Goal: Task Accomplishment & Management: Use online tool/utility

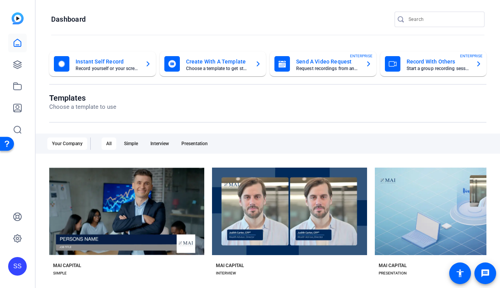
click at [19, 269] on div "SS" at bounding box center [17, 266] width 19 height 19
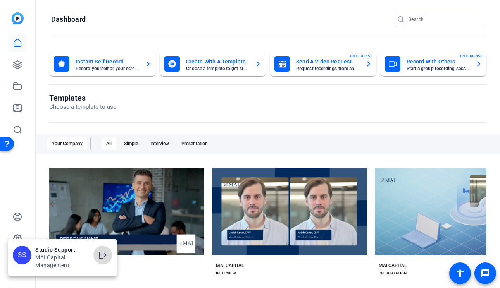
click at [100, 256] on mat-icon "logout" at bounding box center [102, 255] width 9 height 9
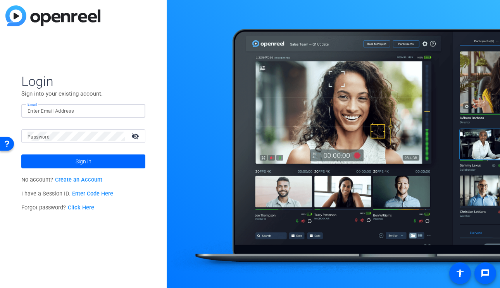
click at [125, 108] on input "Email" at bounding box center [84, 111] width 112 height 9
click at [133, 110] on img at bounding box center [132, 111] width 5 height 9
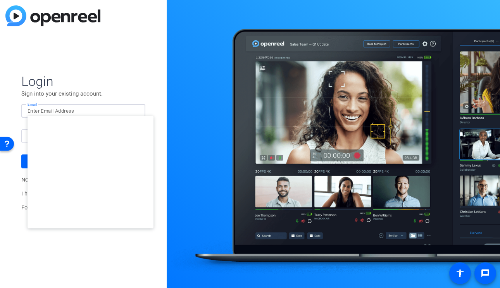
type input "studiosupport+3@openreel.com"
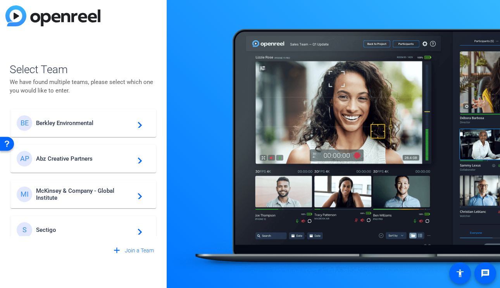
click at [87, 123] on span "Berkley Environmental" at bounding box center [84, 123] width 97 height 7
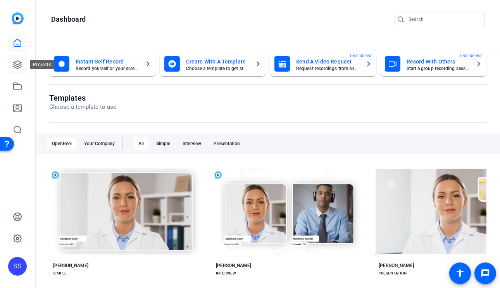
click at [24, 65] on link at bounding box center [17, 64] width 19 height 19
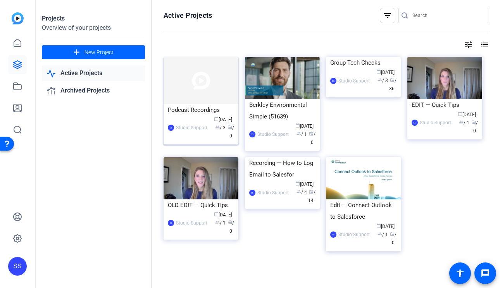
click at [198, 107] on div "Podcast Recordings" at bounding box center [201, 110] width 66 height 12
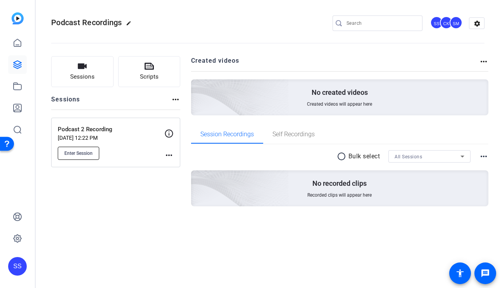
click at [89, 153] on span "Enter Session" at bounding box center [78, 153] width 28 height 6
drag, startPoint x: 125, startPoint y: 129, endPoint x: 59, endPoint y: 130, distance: 66.7
click at [59, 130] on p "Podcast 2 Recording" at bounding box center [111, 129] width 107 height 9
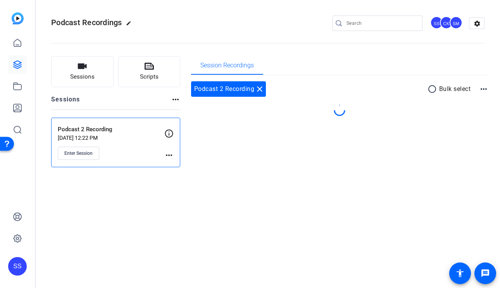
copy p "Podcast 2 Recording"
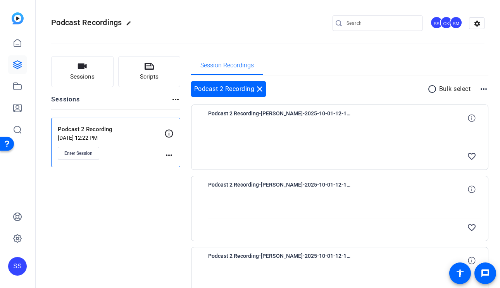
click at [146, 131] on p "Podcast 2 Recording" at bounding box center [111, 129] width 107 height 9
click at [262, 87] on mat-icon "close" at bounding box center [259, 88] width 9 height 9
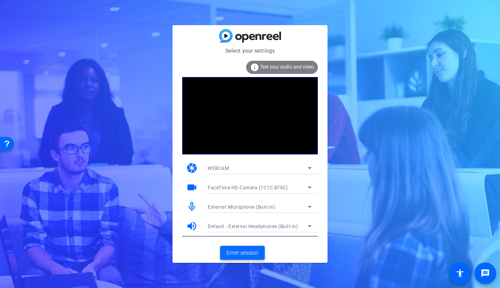
click at [235, 253] on span "Enter session" at bounding box center [242, 253] width 32 height 8
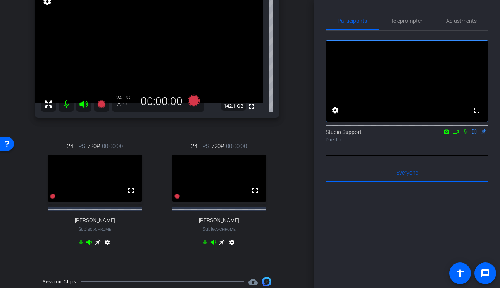
scroll to position [106, 0]
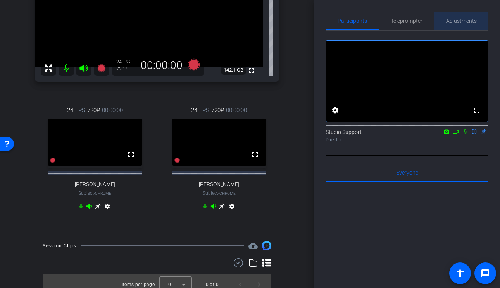
click at [471, 26] on span "Adjustments" at bounding box center [461, 21] width 31 height 19
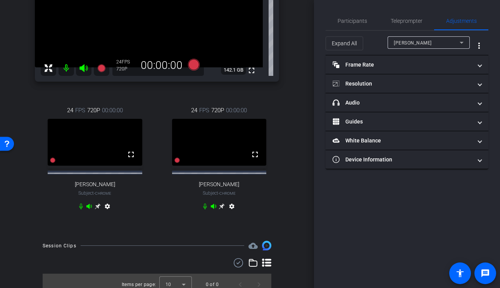
click at [437, 43] on div "[PERSON_NAME]" at bounding box center [427, 43] width 66 height 10
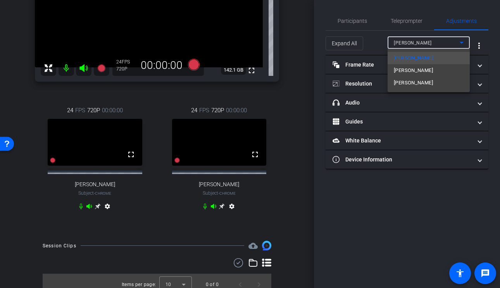
click at [413, 160] on div at bounding box center [250, 144] width 500 height 288
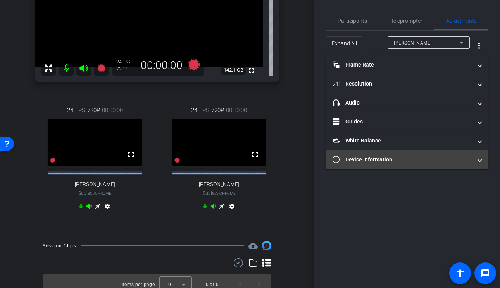
click at [407, 161] on mat-panel-title "Device Information" at bounding box center [401, 160] width 139 height 8
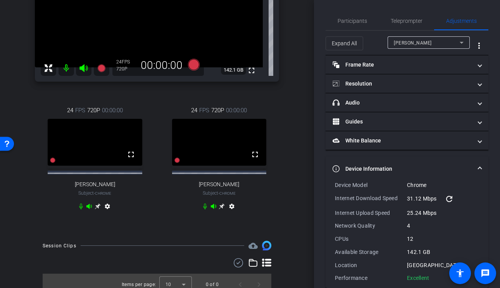
drag, startPoint x: 435, startPoint y: 282, endPoint x: 335, endPoint y: 184, distance: 140.3
click at [334, 183] on div "Device Model Chrome Internet Download Speed 31.12 Mbps refresh Internet Upload …" at bounding box center [406, 234] width 163 height 107
copy div "Device Model Chrome Internet Download Speed 31.12 Mbps refresh Internet Upload …"
click at [418, 39] on div "Sam Feuerstein" at bounding box center [427, 43] width 66 height 10
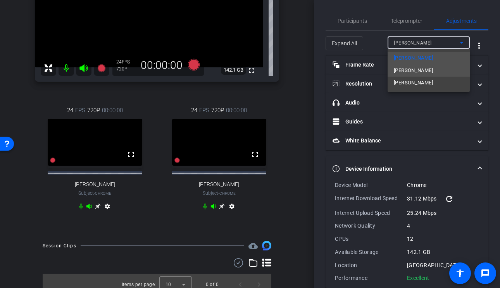
click at [407, 68] on span "Steve Torreblanca" at bounding box center [413, 70] width 39 height 9
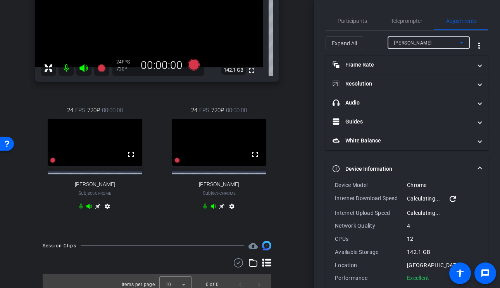
scroll to position [12, 0]
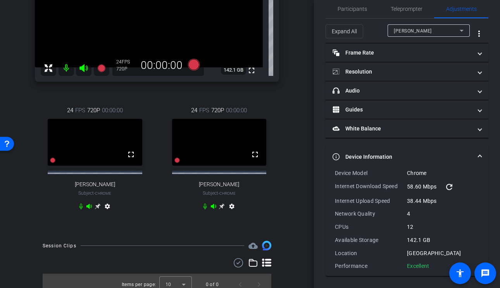
drag, startPoint x: 430, startPoint y: 269, endPoint x: 333, endPoint y: 175, distance: 135.1
click at [333, 175] on div "Device Model Chrome Internet Download Speed 58.60 Mbps refresh Internet Upload …" at bounding box center [406, 222] width 163 height 107
copy div "Device Model Chrome Internet Download Speed 58.60 Mbps refresh Internet Upload …"
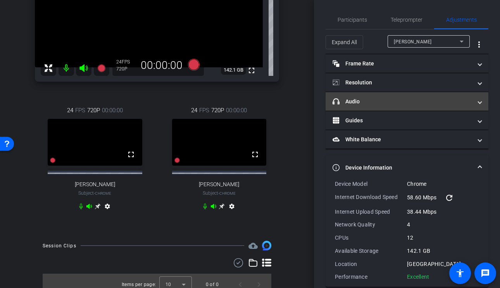
scroll to position [0, 0]
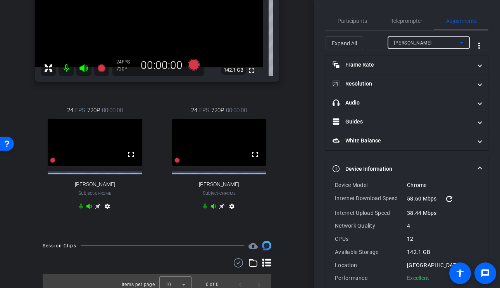
click at [430, 43] on span "Steve Torreblanca" at bounding box center [413, 42] width 38 height 5
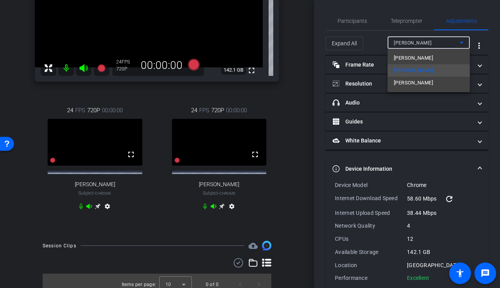
click at [407, 80] on span "Scott Mertzlufft" at bounding box center [413, 82] width 39 height 9
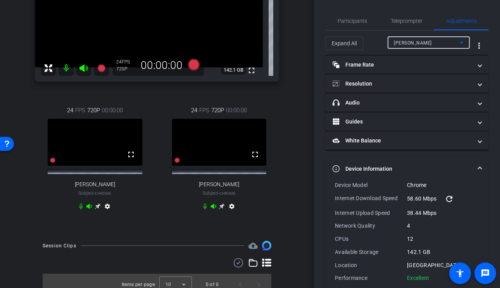
type input "11000"
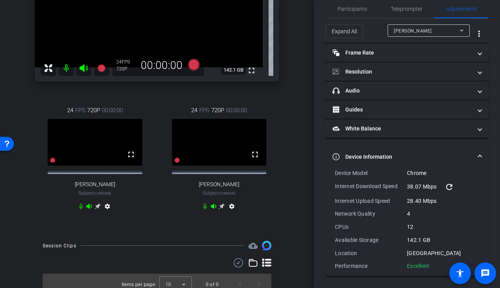
drag, startPoint x: 430, startPoint y: 267, endPoint x: 336, endPoint y: 172, distance: 133.7
click at [336, 172] on div "Device Model Chrome Internet Download Speed 38.07 Mbps refresh Internet Upload …" at bounding box center [407, 219] width 144 height 101
copy div "Device Model Chrome Internet Download Speed 38.07 Mbps refresh Internet Upload …"
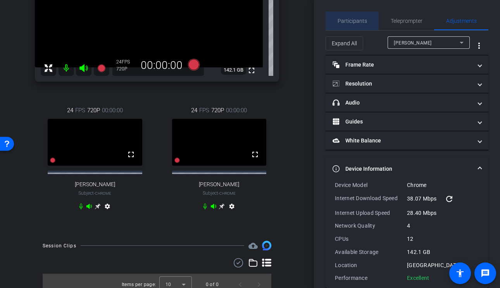
click at [351, 24] on span "Participants" at bounding box center [352, 21] width 29 height 19
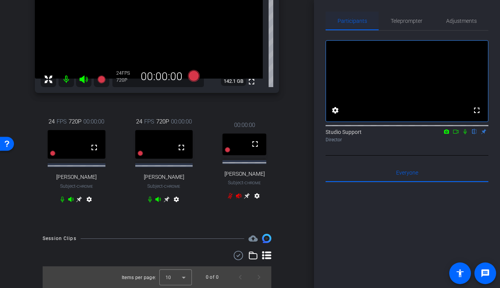
scroll to position [99, 0]
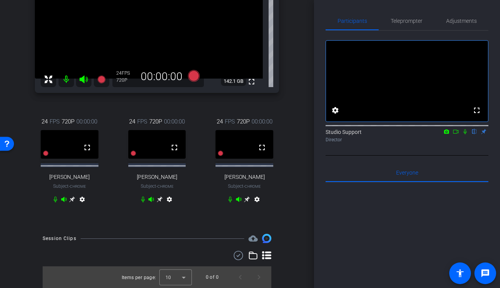
click at [249, 197] on icon at bounding box center [247, 199] width 6 height 6
click at [469, 17] on span "Adjustments" at bounding box center [461, 21] width 31 height 19
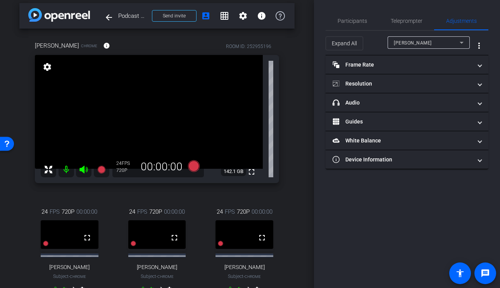
scroll to position [2, 0]
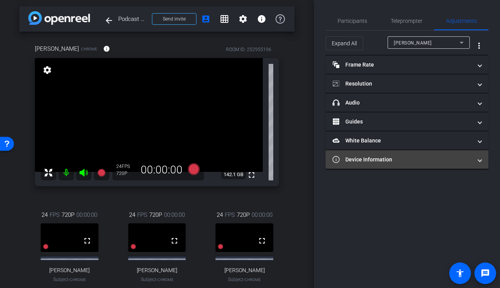
click at [392, 164] on mat-expansion-panel-header "Device Information" at bounding box center [406, 159] width 163 height 19
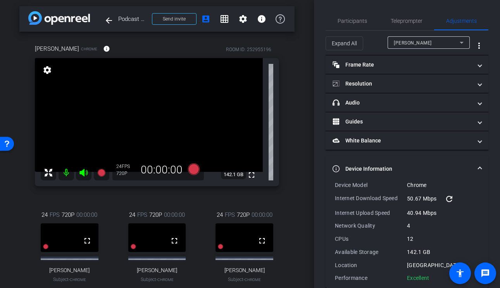
scroll to position [12, 0]
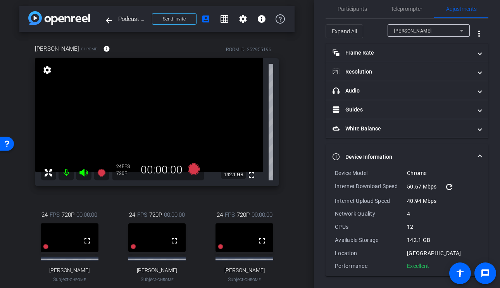
drag, startPoint x: 433, startPoint y: 268, endPoint x: 332, endPoint y: 173, distance: 138.4
click at [332, 173] on div "Device Model Chrome Internet Download Speed 50.67 Mbps refresh Internet Upload …" at bounding box center [406, 222] width 163 height 107
copy div "Device Model Chrome Internet Download Speed 50.67 Mbps refresh Internet Upload …"
click at [194, 195] on div "Bridget Douglas Chrome info ROOM ID: 252955196 fullscreen settings 142.1 GB 24 …" at bounding box center [156, 176] width 275 height 288
click at [336, 7] on div "Participants" at bounding box center [351, 9] width 53 height 19
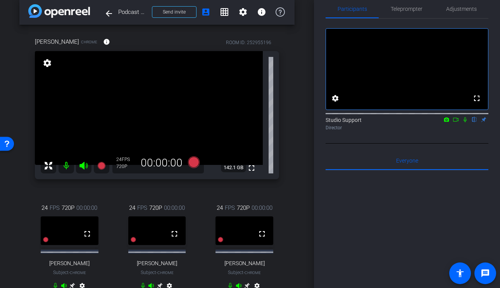
scroll to position [10, 0]
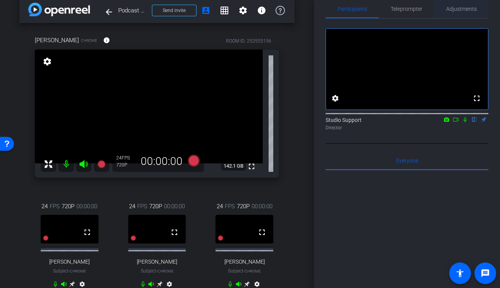
click at [465, 14] on span "Adjustments" at bounding box center [461, 9] width 31 height 19
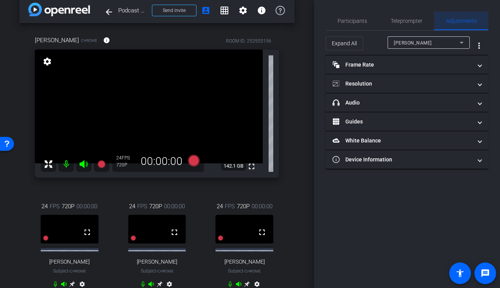
scroll to position [0, 0]
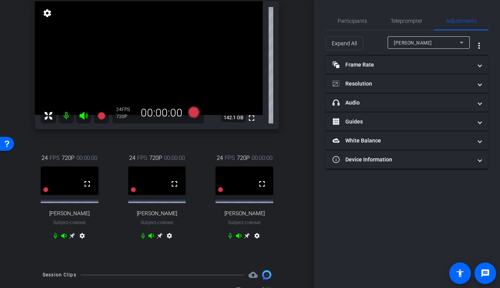
click at [248, 239] on icon at bounding box center [247, 236] width 6 height 6
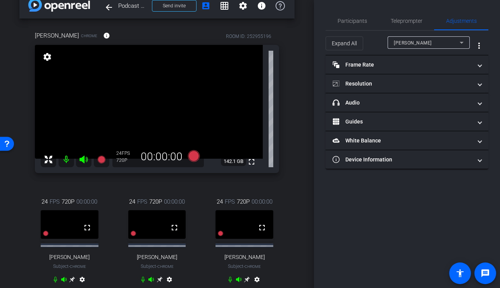
scroll to position [14, 0]
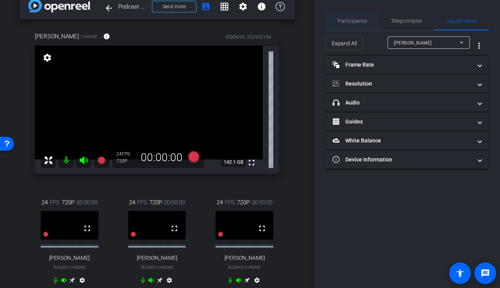
click at [344, 21] on span "Participants" at bounding box center [352, 20] width 29 height 5
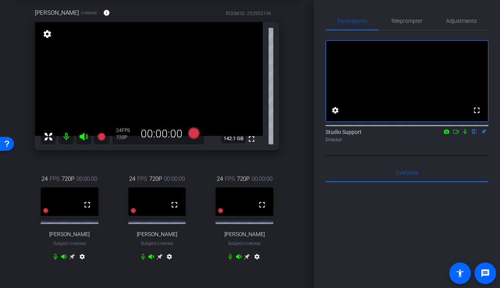
scroll to position [37, 0]
click at [71, 260] on icon at bounding box center [72, 258] width 6 height 6
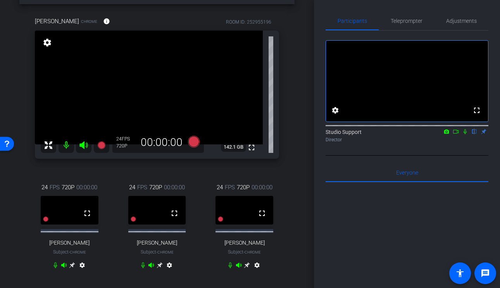
scroll to position [41, 0]
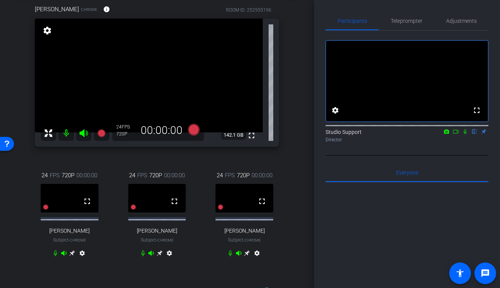
click at [246, 257] on icon at bounding box center [247, 253] width 6 height 6
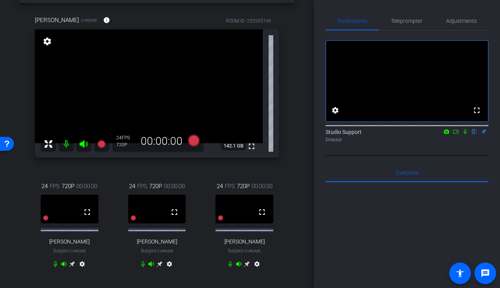
scroll to position [32, 0]
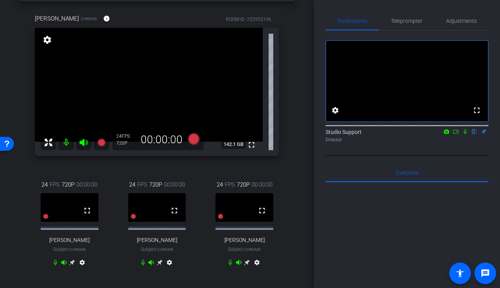
click at [74, 265] on icon at bounding box center [72, 263] width 6 height 6
click at [247, 266] on icon at bounding box center [247, 263] width 6 height 6
click at [246, 265] on icon at bounding box center [247, 263] width 6 height 6
click at [159, 265] on icon at bounding box center [160, 263] width 6 height 6
click at [161, 266] on icon at bounding box center [160, 263] width 6 height 6
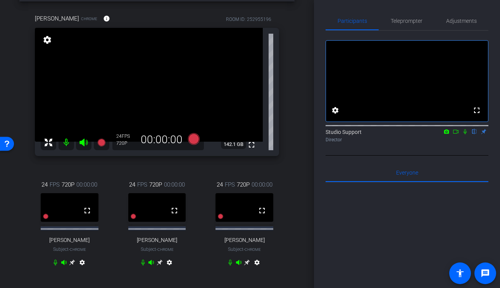
click at [71, 266] on icon at bounding box center [72, 263] width 6 height 6
click at [160, 265] on icon at bounding box center [160, 263] width 6 height 6
click at [70, 266] on icon at bounding box center [72, 263] width 6 height 6
click at [248, 264] on icon at bounding box center [247, 263] width 6 height 6
click at [71, 263] on icon at bounding box center [72, 263] width 6 height 6
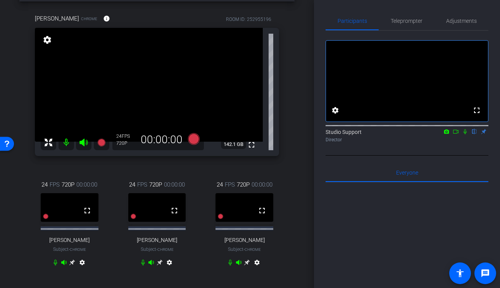
click at [162, 265] on icon at bounding box center [160, 263] width 6 height 6
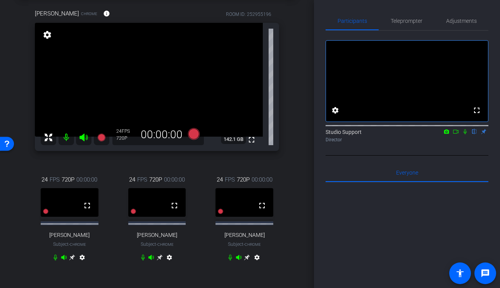
scroll to position [36, 0]
click at [471, 15] on span "Adjustments" at bounding box center [461, 21] width 31 height 19
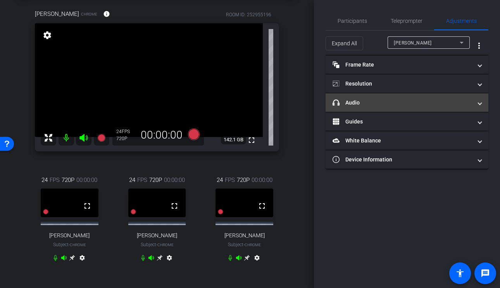
click at [399, 94] on mat-expansion-panel-header "headphone icon Audio" at bounding box center [406, 102] width 163 height 19
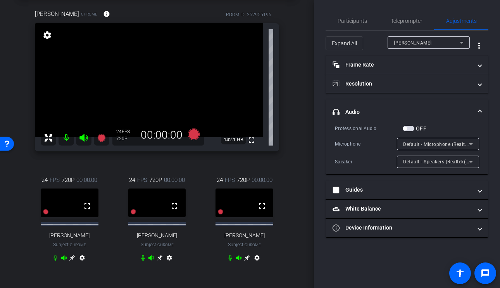
click at [419, 143] on span "Default - Microphone (Realtek(R) Audio)" at bounding box center [448, 144] width 90 height 6
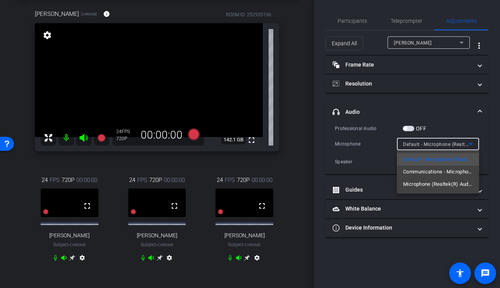
click at [421, 45] on div at bounding box center [250, 144] width 500 height 288
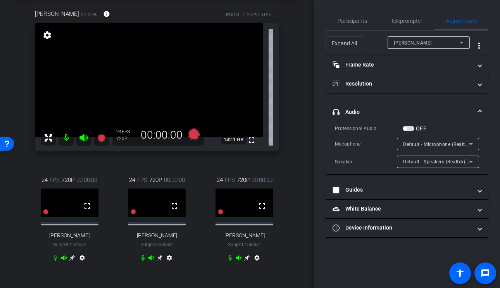
click at [421, 45] on span "Sam Feuerstein" at bounding box center [413, 42] width 38 height 5
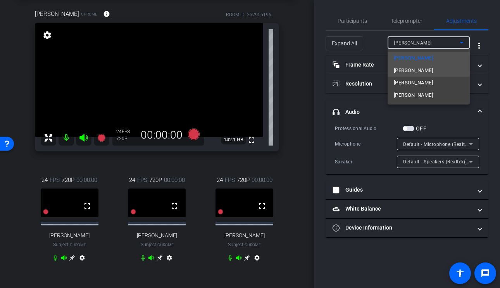
click at [412, 69] on span "Steve Torreblanca" at bounding box center [413, 70] width 39 height 9
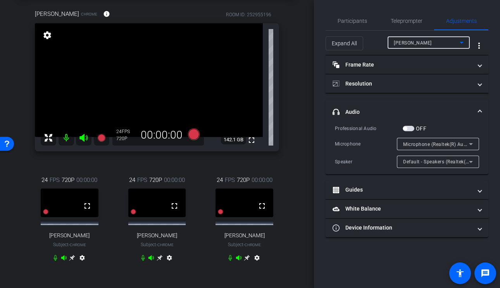
click at [418, 142] on span "Microphone (Realtek(R) Audio)" at bounding box center [437, 144] width 69 height 6
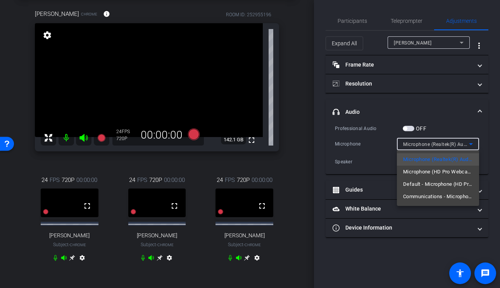
click at [429, 47] on div at bounding box center [250, 144] width 500 height 288
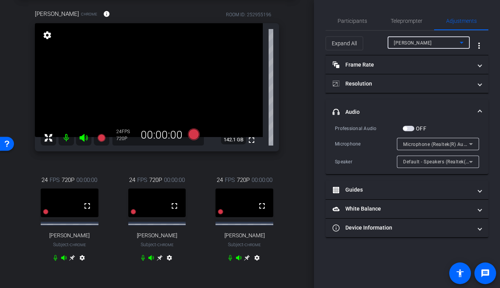
click at [432, 44] on span "Steve Torreblanca" at bounding box center [413, 42] width 38 height 5
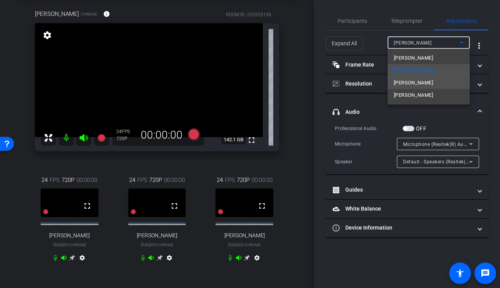
click at [422, 86] on span "Scott Mertzlufft" at bounding box center [413, 82] width 39 height 9
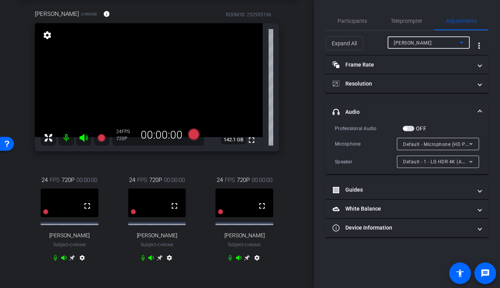
click at [422, 143] on span "Default - Microphone (HD Pro Webcam C920) (046d:08e5)" at bounding box center [469, 144] width 132 height 6
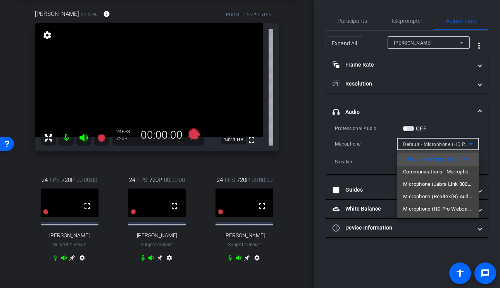
click at [415, 43] on div at bounding box center [250, 144] width 500 height 288
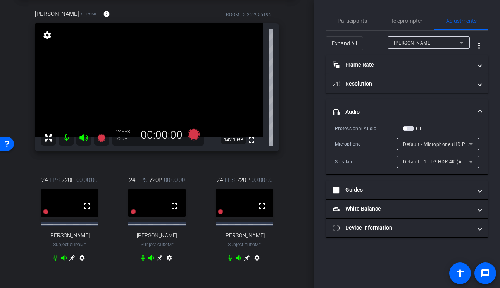
click at [415, 43] on span "Scott Mertzlufft" at bounding box center [413, 42] width 38 height 5
type input "11000"
click at [421, 146] on span "Default - Microphone (Realtek(R) Audio)" at bounding box center [448, 144] width 90 height 6
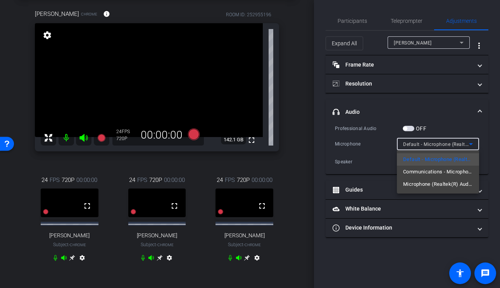
click at [348, 23] on div at bounding box center [250, 144] width 500 height 288
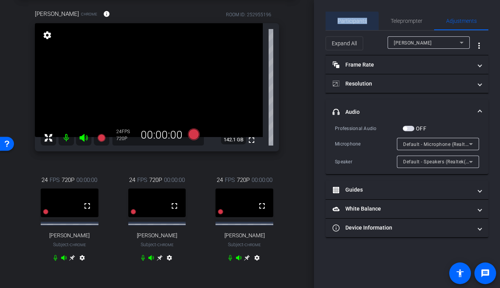
click at [348, 23] on span "Participants" at bounding box center [352, 20] width 29 height 5
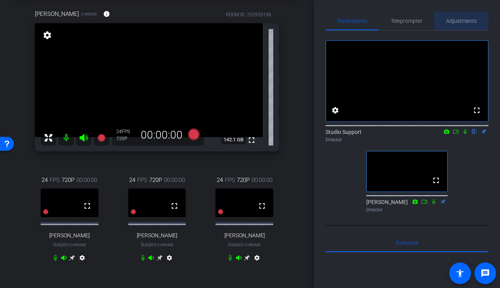
click at [463, 19] on span "Adjustments" at bounding box center [461, 20] width 31 height 5
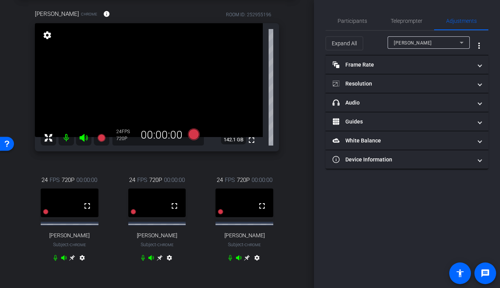
click at [436, 43] on div "Sam Feuerstein" at bounding box center [427, 43] width 66 height 10
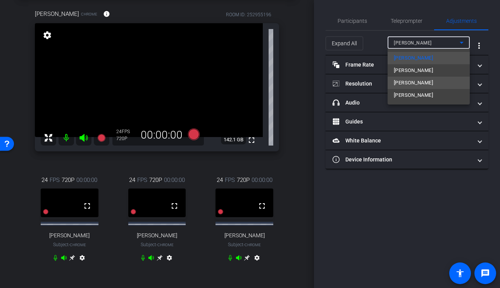
click at [420, 83] on span "Scott Mertzlufft" at bounding box center [413, 82] width 39 height 9
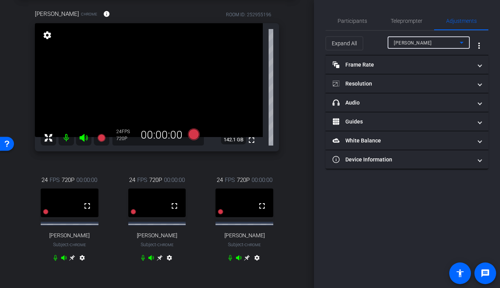
type input "11000"
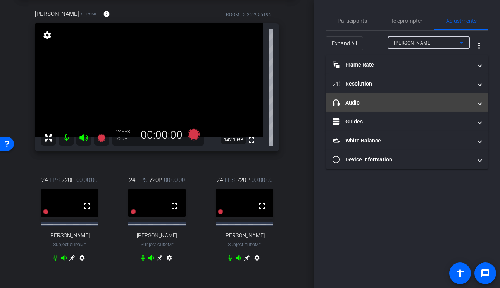
click at [405, 95] on mat-expansion-panel-header "headphone icon Audio" at bounding box center [406, 102] width 163 height 19
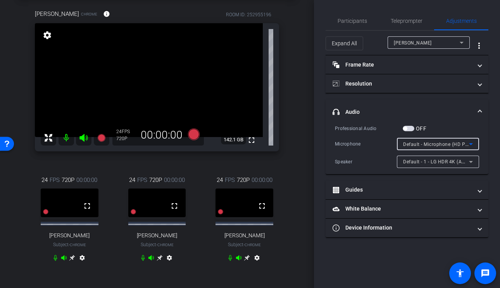
click at [430, 141] on span "Default - Microphone (HD Pro Webcam C920) (046d:08e5)" at bounding box center [469, 144] width 132 height 6
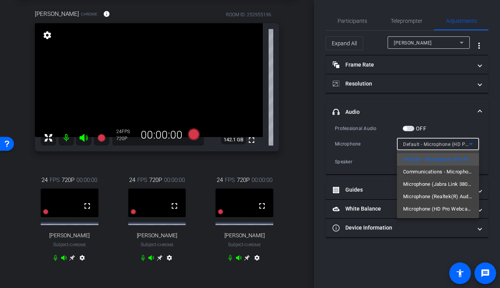
click at [377, 149] on div at bounding box center [250, 144] width 500 height 288
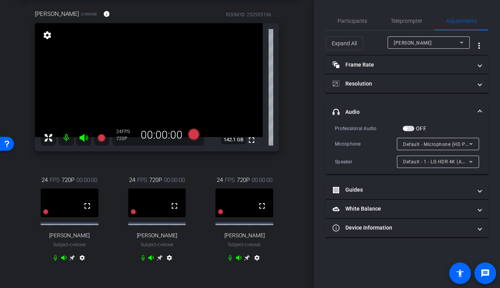
click at [429, 164] on span "Default - 1 - LG HDR 4K (AMD High Definition Audio Device)" at bounding box center [470, 161] width 134 height 6
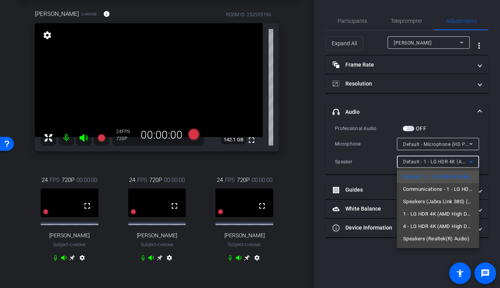
drag, startPoint x: 461, startPoint y: 204, endPoint x: 389, endPoint y: 279, distance: 104.4
click at [451, 145] on div at bounding box center [250, 144] width 500 height 288
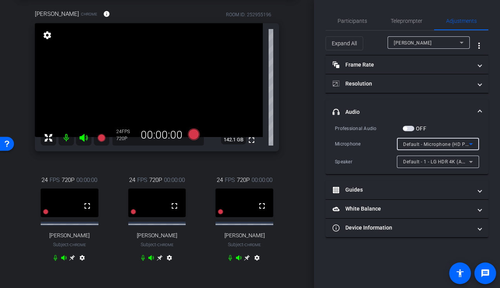
click at [451, 145] on span "Default - Microphone (HD Pro Webcam C920) (046d:08e5)" at bounding box center [469, 144] width 132 height 6
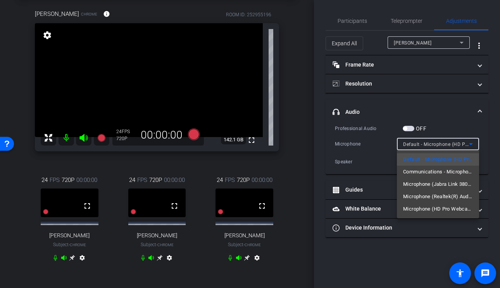
click at [372, 148] on div at bounding box center [250, 144] width 500 height 288
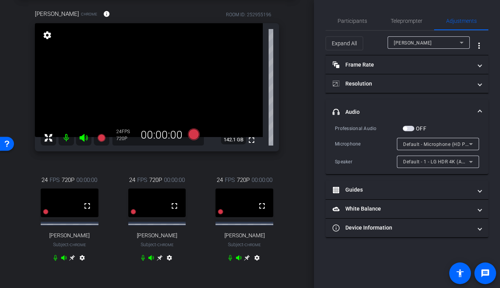
click at [422, 163] on span "Default - 1 - LG HDR 4K (AMD High Definition Audio Device)" at bounding box center [470, 161] width 134 height 6
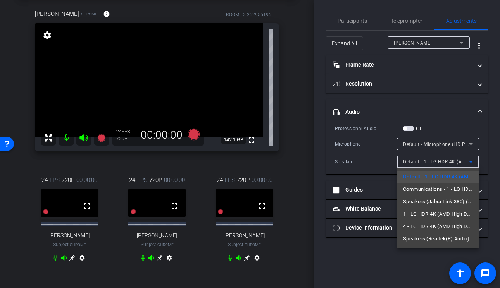
click at [427, 146] on div at bounding box center [250, 144] width 500 height 288
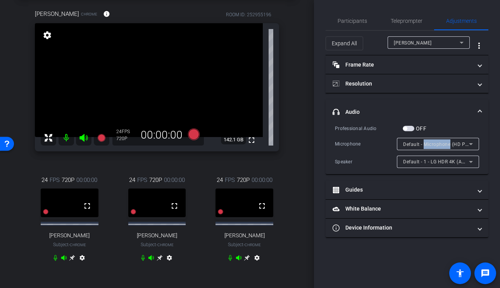
click at [427, 146] on span "Default - Microphone (HD Pro Webcam C920) (046d:08e5)" at bounding box center [469, 144] width 132 height 6
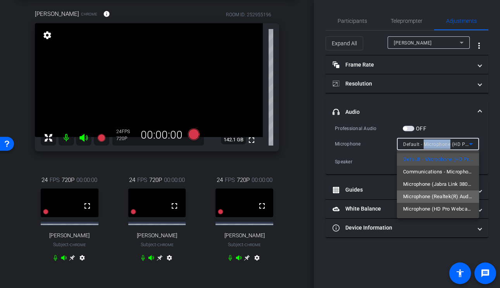
click at [424, 198] on span "Microphone (Realtek(R) Audio)" at bounding box center [438, 196] width 70 height 9
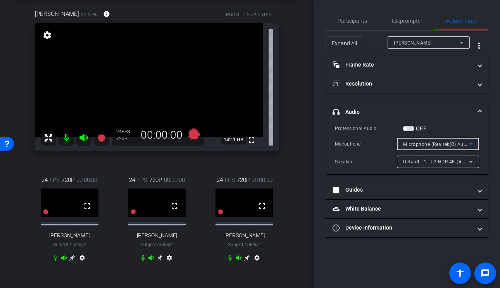
click at [435, 158] on div "Default - 1 - LG HDR 4K (AMD High Definition Audio Device)" at bounding box center [436, 162] width 66 height 10
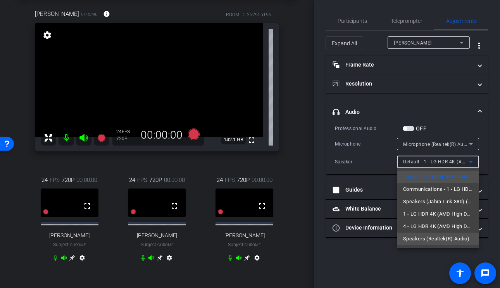
click at [429, 239] on span "Speakers (Realtek(R) Audio)" at bounding box center [436, 238] width 66 height 9
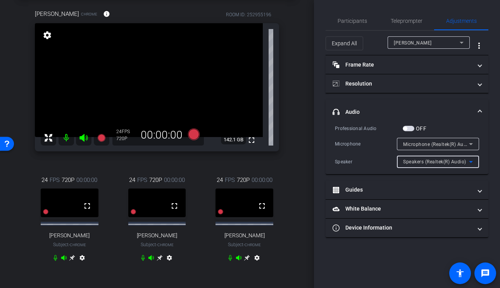
click at [445, 161] on span "Speakers (Realtek(R) Audio)" at bounding box center [434, 161] width 63 height 5
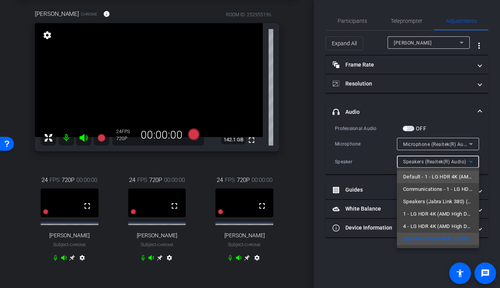
click at [437, 181] on span "Default - 1 - LG HDR 4K (AMD High Definition Audio Device)" at bounding box center [438, 176] width 70 height 9
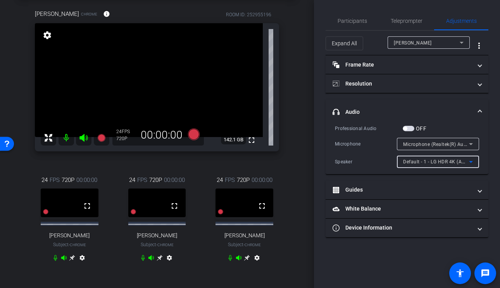
click at [448, 151] on div at bounding box center [438, 154] width 82 height 9
click at [448, 147] on div "Microphone (Realtek(R) Audio)" at bounding box center [436, 144] width 66 height 10
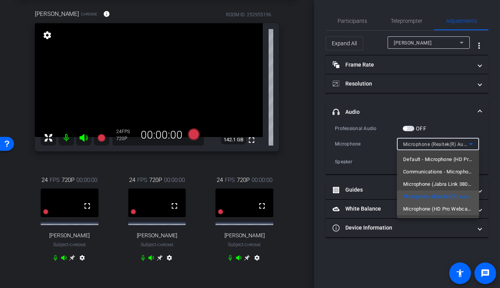
click at [437, 210] on span "Microphone (HD Pro Webcam C920) (046d:08e5)" at bounding box center [438, 209] width 70 height 9
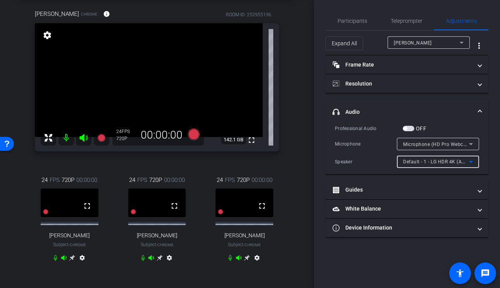
click at [434, 160] on span "Default - 1 - LG HDR 4K (AMD High Definition Audio Device)" at bounding box center [470, 161] width 134 height 6
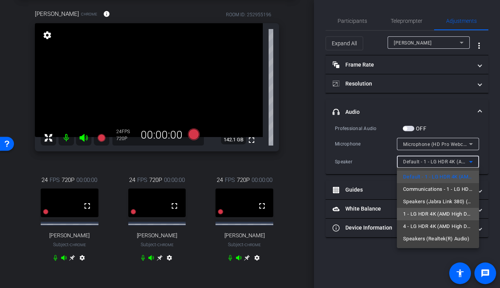
click at [436, 215] on span "1 - LG HDR 4K (AMD High Definition Audio Device)" at bounding box center [438, 214] width 70 height 9
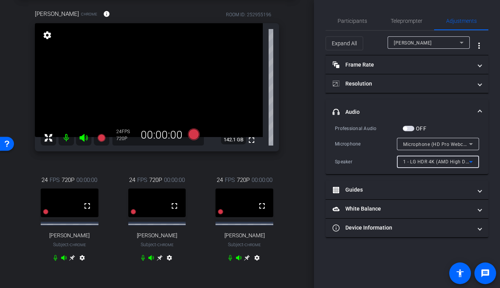
click at [457, 161] on span "1 - LG HDR 4K (AMD High Definition Audio Device)" at bounding box center [460, 161] width 114 height 6
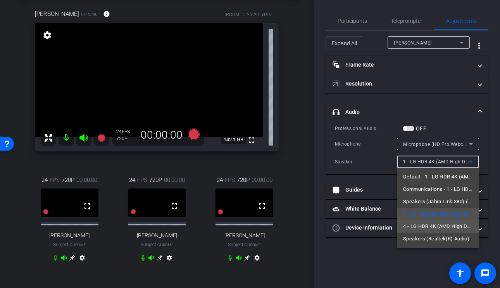
click at [439, 228] on span "4 - LG HDR 4K (AMD High Definition Audio Device)" at bounding box center [438, 226] width 70 height 9
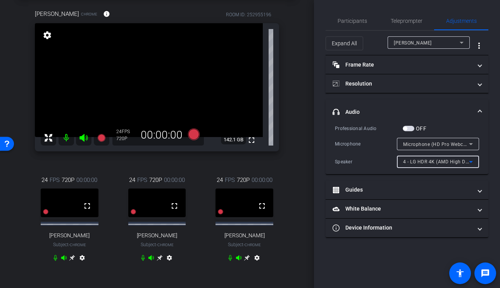
click at [448, 167] on div "4 - LG HDR 4K (AMD High Definition Audio Device)" at bounding box center [438, 162] width 70 height 12
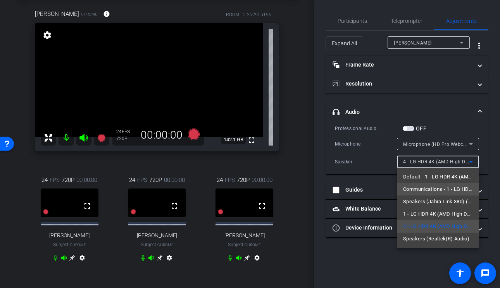
click at [444, 193] on span "Communications - 1 - LG HDR 4K (AMD High Definition Audio Device)" at bounding box center [438, 189] width 70 height 9
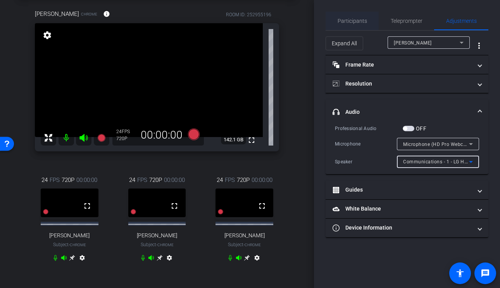
click at [362, 23] on span "Participants" at bounding box center [352, 20] width 29 height 5
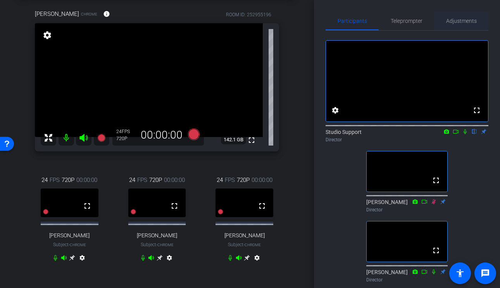
click at [471, 25] on span "Adjustments" at bounding box center [461, 21] width 31 height 19
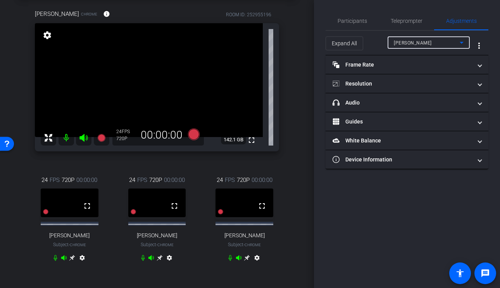
click at [434, 42] on div "Sam Feuerstein" at bounding box center [427, 43] width 66 height 10
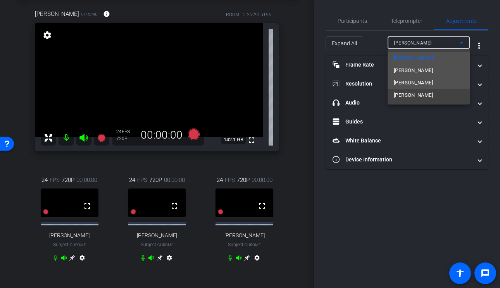
click at [416, 83] on span "Scott Mertzlufft" at bounding box center [413, 82] width 39 height 9
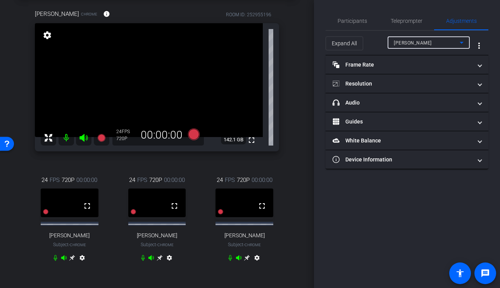
type input "11000"
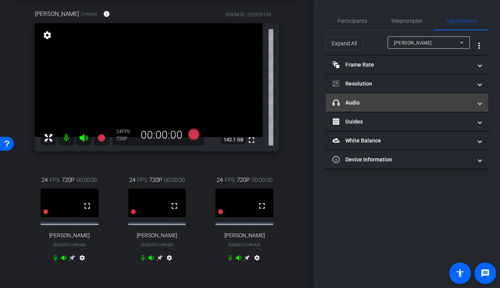
click at [398, 102] on mat-panel-title "headphone icon Audio" at bounding box center [401, 103] width 139 height 8
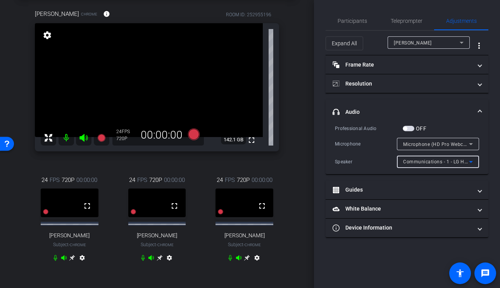
click at [420, 163] on span "Communications - 1 - LG HDR 4K (AMD High Definition Audio Device)" at bounding box center [481, 161] width 157 height 6
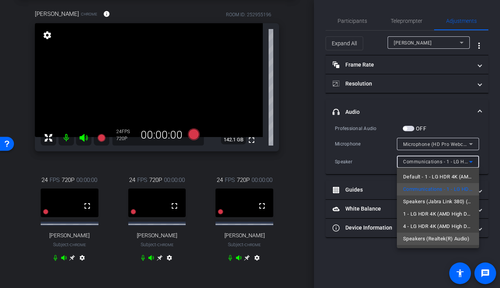
click at [426, 237] on span "Speakers (Realtek(R) Audio)" at bounding box center [436, 238] width 66 height 9
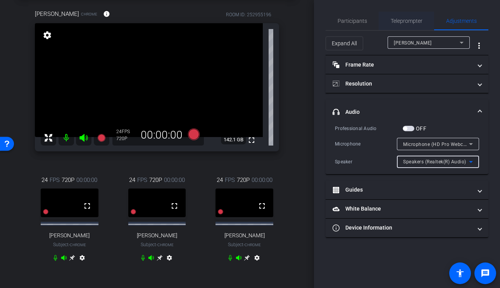
click at [413, 26] on span "Teleprompter" at bounding box center [407, 21] width 32 height 19
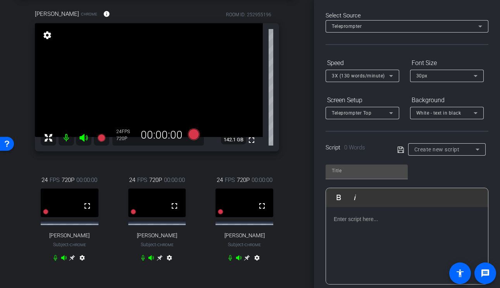
scroll to position [45, 0]
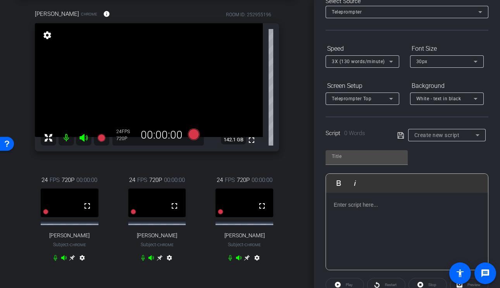
click at [428, 141] on div at bounding box center [446, 145] width 77 height 9
click at [428, 139] on div "Create new script" at bounding box center [444, 135] width 61 height 9
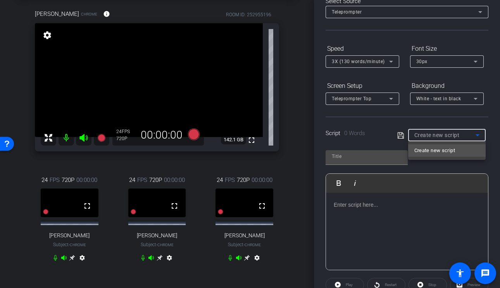
click at [367, 157] on div at bounding box center [250, 144] width 500 height 288
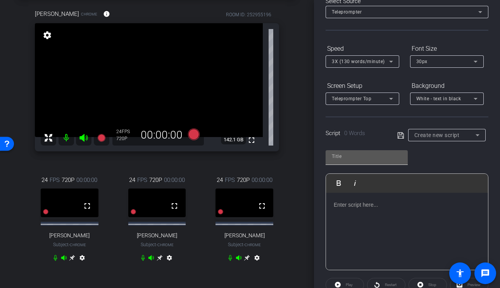
click at [361, 157] on input "text" at bounding box center [367, 156] width 70 height 9
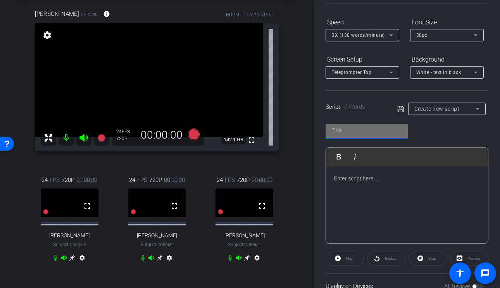
scroll to position [72, 0]
type input "scott"
click at [365, 209] on div at bounding box center [407, 204] width 162 height 77
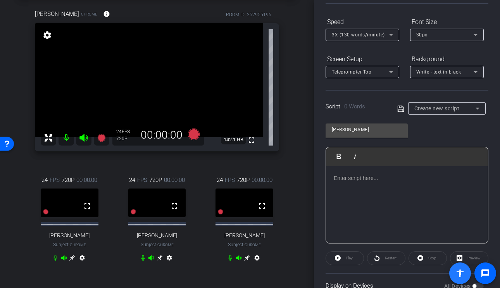
click at [432, 207] on div at bounding box center [407, 204] width 162 height 77
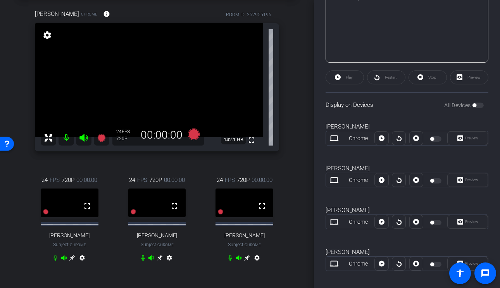
scroll to position [261, 0]
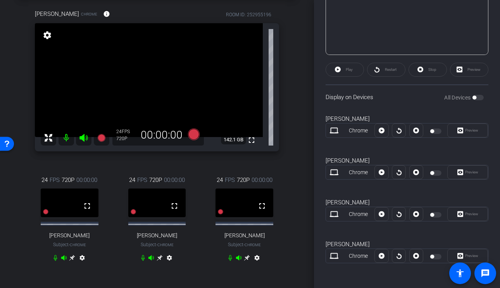
click at [437, 215] on div at bounding box center [436, 214] width 13 height 5
click at [436, 215] on div at bounding box center [436, 214] width 13 height 5
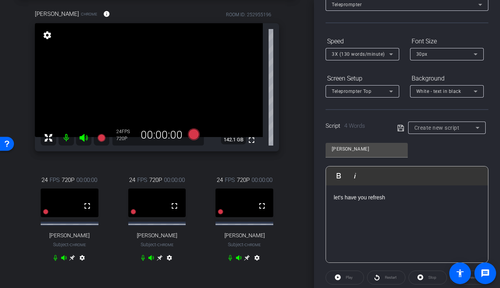
click at [402, 124] on icon at bounding box center [400, 128] width 7 height 9
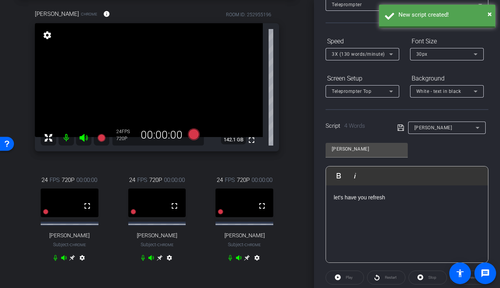
click at [402, 124] on icon at bounding box center [400, 127] width 7 height 9
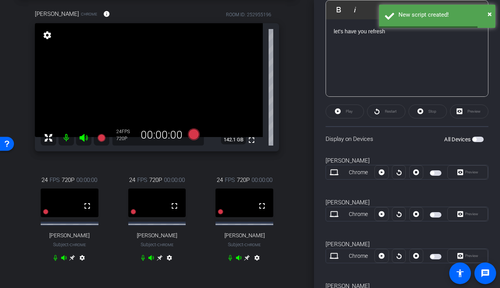
scroll to position [261, 0]
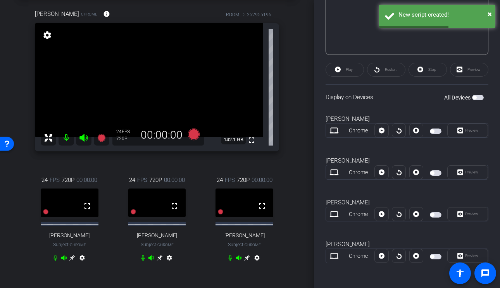
click at [435, 214] on span "button" at bounding box center [436, 214] width 12 height 5
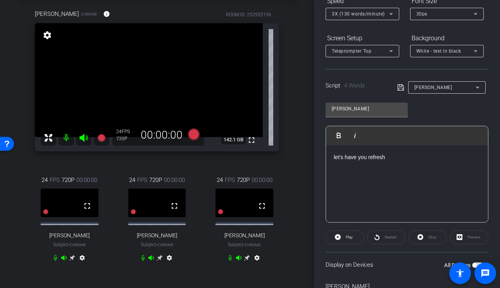
scroll to position [35, 0]
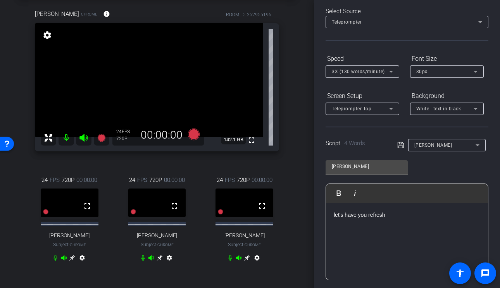
click at [391, 32] on div at bounding box center [406, 32] width 163 height 9
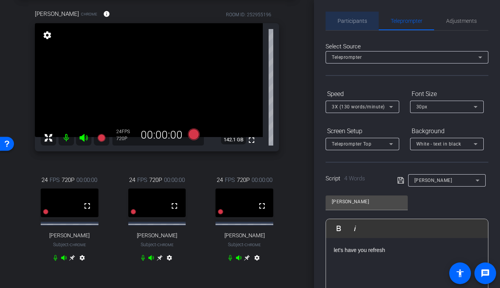
click at [348, 19] on span "Participants" at bounding box center [352, 20] width 29 height 5
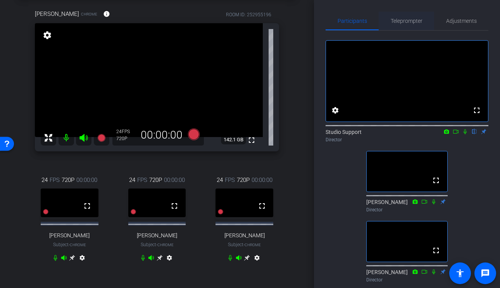
click at [399, 20] on span "Teleprompter" at bounding box center [407, 20] width 32 height 5
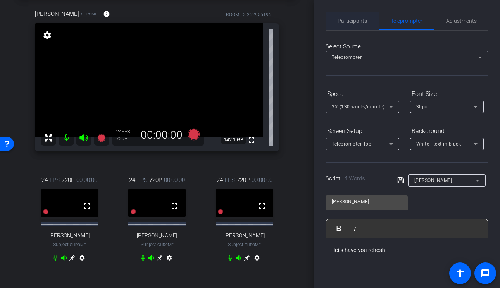
click at [350, 24] on span "Participants" at bounding box center [352, 21] width 29 height 19
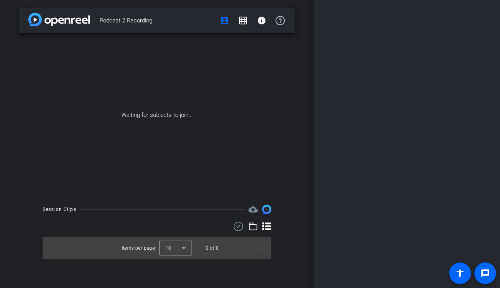
type input "[PERSON_NAME]"
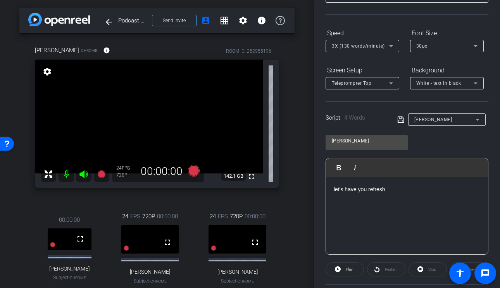
scroll to position [77, 0]
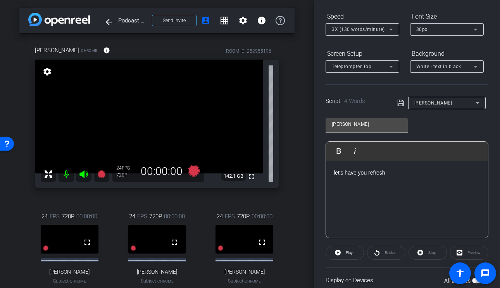
click at [409, 180] on div "let's have you refresh" at bounding box center [407, 199] width 162 height 77
click at [270, 168] on div "arrow_back Podcast 2 Recording Back to project Send invite account_box grid_on …" at bounding box center [250, 144] width 500 height 288
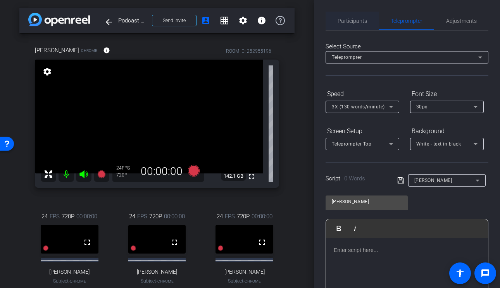
click at [348, 24] on span "Participants" at bounding box center [352, 21] width 29 height 19
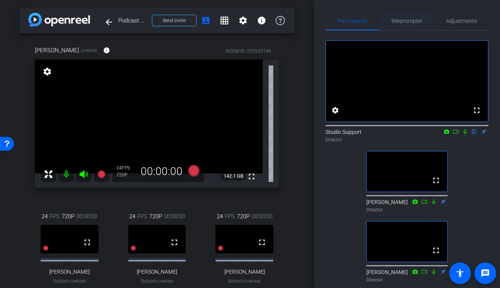
click at [405, 22] on span "Teleprompter" at bounding box center [407, 20] width 32 height 5
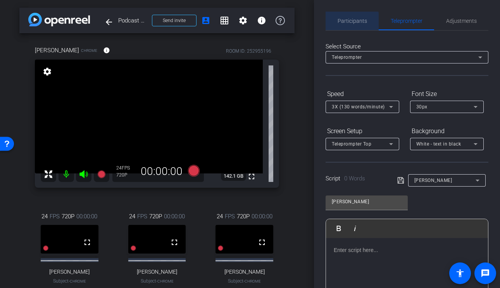
click at [350, 23] on span "Participants" at bounding box center [352, 20] width 29 height 5
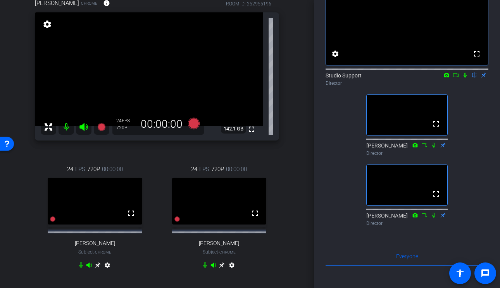
scroll to position [46, 0]
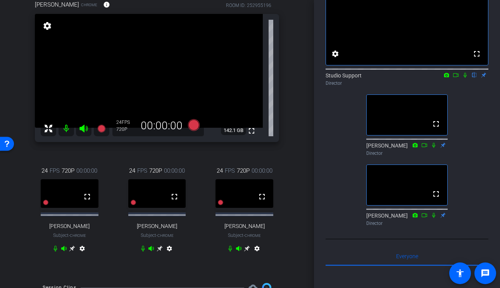
click at [71, 252] on icon at bounding box center [72, 249] width 6 height 6
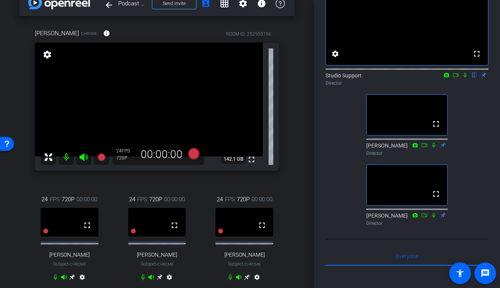
click at [72, 281] on icon at bounding box center [72, 277] width 6 height 6
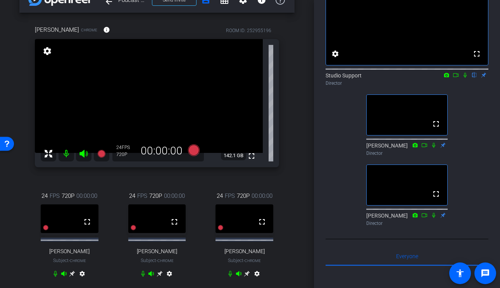
scroll to position [24, 0]
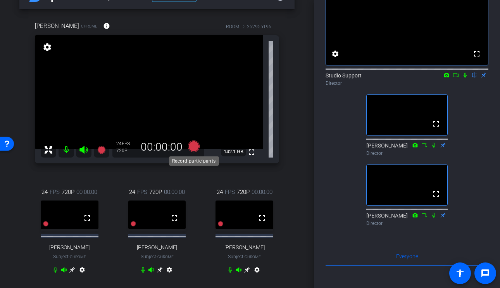
click at [193, 146] on icon at bounding box center [194, 147] width 12 height 12
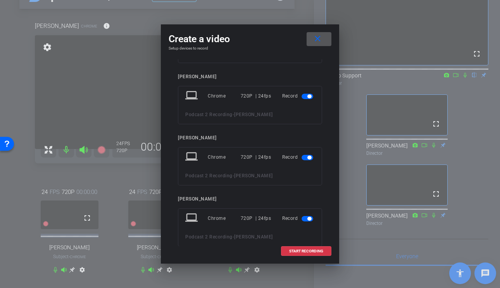
scroll to position [86, 0]
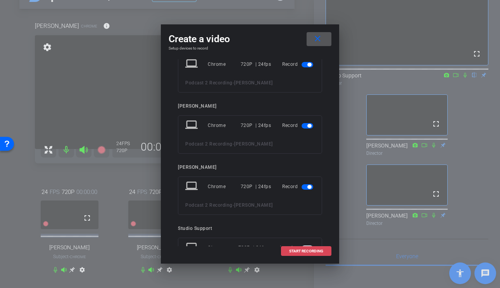
click at [303, 246] on span at bounding box center [306, 251] width 50 height 19
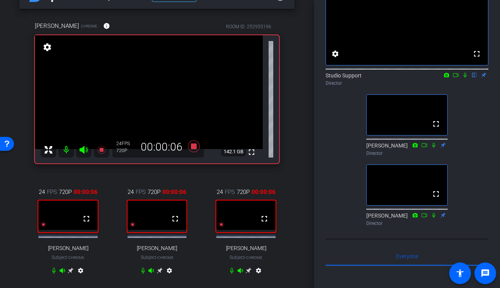
click at [465, 78] on icon at bounding box center [464, 75] width 3 height 5
click at [467, 78] on icon at bounding box center [465, 74] width 6 height 5
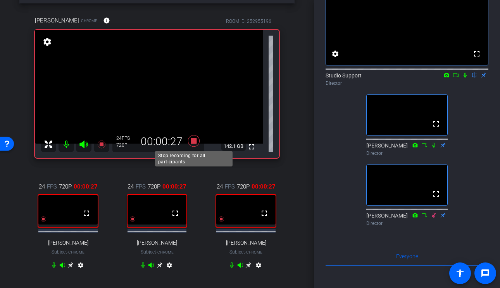
click at [197, 141] on icon at bounding box center [193, 141] width 19 height 14
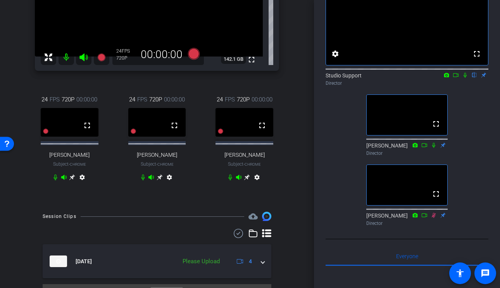
scroll to position [139, 0]
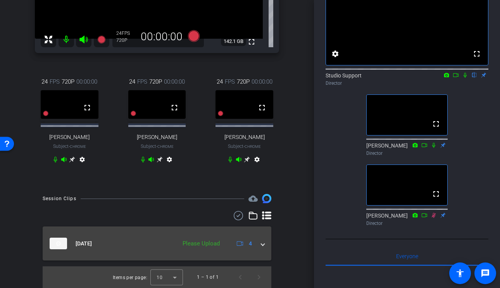
click at [191, 254] on mat-expansion-panel-header "Oct 1, 2025 Please Upload 4" at bounding box center [157, 244] width 229 height 34
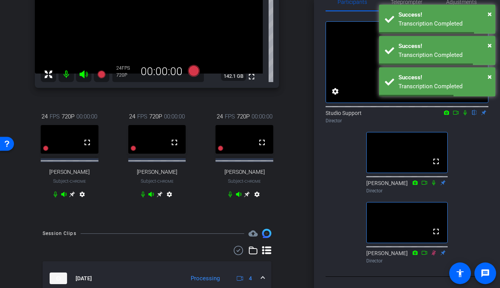
scroll to position [10, 0]
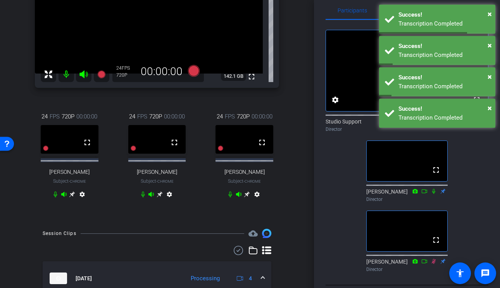
click at [484, 160] on div "fullscreen settings Studio Support flip Director fullscreen Cece Keppel Directo…" at bounding box center [406, 147] width 163 height 255
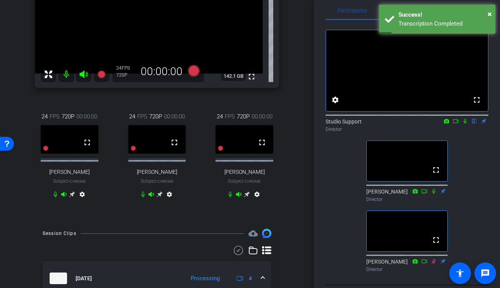
click at [465, 124] on icon at bounding box center [465, 121] width 6 height 5
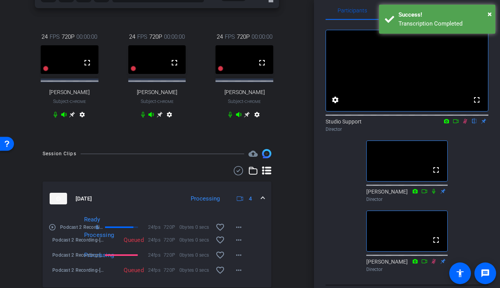
scroll to position [211, 0]
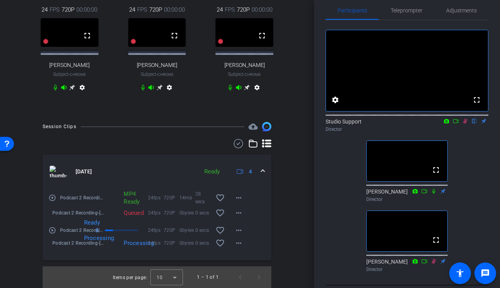
click at [54, 200] on mat-icon "play_circle_outline" at bounding box center [52, 198] width 8 height 8
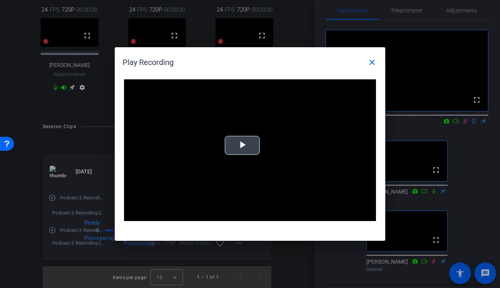
click at [258, 155] on video "Video Player" at bounding box center [250, 150] width 252 height 142
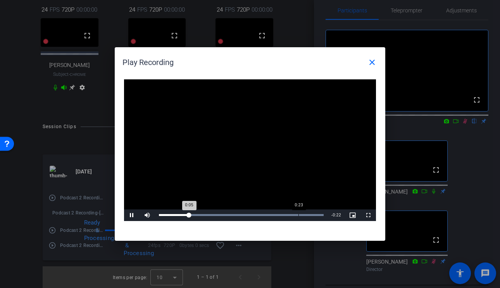
click at [298, 216] on div "Loaded : 100.00% 0:23 0:05" at bounding box center [241, 215] width 165 height 2
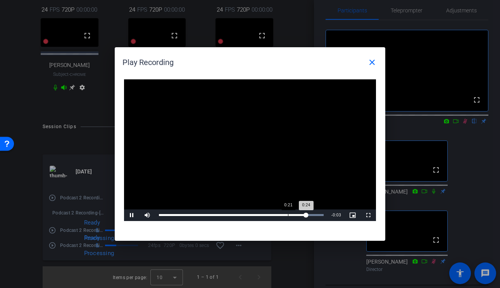
click at [288, 215] on div "Loaded : 100.00% 0:21 0:24" at bounding box center [241, 215] width 165 height 2
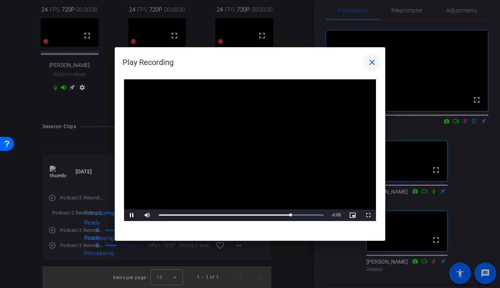
click at [376, 66] on mat-icon "close" at bounding box center [371, 62] width 9 height 9
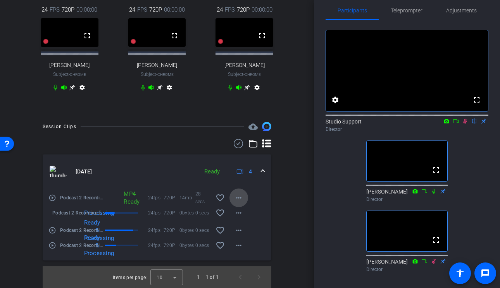
click at [238, 195] on mat-icon "more_horiz" at bounding box center [238, 197] width 9 height 9
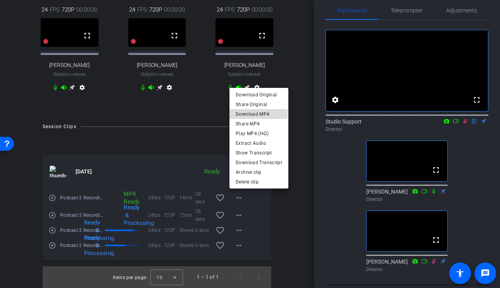
click at [256, 112] on span "Download MP4" at bounding box center [259, 113] width 46 height 9
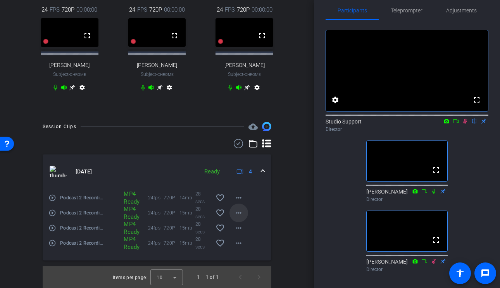
click at [241, 214] on mat-icon "more_horiz" at bounding box center [238, 212] width 9 height 9
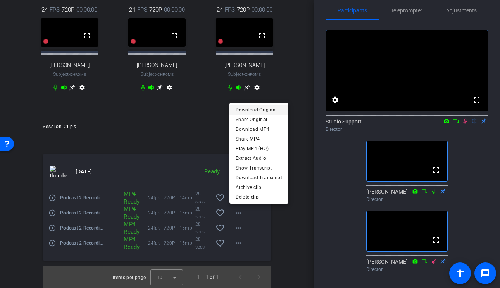
click at [264, 109] on span "Download Original" at bounding box center [259, 109] width 46 height 9
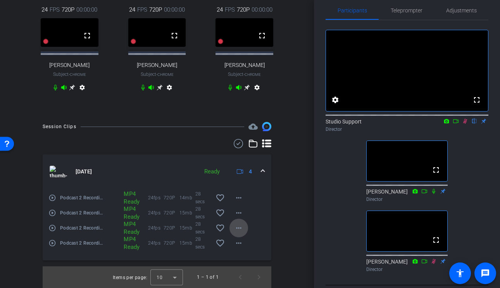
click at [238, 228] on mat-icon "more_horiz" at bounding box center [238, 228] width 9 height 9
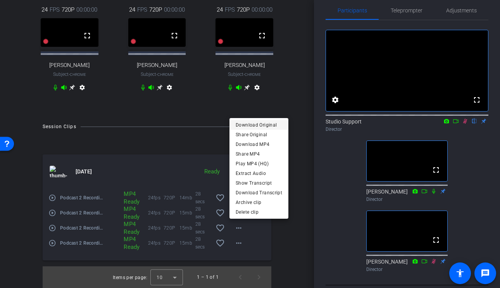
click at [261, 125] on span "Download Original" at bounding box center [259, 124] width 46 height 9
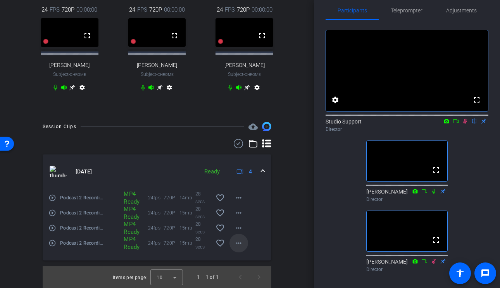
click at [236, 245] on mat-icon "more_horiz" at bounding box center [238, 243] width 9 height 9
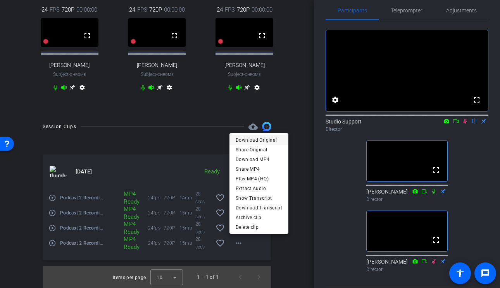
click at [267, 140] on span "Download Original" at bounding box center [259, 139] width 46 height 9
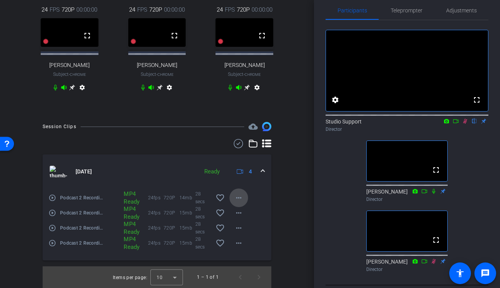
click at [240, 195] on mat-icon "more_horiz" at bounding box center [238, 197] width 9 height 9
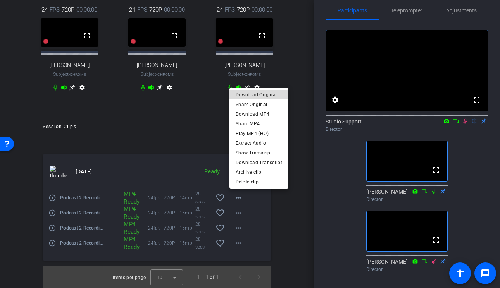
click at [268, 93] on span "Download Original" at bounding box center [259, 94] width 46 height 9
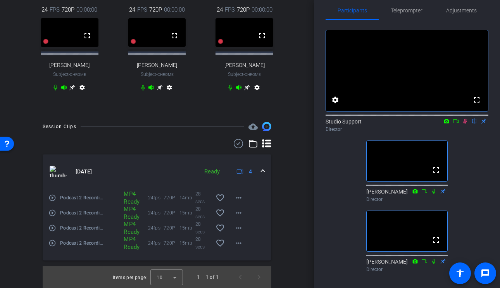
click at [468, 165] on div "fullscreen settings Studio Support flip Director fullscreen Cece Keppel Directo…" at bounding box center [406, 147] width 163 height 255
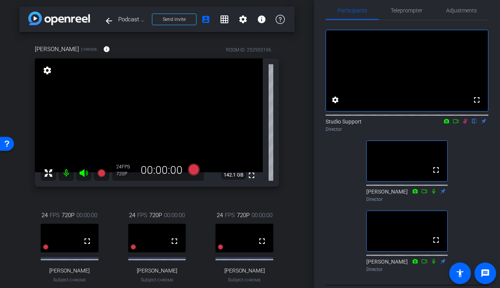
scroll to position [1, 0]
click at [464, 124] on icon at bounding box center [465, 121] width 4 height 5
click at [464, 124] on icon at bounding box center [464, 121] width 3 height 5
click at [464, 124] on icon at bounding box center [465, 121] width 4 height 5
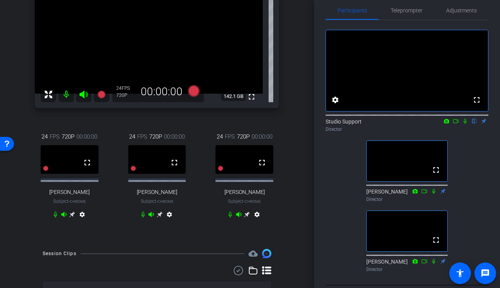
scroll to position [77, 0]
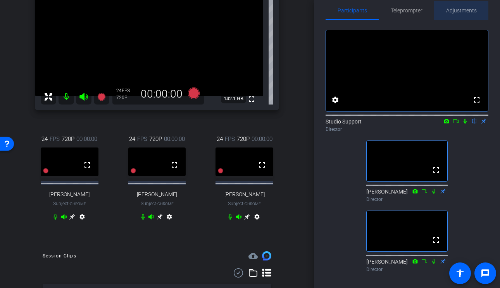
click at [459, 14] on span "Adjustments" at bounding box center [461, 10] width 31 height 19
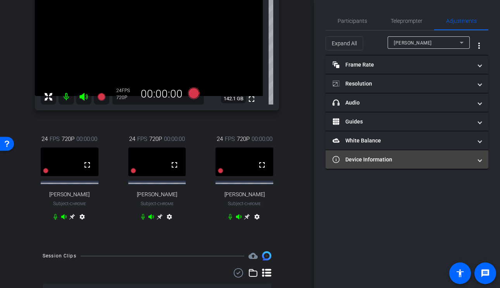
click at [412, 158] on mat-panel-title "Device Information" at bounding box center [401, 160] width 139 height 8
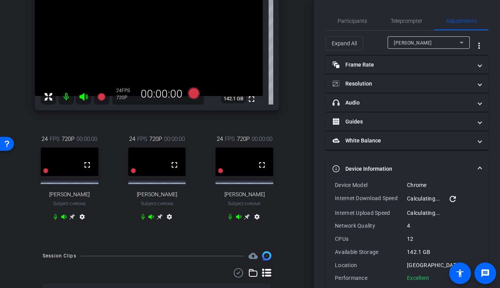
click at [449, 41] on div "Sam Feuerstein" at bounding box center [427, 43] width 66 height 10
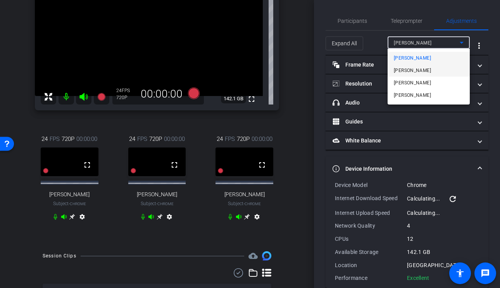
click at [426, 70] on span "Scott Mertzlufft" at bounding box center [412, 70] width 37 height 9
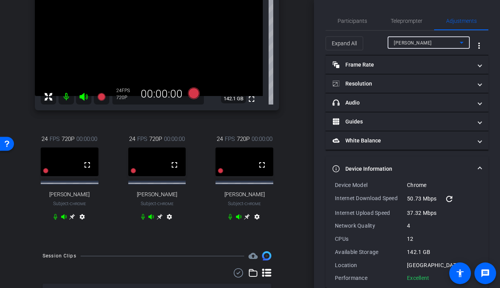
click at [446, 47] on div "Scott Mertzlufft" at bounding box center [427, 43] width 66 height 10
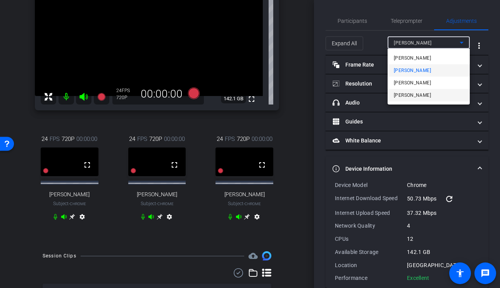
click at [413, 89] on mat-option "Steve Torreblanca" at bounding box center [428, 95] width 82 height 12
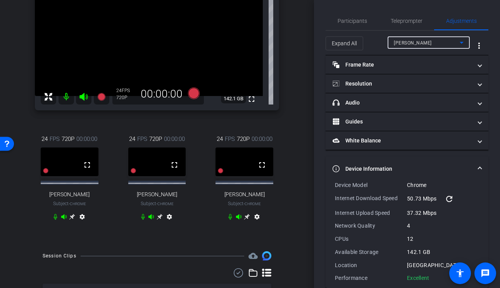
type input "1000"
click at [432, 35] on div "Expand All Steve Torreblanca more_vert" at bounding box center [406, 43] width 163 height 25
click at [420, 41] on span "Steve Torreblanca" at bounding box center [413, 42] width 38 height 5
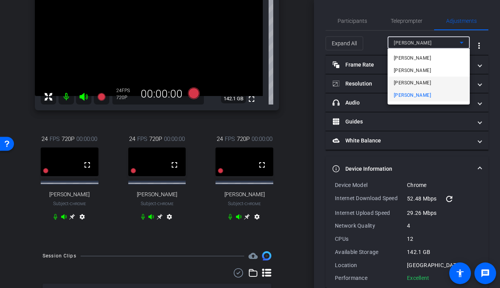
click at [410, 84] on span "Bridget Douglas" at bounding box center [412, 82] width 37 height 9
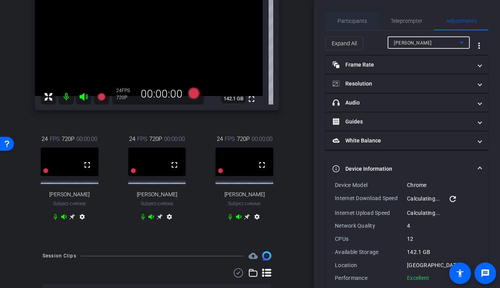
click at [352, 19] on span "Participants" at bounding box center [352, 20] width 29 height 5
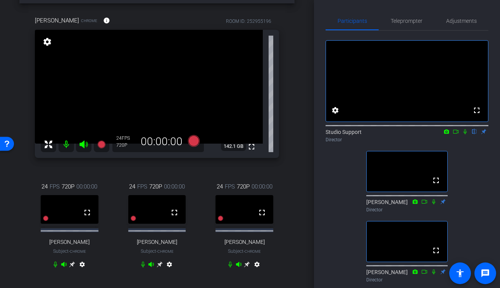
click at [191, 166] on div "Sam Feuerstein Chrome info ROOM ID: 252955196 fullscreen settings 142.1 GB 24 F…" at bounding box center [156, 147] width 275 height 288
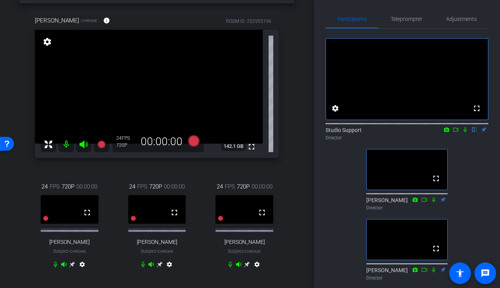
scroll to position [1, 0]
click at [158, 268] on icon at bounding box center [160, 265] width 6 height 6
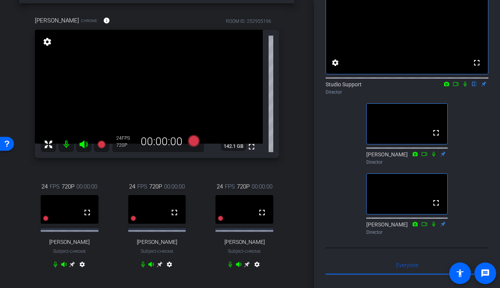
scroll to position [53, 0]
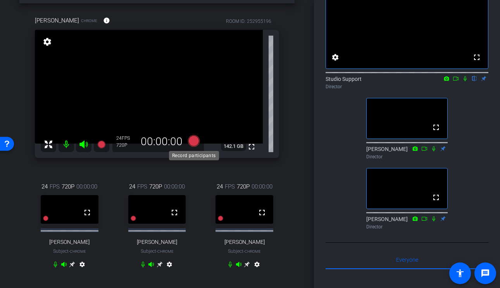
click at [193, 143] on icon at bounding box center [194, 141] width 12 height 12
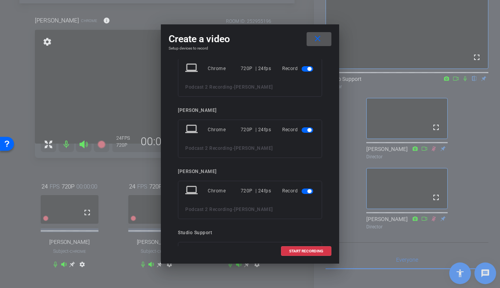
scroll to position [0, 0]
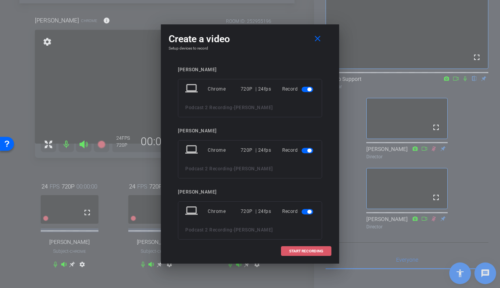
click at [298, 251] on span "START RECORDING" at bounding box center [306, 252] width 34 height 4
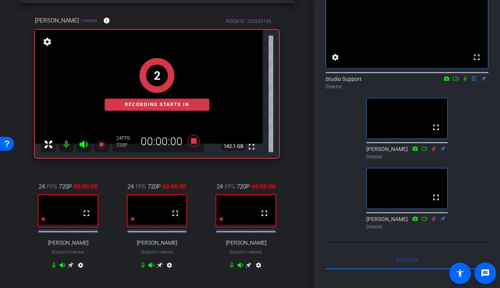
click at [466, 81] on icon at bounding box center [464, 78] width 3 height 5
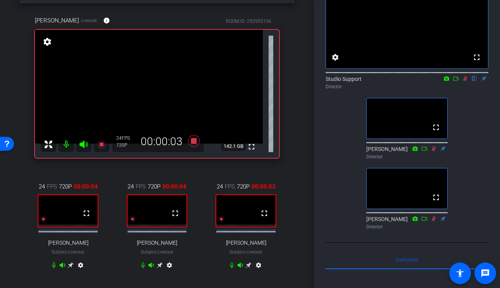
click at [248, 269] on icon at bounding box center [249, 266] width 6 height 6
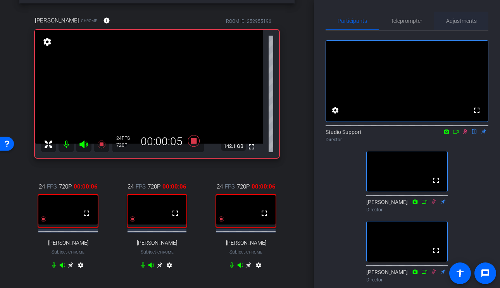
click at [467, 23] on span "Adjustments" at bounding box center [461, 20] width 31 height 5
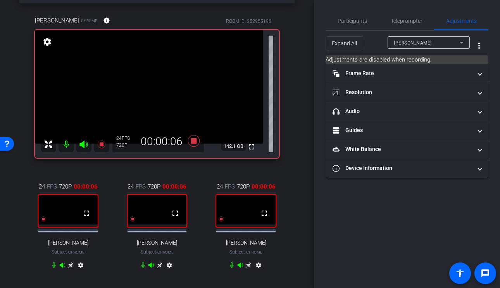
click at [443, 44] on div "Sam Feuerstein" at bounding box center [427, 43] width 66 height 10
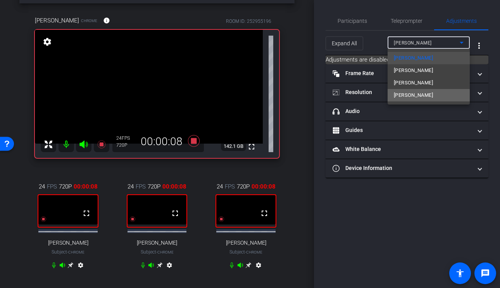
click at [411, 97] on span "Steve Torreblanca" at bounding box center [413, 95] width 39 height 9
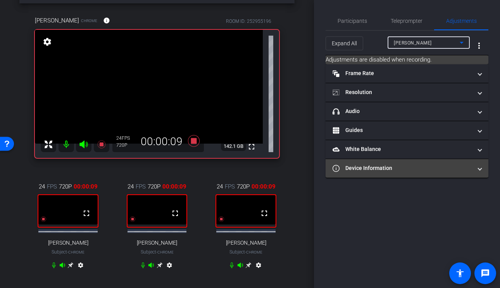
click at [384, 165] on mat-panel-title "Device Information" at bounding box center [401, 168] width 139 height 8
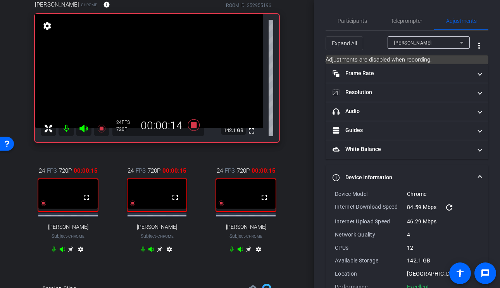
scroll to position [57, 0]
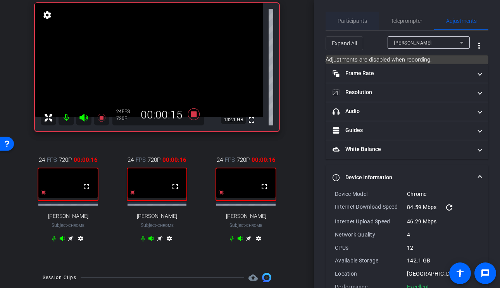
click at [343, 18] on span "Participants" at bounding box center [352, 20] width 29 height 5
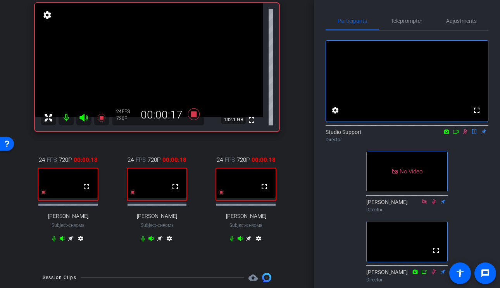
click at [456, 134] on icon at bounding box center [456, 131] width 6 height 5
click at [158, 242] on icon at bounding box center [160, 239] width 6 height 6
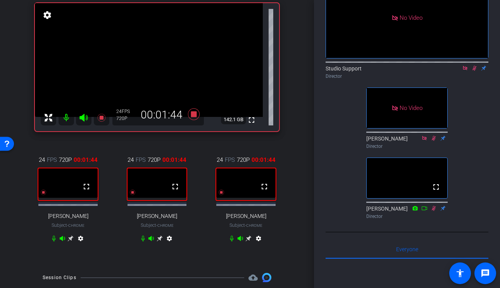
scroll to position [0, 0]
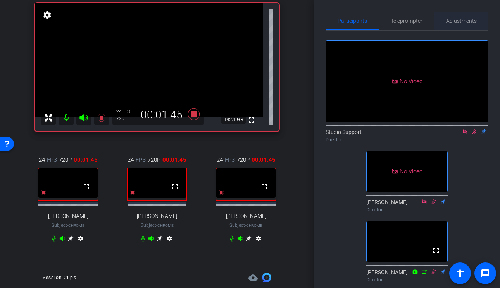
click at [463, 21] on span "Adjustments" at bounding box center [461, 20] width 31 height 5
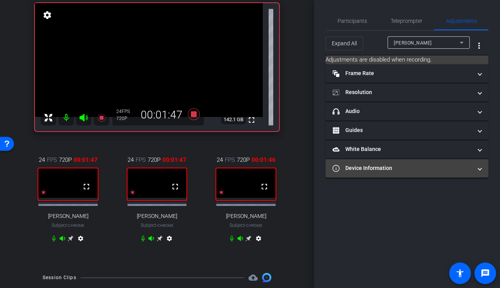
click at [410, 167] on mat-panel-title "Device Information" at bounding box center [401, 168] width 139 height 8
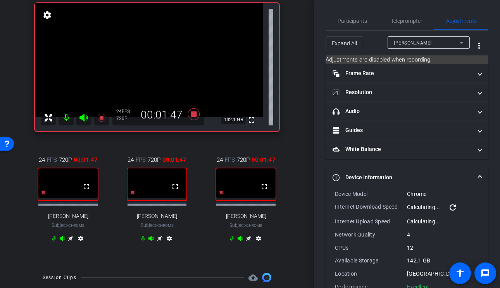
scroll to position [21, 0]
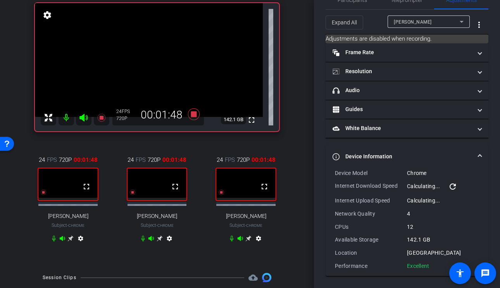
click at [423, 23] on span "Sam Feuerstein" at bounding box center [413, 21] width 38 height 5
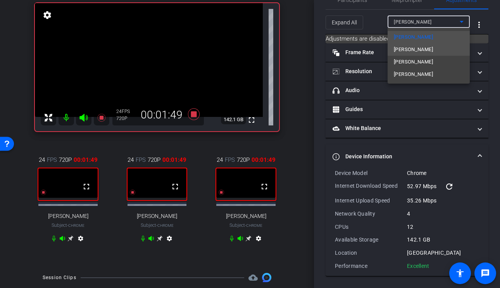
click at [420, 51] on span "Scott Mertzlufft" at bounding box center [413, 49] width 39 height 9
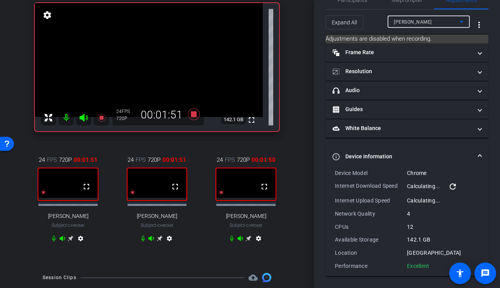
click at [425, 23] on span "Scott Mertzlufft" at bounding box center [413, 21] width 38 height 5
click at [425, 24] on span "Bridget Douglas" at bounding box center [413, 21] width 38 height 5
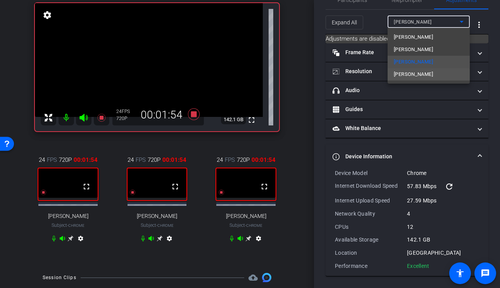
click at [420, 76] on span "Steve Torreblanca" at bounding box center [413, 74] width 39 height 9
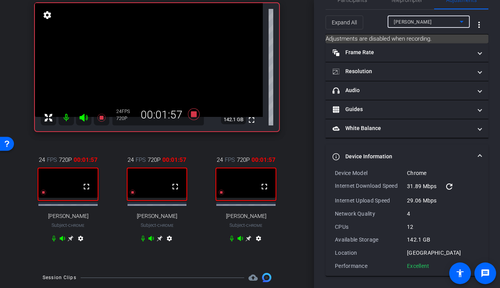
click at [420, 26] on div "Steve Torreblanca" at bounding box center [427, 22] width 66 height 10
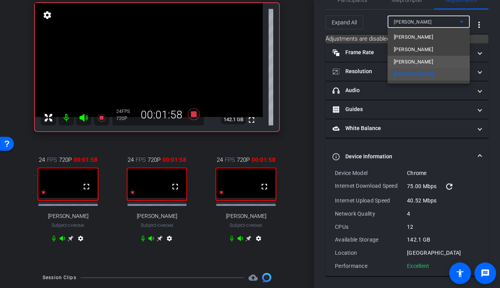
click at [418, 63] on span "Bridget Douglas" at bounding box center [413, 61] width 39 height 9
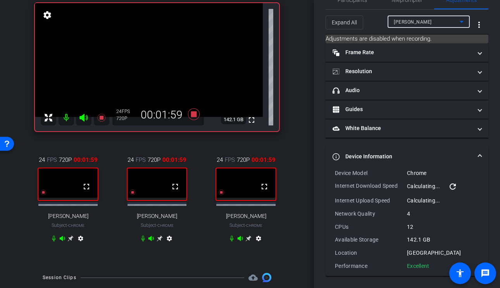
click at [424, 24] on span "Bridget Douglas" at bounding box center [413, 21] width 38 height 5
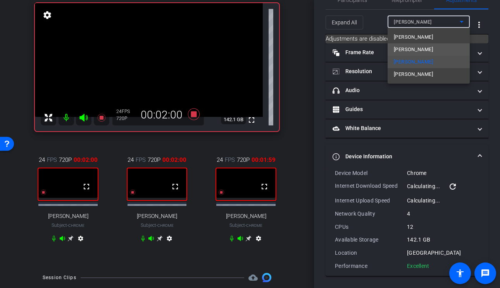
click at [419, 48] on span "Scott Mertzlufft" at bounding box center [413, 49] width 39 height 9
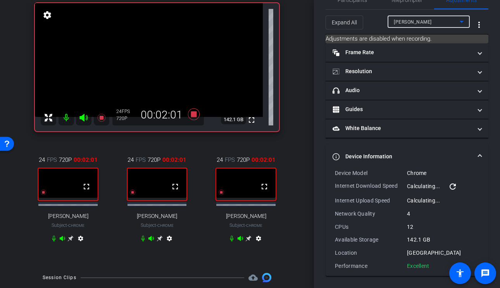
click at [426, 17] on div "Scott Mertzlufft" at bounding box center [427, 22] width 66 height 10
type input "1000"
click at [348, 5] on span "Participants" at bounding box center [352, 0] width 29 height 19
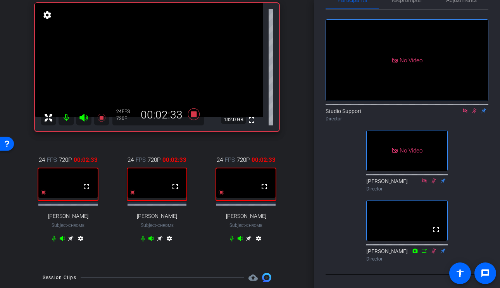
scroll to position [0, 0]
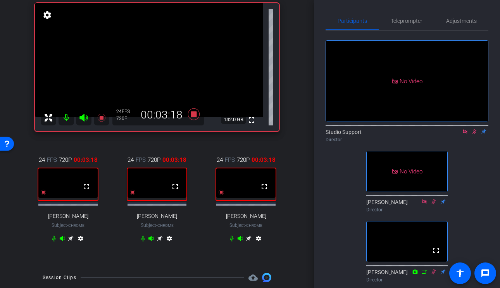
click at [249, 240] on icon at bounding box center [248, 239] width 6 height 6
click at [250, 242] on icon at bounding box center [248, 239] width 6 height 6
click at [70, 239] on icon at bounding box center [70, 239] width 6 height 6
click at [250, 242] on icon at bounding box center [248, 239] width 6 height 6
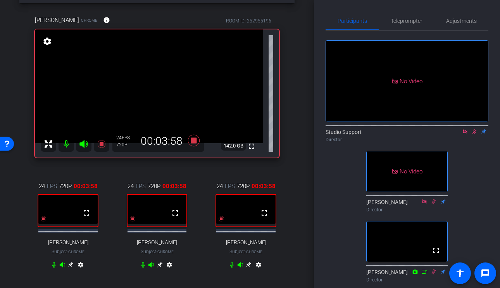
scroll to position [27, 0]
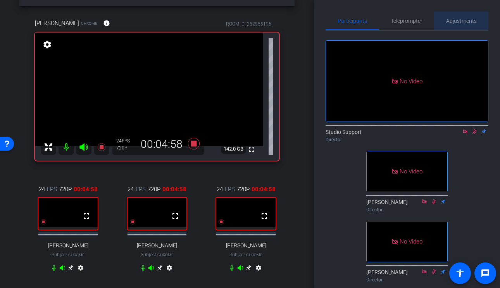
click at [449, 22] on span "Adjustments" at bounding box center [461, 20] width 31 height 5
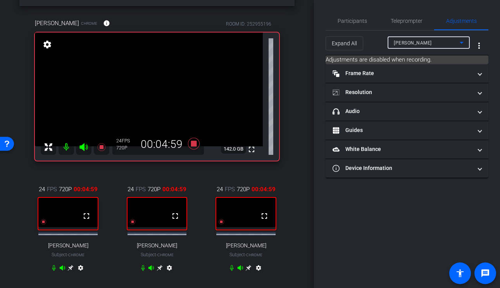
click at [432, 45] on div "Sam Feuerstein" at bounding box center [427, 43] width 66 height 10
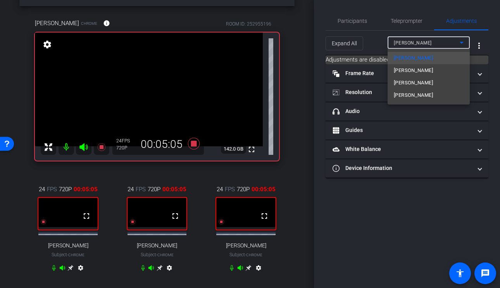
click at [367, 113] on div at bounding box center [250, 144] width 500 height 288
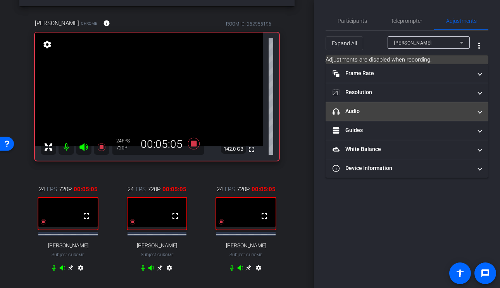
click at [366, 111] on mat-panel-title "headphone icon Audio" at bounding box center [401, 111] width 139 height 8
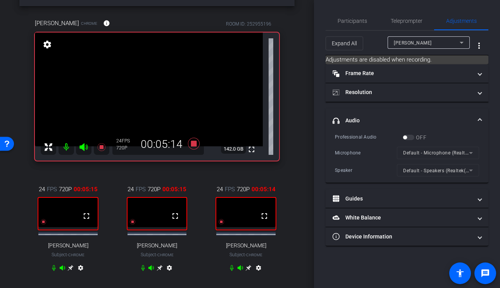
click at [447, 42] on div "Sam Feuerstein" at bounding box center [427, 43] width 66 height 10
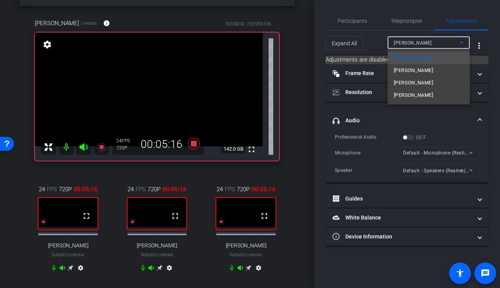
click at [432, 83] on mat-option "Bridget Douglas" at bounding box center [428, 83] width 82 height 12
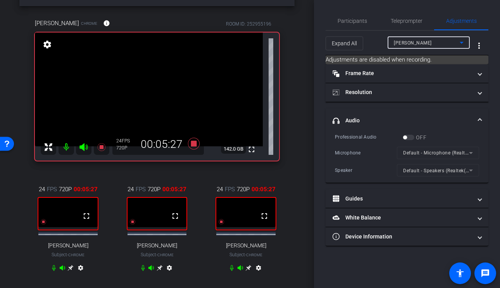
click at [410, 45] on span "Bridget Douglas" at bounding box center [413, 42] width 38 height 5
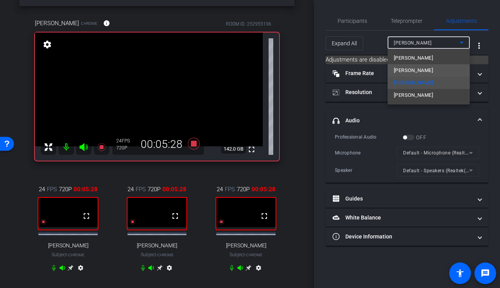
click at [411, 73] on span "Scott Mertzlufft" at bounding box center [413, 70] width 39 height 9
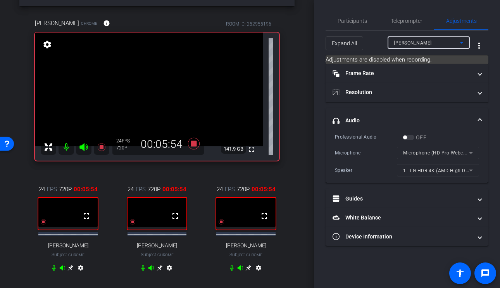
click at [442, 33] on div "Expand All Scott Mertzlufft more_vert" at bounding box center [406, 43] width 163 height 25
click at [435, 39] on div "Scott Mertzlufft" at bounding box center [427, 43] width 66 height 10
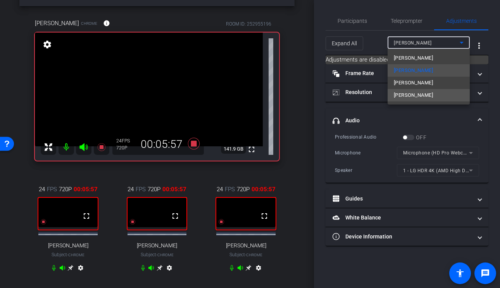
click at [423, 96] on span "Steve Torreblanca" at bounding box center [413, 95] width 39 height 9
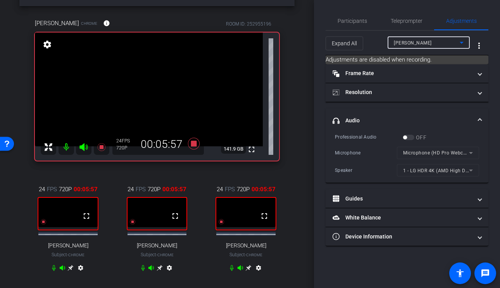
type input "1000"
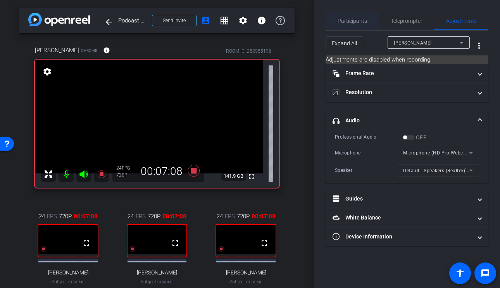
click at [346, 23] on span "Participants" at bounding box center [352, 20] width 29 height 5
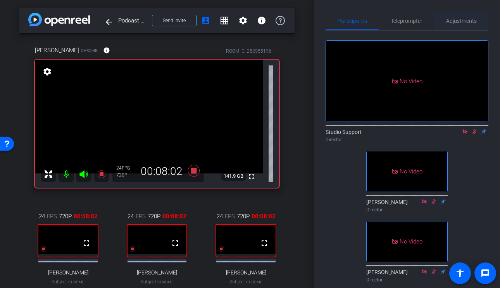
click at [458, 14] on span "Adjustments" at bounding box center [461, 21] width 31 height 19
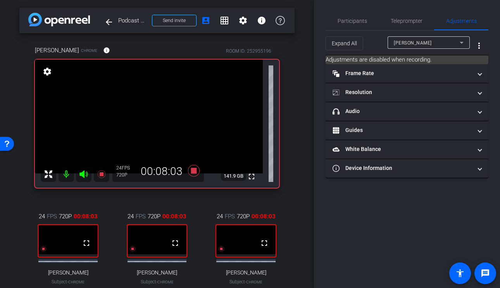
click at [441, 43] on div "Sam Feuerstein" at bounding box center [427, 43] width 66 height 10
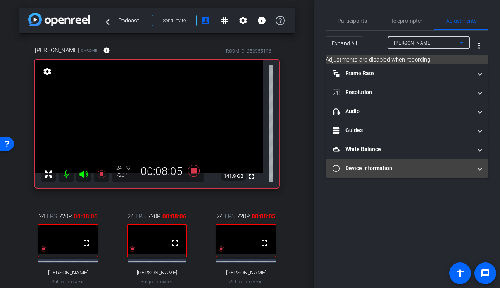
click at [394, 169] on mat-panel-title "Device Information" at bounding box center [401, 168] width 139 height 8
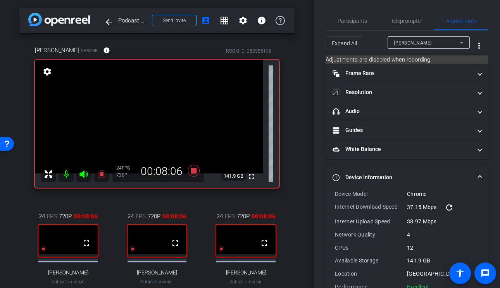
scroll to position [21, 0]
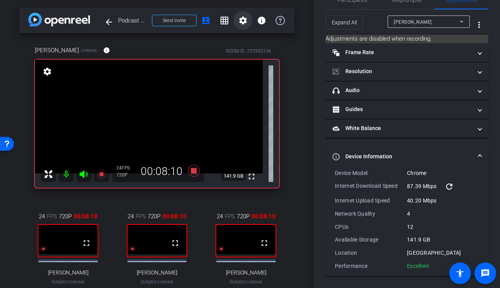
click at [242, 22] on mat-icon "settings" at bounding box center [242, 20] width 9 height 9
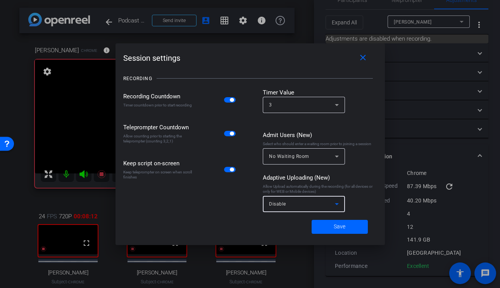
click at [318, 204] on div "Disable" at bounding box center [302, 204] width 66 height 10
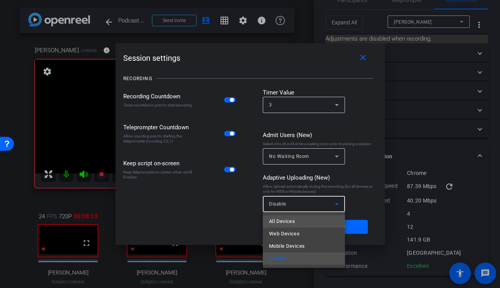
click at [308, 220] on mat-option "All Devices" at bounding box center [304, 221] width 82 height 12
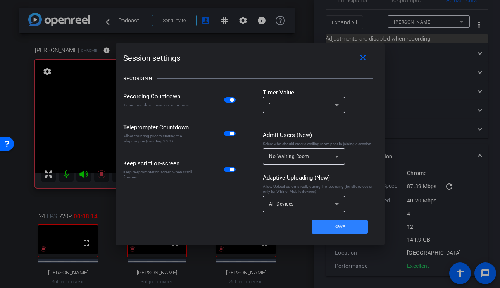
click at [325, 229] on span at bounding box center [340, 227] width 56 height 19
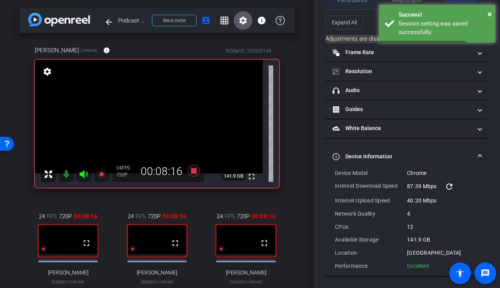
click at [363, 5] on span "Participants" at bounding box center [352, 0] width 29 height 19
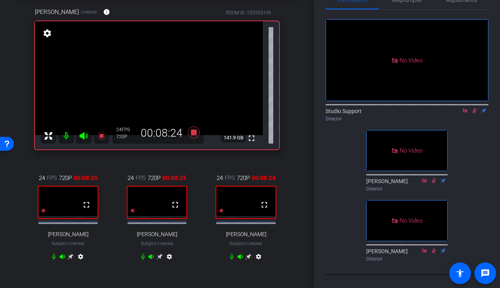
scroll to position [44, 0]
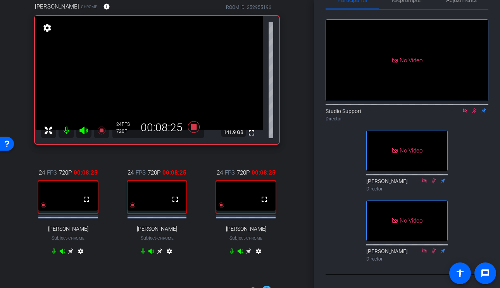
click at [160, 255] on icon at bounding box center [160, 252] width 6 height 6
click at [160, 255] on icon at bounding box center [160, 251] width 6 height 6
click at [248, 253] on icon at bounding box center [248, 251] width 6 height 6
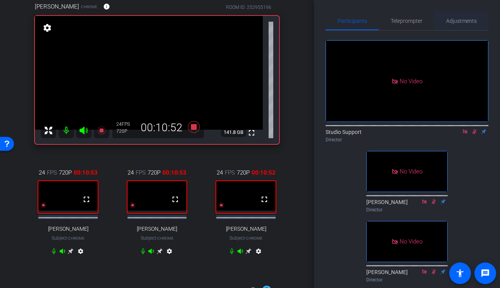
click at [468, 24] on span "Adjustments" at bounding box center [461, 21] width 31 height 19
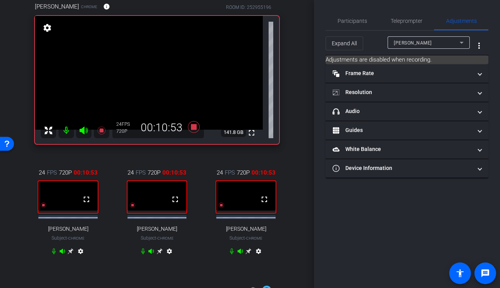
click at [423, 42] on span "Sam Feuerstein" at bounding box center [413, 42] width 38 height 5
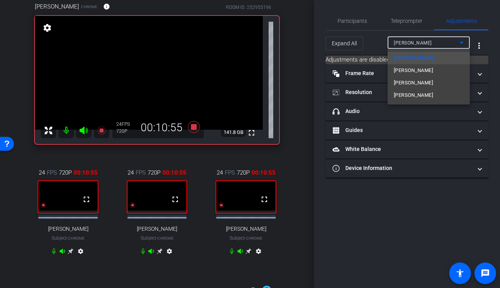
click at [410, 90] on mat-option "Steve Torreblanca" at bounding box center [428, 95] width 82 height 12
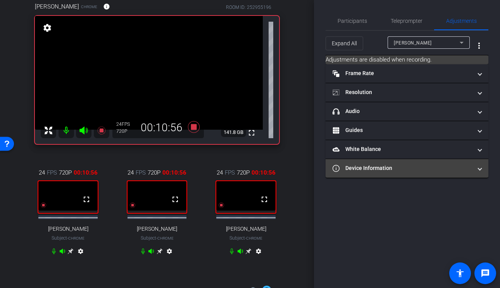
click at [378, 163] on mat-expansion-panel-header "Device Information" at bounding box center [406, 168] width 163 height 19
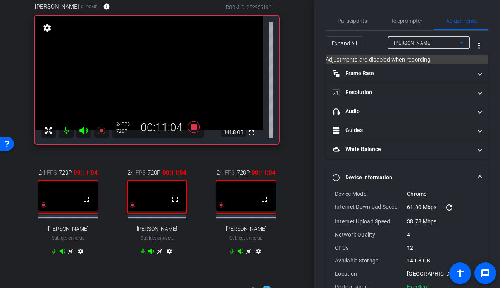
click at [443, 39] on div "Steve Torreblanca" at bounding box center [427, 43] width 66 height 10
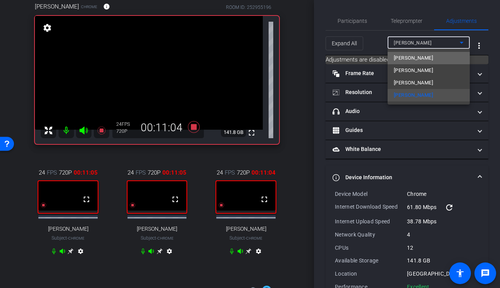
click at [427, 58] on span "Sam Feuerstein" at bounding box center [413, 57] width 39 height 9
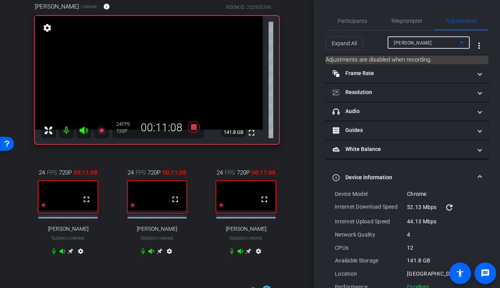
click at [431, 44] on div "Sam Feuerstein" at bounding box center [427, 43] width 66 height 10
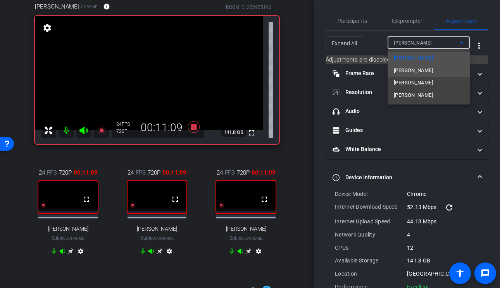
click at [422, 68] on span "Scott Mertzlufft" at bounding box center [413, 70] width 39 height 9
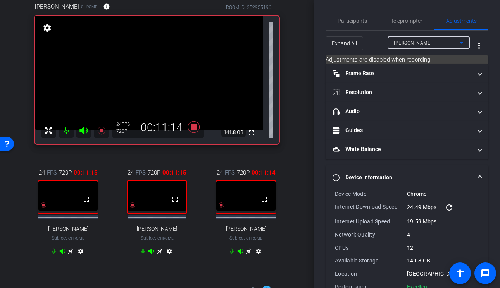
click at [434, 43] on div "Scott Mertzlufft" at bounding box center [427, 43] width 66 height 10
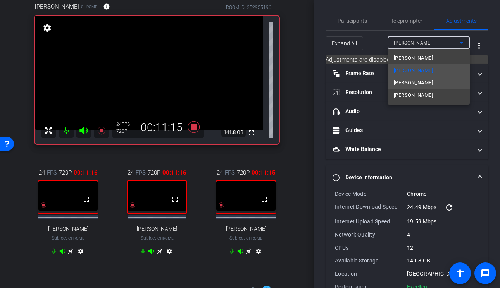
click at [421, 82] on span "Bridget Douglas" at bounding box center [413, 82] width 39 height 9
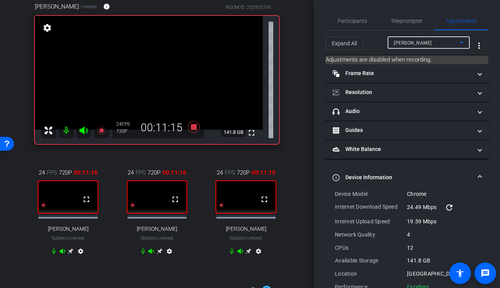
type input "1000"
click at [355, 25] on span "Participants" at bounding box center [352, 21] width 29 height 19
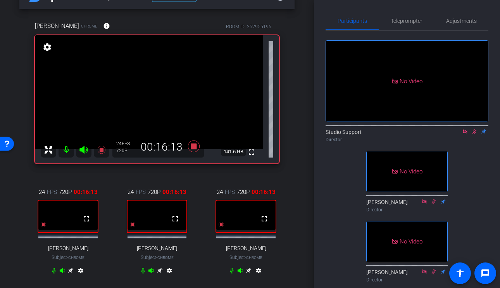
scroll to position [24, 0]
click at [70, 275] on icon at bounding box center [71, 272] width 6 height 6
click at [474, 129] on icon at bounding box center [474, 131] width 6 height 5
click at [466, 129] on icon at bounding box center [465, 131] width 6 height 5
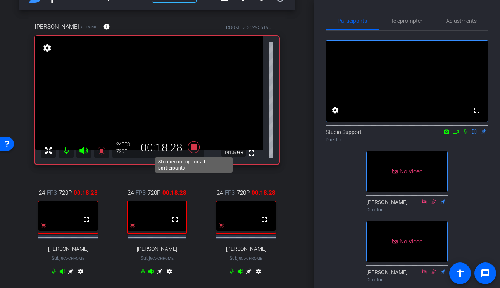
click at [196, 150] on icon at bounding box center [194, 147] width 12 height 12
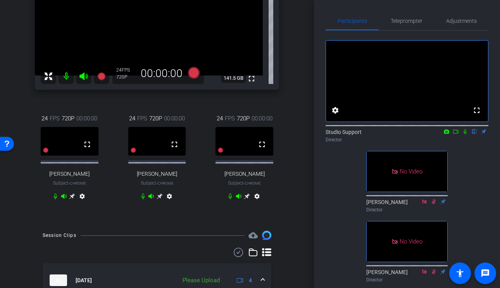
scroll to position [41, 0]
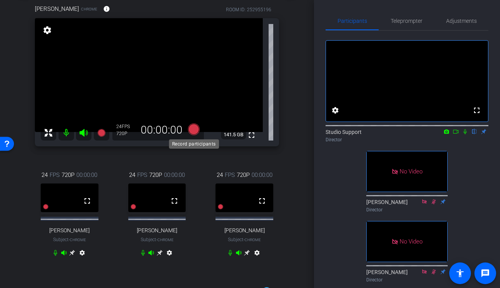
click at [196, 132] on icon at bounding box center [194, 130] width 12 height 12
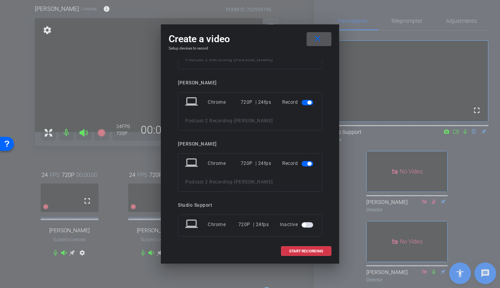
scroll to position [118, 0]
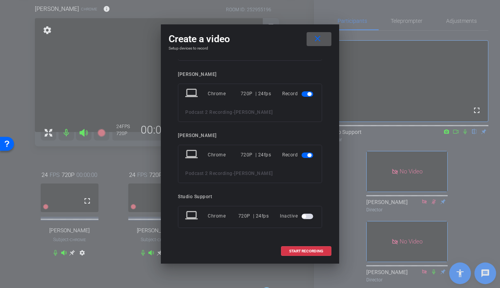
click at [324, 38] on span at bounding box center [319, 39] width 25 height 19
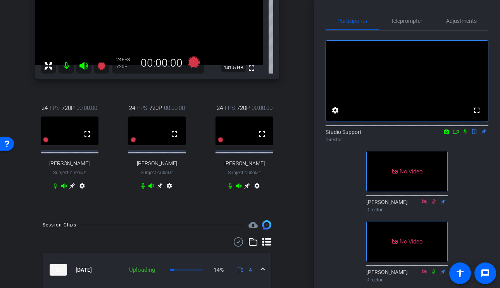
scroll to position [20, 0]
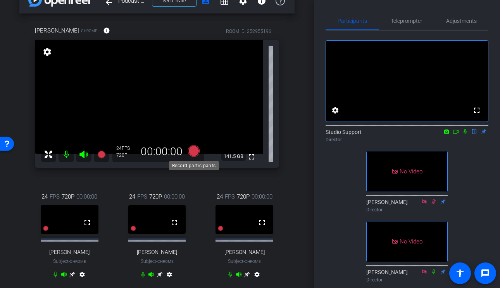
click at [193, 151] on icon at bounding box center [194, 151] width 12 height 12
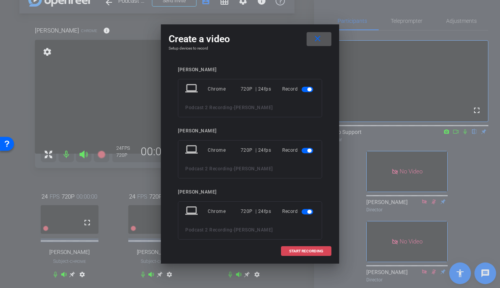
click at [296, 250] on span "START RECORDING" at bounding box center [306, 252] width 34 height 4
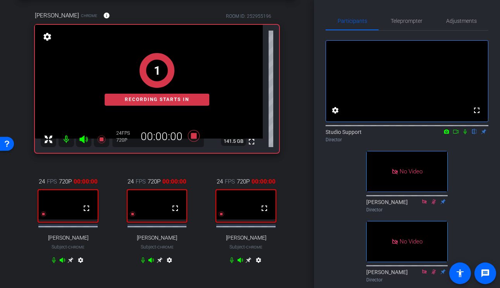
scroll to position [20, 0]
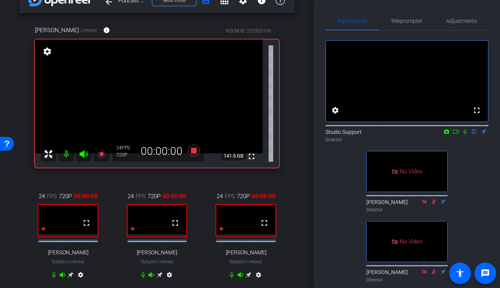
click at [465, 134] on icon at bounding box center [464, 131] width 3 height 5
drag, startPoint x: 469, startPoint y: 13, endPoint x: 493, endPoint y: 94, distance: 84.4
click at [494, 93] on div "Participants Teleprompter Adjustments fullscreen settings Studio Support flip D…" at bounding box center [407, 144] width 186 height 288
click at [458, 134] on icon at bounding box center [456, 131] width 6 height 5
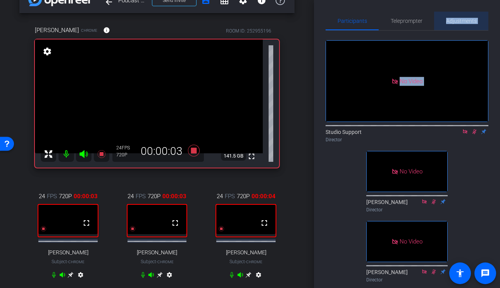
click at [466, 16] on span "Adjustments" at bounding box center [461, 21] width 31 height 19
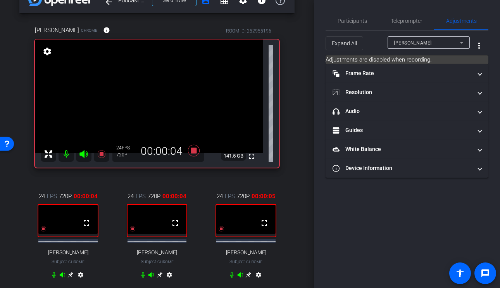
click at [446, 38] on div "Sam Feuerstein" at bounding box center [427, 43] width 66 height 10
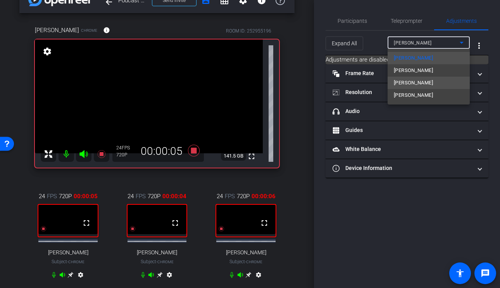
click at [428, 82] on span "Bridget Douglas" at bounding box center [413, 82] width 39 height 9
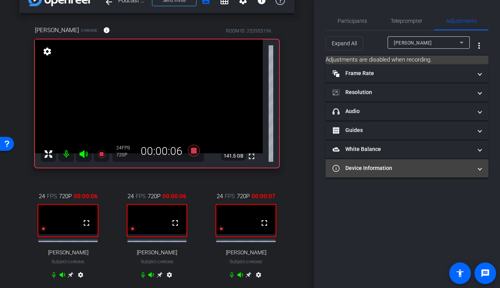
click at [386, 169] on mat-panel-title "Device Information" at bounding box center [401, 168] width 139 height 8
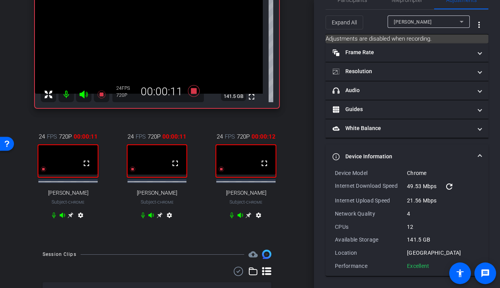
scroll to position [79, 0]
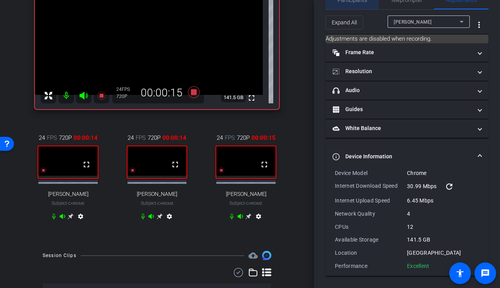
click at [358, 2] on span "Participants" at bounding box center [352, -1] width 29 height 5
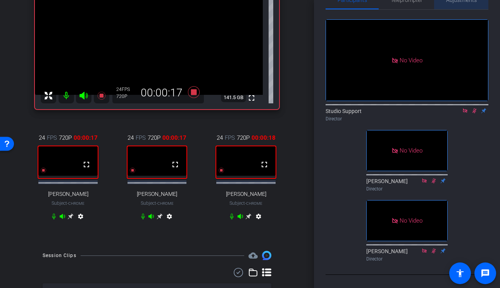
click at [457, 3] on span "Adjustments" at bounding box center [461, 0] width 31 height 19
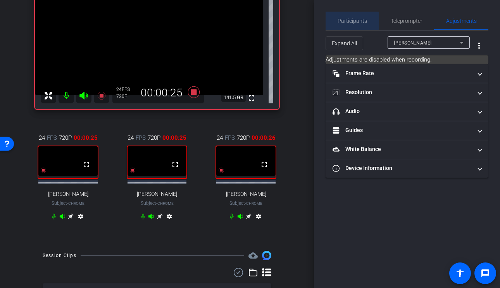
click at [352, 22] on span "Participants" at bounding box center [352, 20] width 29 height 5
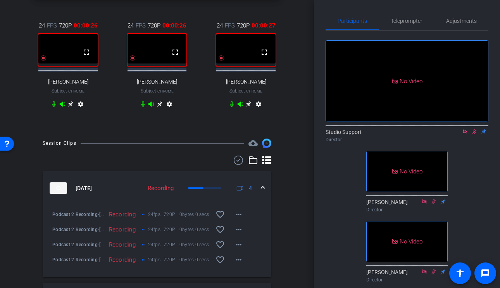
scroll to position [291, 0]
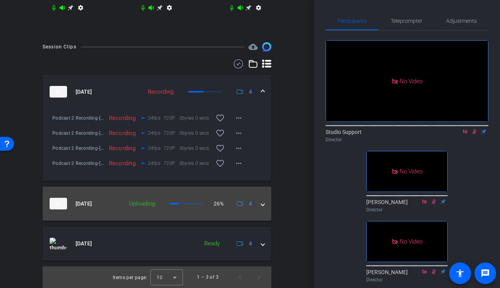
click at [203, 208] on mat-panel-description "Uploading 26% 4" at bounding box center [190, 204] width 130 height 12
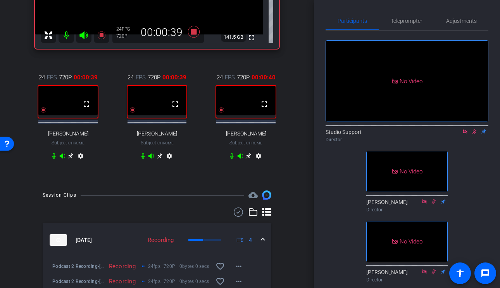
scroll to position [0, 0]
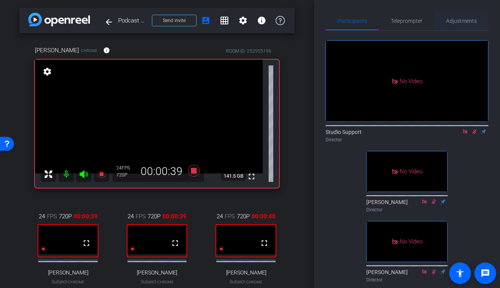
click at [457, 17] on span "Adjustments" at bounding box center [461, 21] width 31 height 19
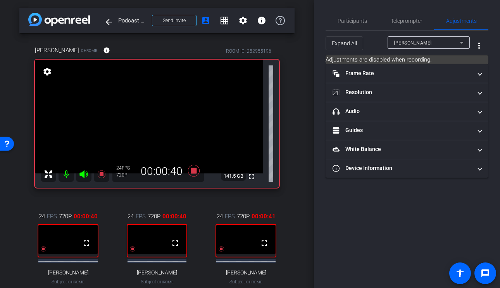
click at [437, 40] on div "Sam Feuerstein" at bounding box center [427, 43] width 66 height 10
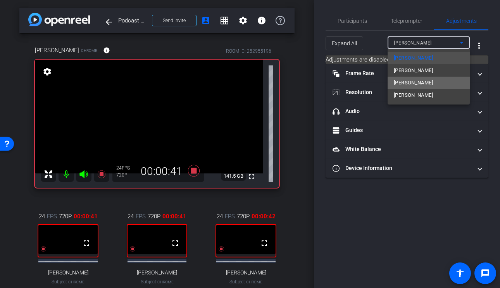
click at [421, 80] on span "Bridget Douglas" at bounding box center [413, 82] width 39 height 9
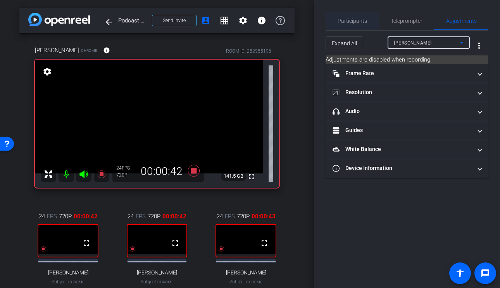
click at [352, 23] on span "Participants" at bounding box center [352, 20] width 29 height 5
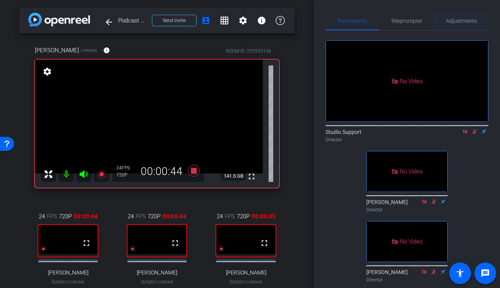
click at [461, 28] on span "Adjustments" at bounding box center [461, 21] width 31 height 19
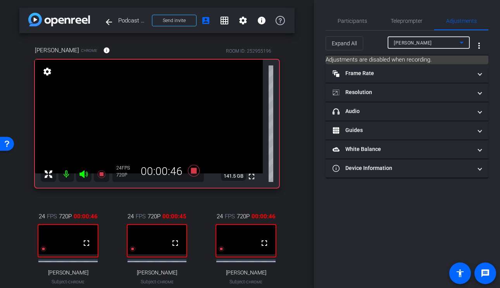
click at [429, 41] on div "Sam Feuerstein" at bounding box center [427, 43] width 66 height 10
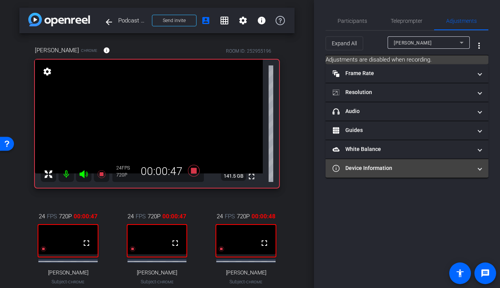
click at [406, 167] on mat-panel-title "Device Information" at bounding box center [401, 168] width 139 height 8
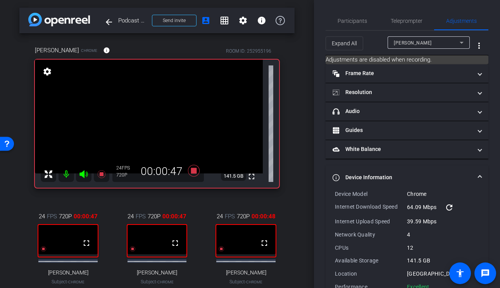
scroll to position [21, 0]
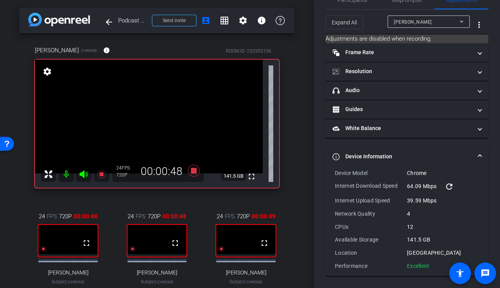
drag, startPoint x: 406, startPoint y: 167, endPoint x: 407, endPoint y: 147, distance: 19.8
click at [406, 167] on mat-expansion-panel-header "Device Information" at bounding box center [406, 157] width 163 height 25
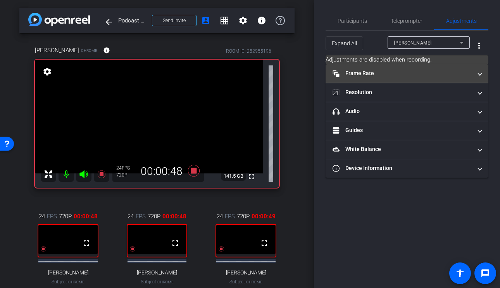
scroll to position [0, 0]
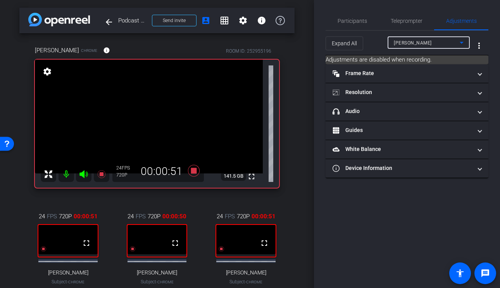
click at [440, 46] on div "Bridget Douglas" at bounding box center [427, 43] width 66 height 10
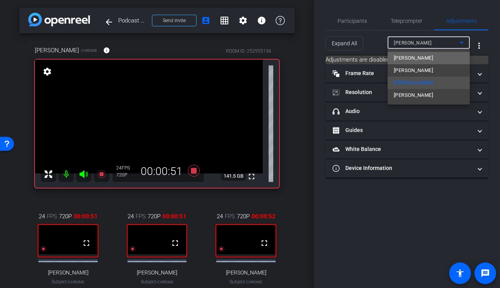
click at [422, 60] on span "Sam Feuerstein" at bounding box center [413, 57] width 39 height 9
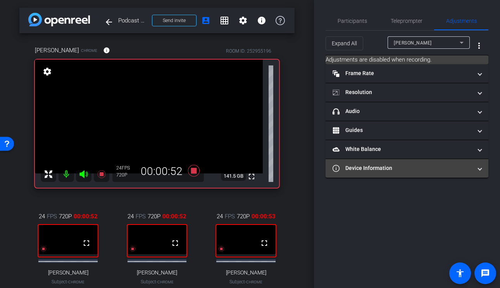
click at [391, 170] on mat-panel-title "Device Information" at bounding box center [401, 168] width 139 height 8
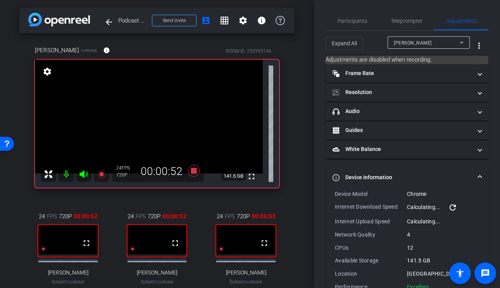
scroll to position [21, 0]
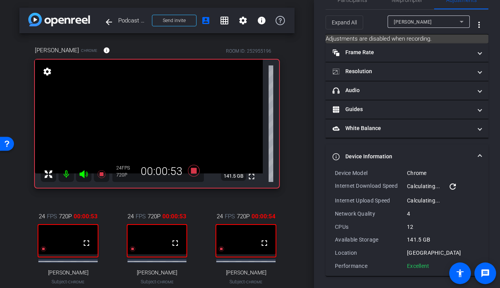
click at [425, 23] on span "Sam Feuerstein" at bounding box center [413, 21] width 38 height 5
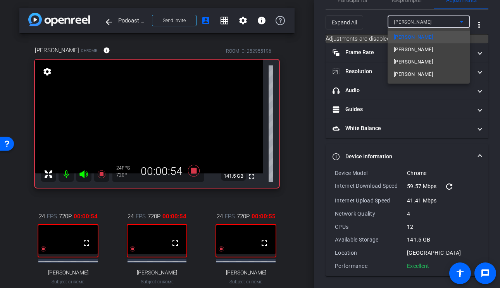
click at [418, 51] on span "Scott Mertzlufft" at bounding box center [413, 49] width 39 height 9
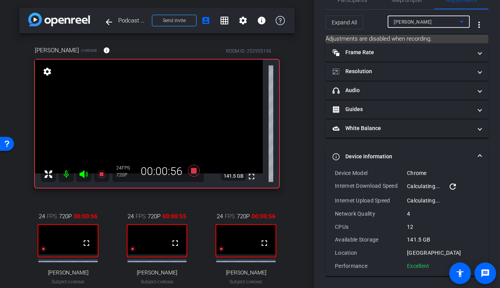
click at [424, 21] on span "Scott Mertzlufft" at bounding box center [413, 21] width 38 height 5
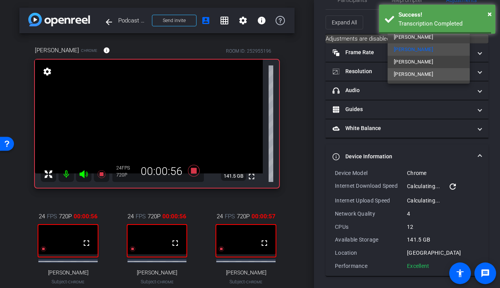
click at [420, 76] on span "Steve Torreblanca" at bounding box center [413, 74] width 39 height 9
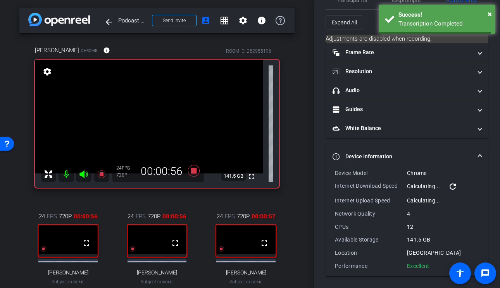
type input "1000"
click at [360, 7] on span "Participants" at bounding box center [352, 0] width 29 height 19
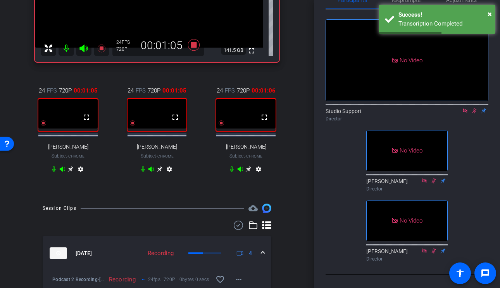
scroll to position [109, 0]
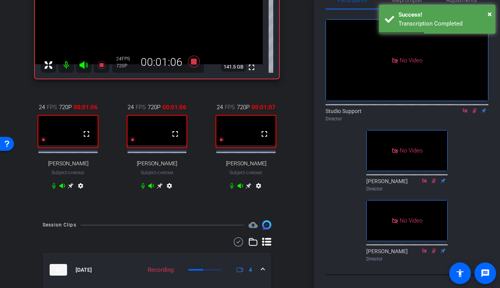
click at [160, 189] on icon at bounding box center [160, 186] width 6 height 6
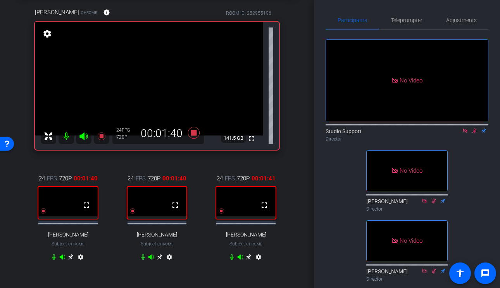
scroll to position [40, 0]
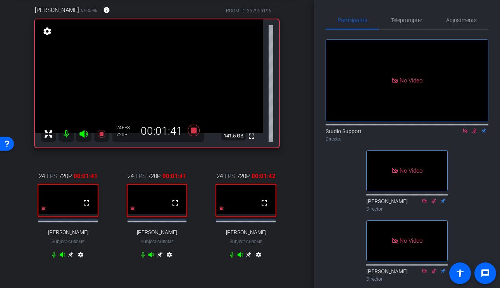
click at [250, 257] on icon at bounding box center [249, 255] width 6 height 6
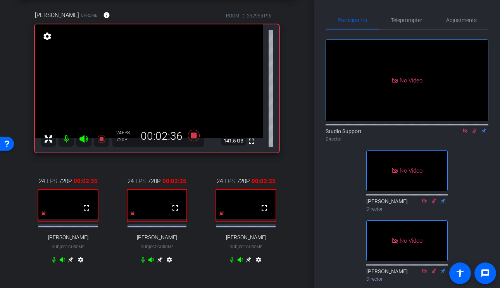
scroll to position [39, 0]
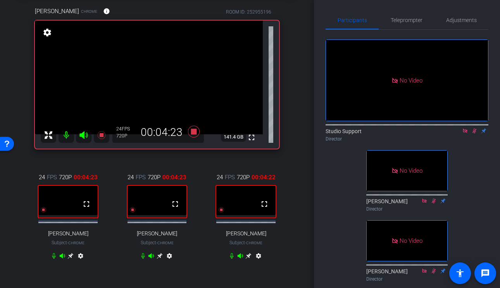
click at [69, 259] on icon at bounding box center [70, 256] width 6 height 6
click at [249, 259] on icon at bounding box center [249, 256] width 6 height 6
click at [72, 259] on icon at bounding box center [71, 256] width 6 height 6
click at [308, 158] on div "arrow_back Podcast 2 Recording Back to project Send invite account_box grid_on …" at bounding box center [157, 105] width 314 height 288
click at [475, 128] on icon at bounding box center [474, 130] width 6 height 5
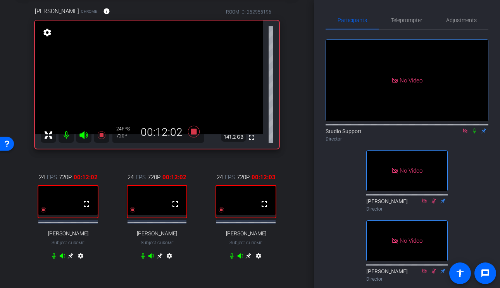
click at [475, 128] on icon at bounding box center [474, 130] width 6 height 5
click at [475, 129] on icon at bounding box center [474, 131] width 3 height 5
click at [159, 257] on icon at bounding box center [160, 256] width 6 height 6
click at [477, 128] on icon at bounding box center [474, 130] width 6 height 5
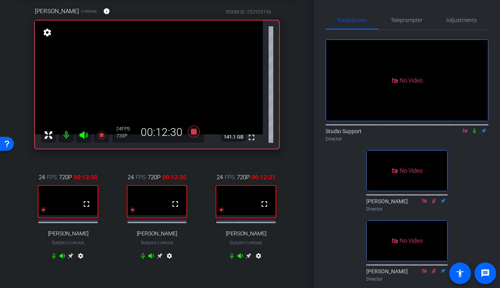
click at [474, 128] on icon at bounding box center [474, 130] width 6 height 5
click at [143, 259] on icon at bounding box center [143, 256] width 6 height 6
click at [143, 259] on icon at bounding box center [143, 256] width 5 height 6
click at [296, 80] on div "arrow_back Podcast 2 Recording Back to project Send invite account_box grid_on …" at bounding box center [157, 105] width 314 height 288
click at [323, 158] on div "Participants Teleprompter Adjustments No Video Studio Support Director No Video…" at bounding box center [407, 144] width 186 height 288
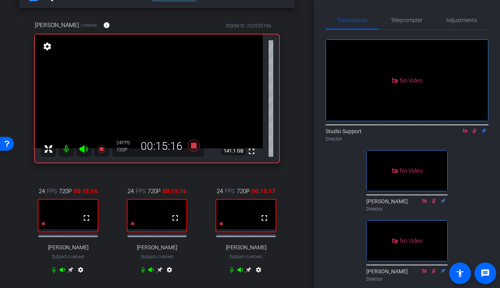
scroll to position [22, 0]
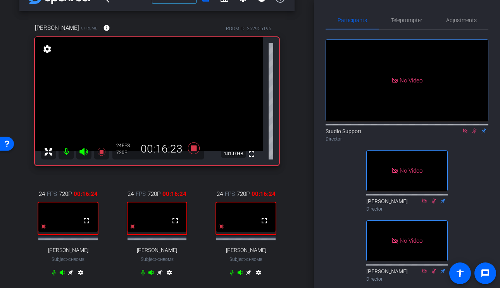
click at [71, 276] on icon at bounding box center [71, 273] width 6 height 6
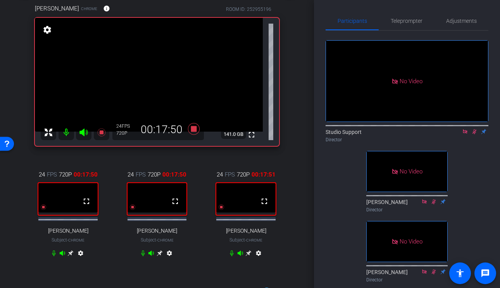
scroll to position [43, 0]
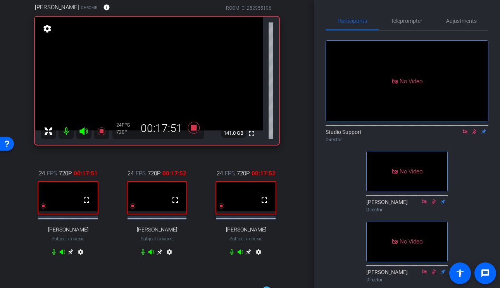
click at [158, 255] on icon at bounding box center [160, 253] width 6 height 6
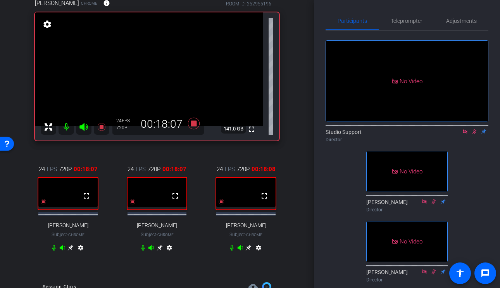
scroll to position [47, 0]
click at [476, 129] on icon at bounding box center [474, 131] width 6 height 5
click at [469, 128] on mat-icon at bounding box center [464, 131] width 9 height 7
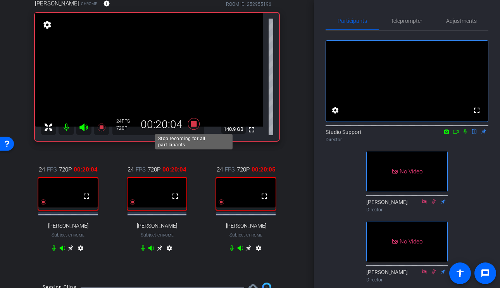
click at [195, 123] on icon at bounding box center [194, 124] width 12 height 12
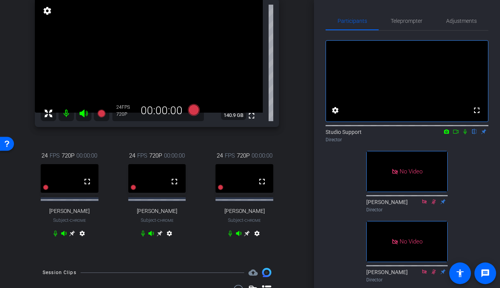
scroll to position [60, 0]
click at [194, 111] on icon at bounding box center [194, 111] width 12 height 12
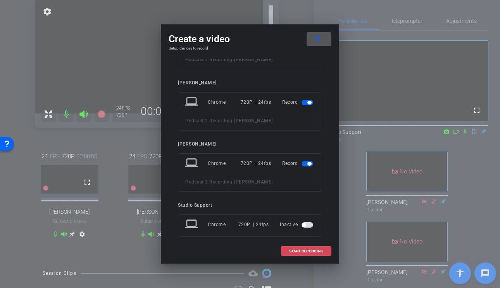
scroll to position [111, 0]
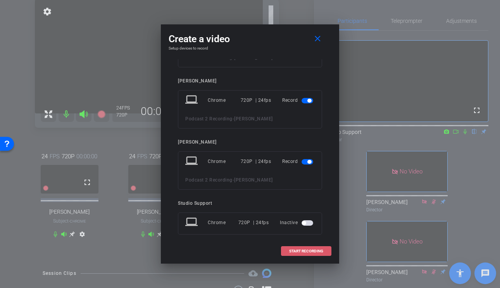
click at [303, 252] on span "START RECORDING" at bounding box center [306, 252] width 34 height 4
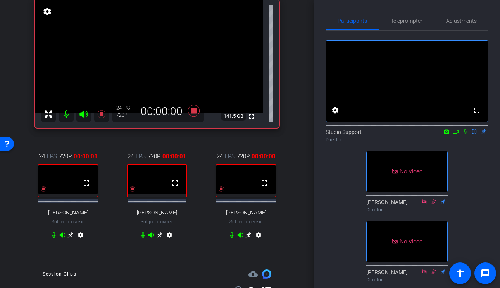
drag, startPoint x: 466, startPoint y: 141, endPoint x: 467, endPoint y: 180, distance: 38.8
click at [467, 180] on div "fullscreen settings Studio Support flip Director No Video Cece Keppel Director …" at bounding box center [406, 158] width 163 height 255
click at [465, 134] on icon at bounding box center [465, 131] width 6 height 5
click at [455, 134] on icon at bounding box center [456, 131] width 6 height 5
click at [158, 238] on icon at bounding box center [160, 235] width 6 height 6
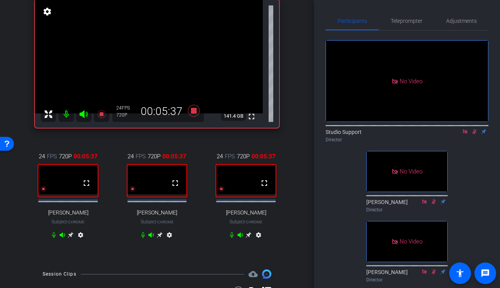
click at [249, 238] on icon at bounding box center [249, 235] width 6 height 6
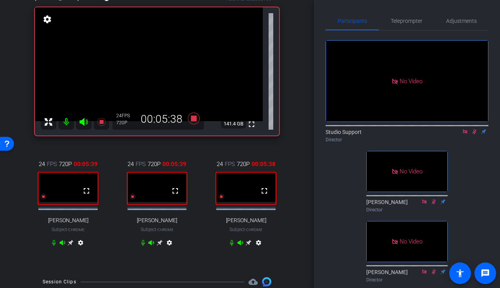
scroll to position [52, 0]
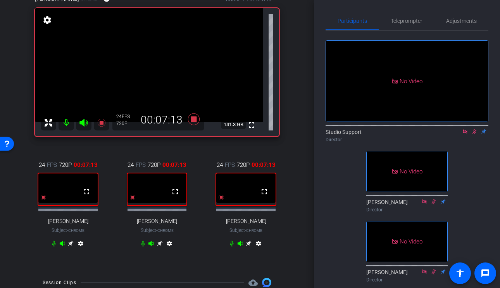
click at [71, 247] on icon at bounding box center [71, 244] width 6 height 6
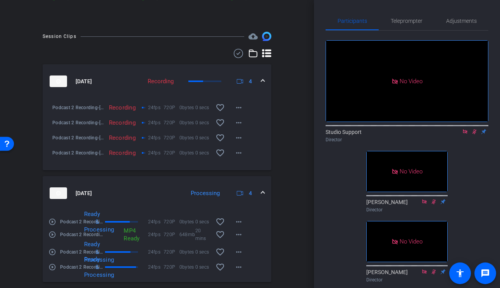
scroll to position [323, 0]
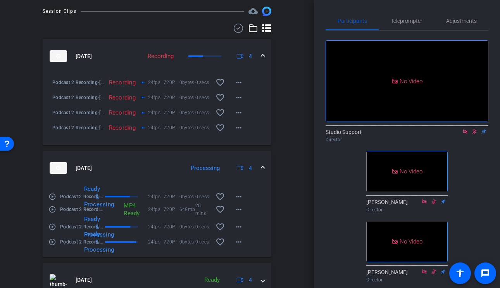
click at [53, 201] on mat-icon "play_circle_outline" at bounding box center [52, 197] width 8 height 8
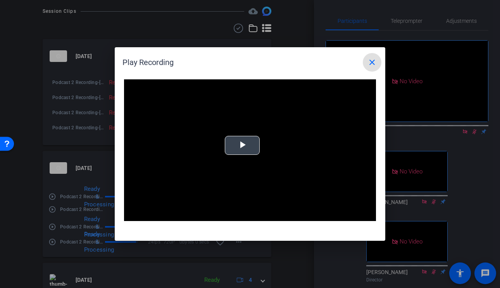
click at [242, 146] on span "Video Player" at bounding box center [242, 146] width 0 height 0
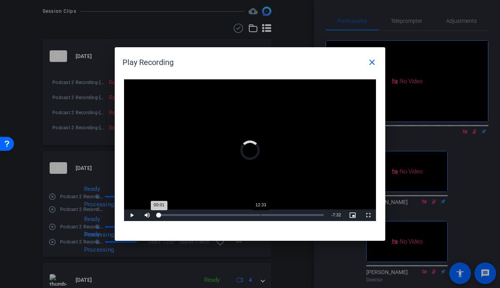
click at [260, 219] on div "Loaded : 0.19% 12:33 00:01" at bounding box center [241, 216] width 172 height 12
click at [277, 218] on div "Loaded : 64.24% 14:22 14:22" at bounding box center [241, 216] width 172 height 12
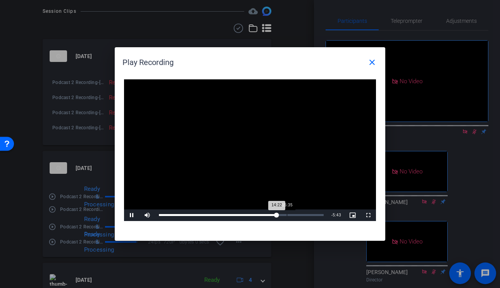
click at [286, 218] on div "Loaded : 72.82% 15:35 14:22" at bounding box center [241, 216] width 172 height 12
click at [240, 220] on div "Loaded : 78.11% 09:58 09:55" at bounding box center [240, 216] width 170 height 12
click at [207, 220] on div "Loaded : 78.11% 05:59 05:59" at bounding box center [240, 216] width 170 height 12
click at [199, 221] on div "Loaded : 78.11% 05:02 05:59" at bounding box center [240, 216] width 170 height 12
click at [195, 214] on div "Loaded : 78.11% 04:30 05:03" at bounding box center [240, 215] width 162 height 2
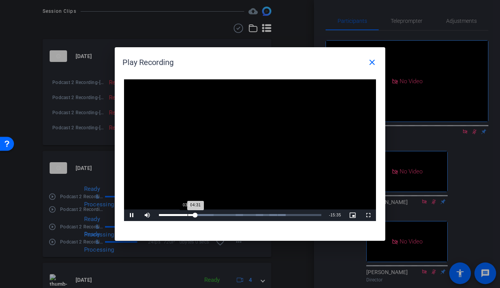
click at [188, 214] on div "Loaded : 78.11% 03:32 04:31" at bounding box center [240, 216] width 170 height 12
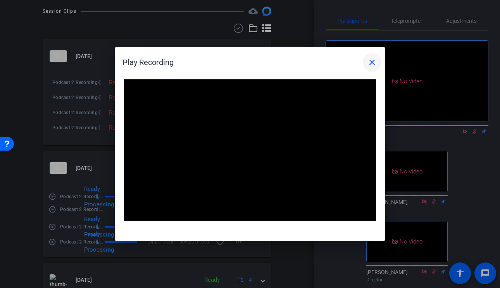
click at [372, 60] on mat-icon "close" at bounding box center [371, 62] width 9 height 9
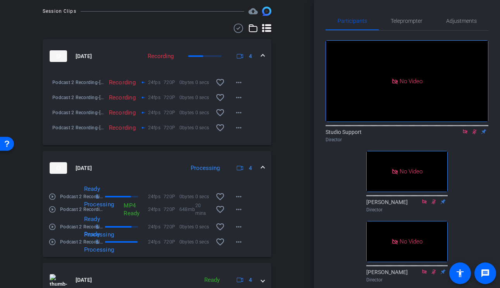
click at [52, 214] on mat-icon "play_circle_outline" at bounding box center [52, 210] width 8 height 8
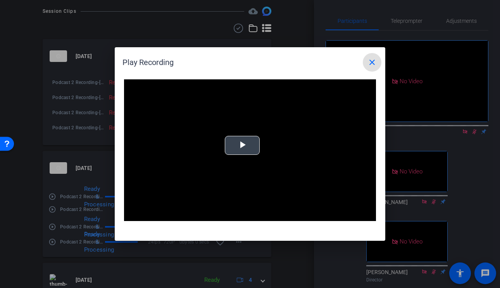
click at [242, 146] on span "Video Player" at bounding box center [242, 146] width 0 height 0
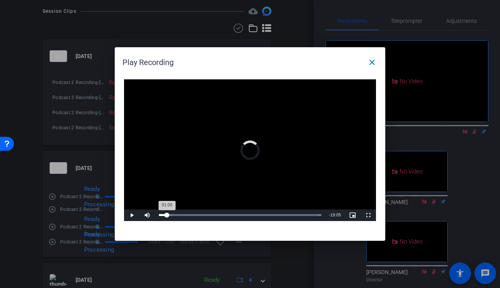
click at [167, 215] on div "Loaded : 100.00% 01:00 01:00" at bounding box center [240, 215] width 162 height 2
click at [183, 215] on div "Loaded : 100.00% 02:55 01:00" at bounding box center [240, 215] width 162 height 2
click at [198, 216] on div "Loaded : 100.00% 04:53 02:56" at bounding box center [240, 215] width 162 height 2
click at [214, 214] on div "Loaded : 100.00% 06:48 04:53" at bounding box center [240, 215] width 162 height 2
click at [226, 214] on div "Loaded : 100.00% 08:17 08:17" at bounding box center [240, 215] width 162 height 2
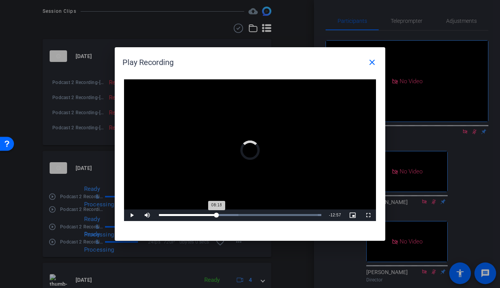
click at [216, 215] on div "Loaded : 100.00% 07:08 08:18" at bounding box center [240, 215] width 162 height 2
click at [211, 215] on div "Loaded : 100.00% 06:25 06:25" at bounding box center [240, 215] width 162 height 2
click at [238, 215] on div "Loaded : 100.00% 09:46 06:26" at bounding box center [240, 215] width 162 height 2
click at [251, 215] on div "Loaded : 100.00% 11:21 11:21" at bounding box center [241, 215] width 165 height 2
click at [262, 215] on div "Loaded : 100.00% 11:54 11:21" at bounding box center [241, 215] width 165 height 2
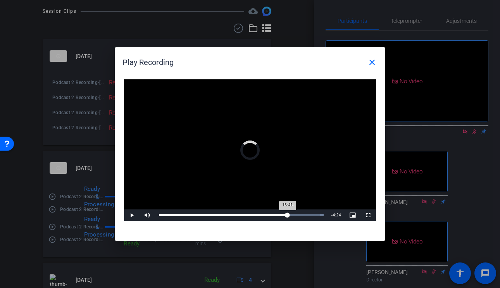
click at [288, 214] on div "Loaded : 100.00% 15:44 15:41" at bounding box center [241, 215] width 165 height 2
click at [302, 214] on div "Loaded : 100.00% 17:29 17:32" at bounding box center [241, 215] width 165 height 2
click at [310, 214] on div "Loaded : 100.00% 18:23 17:32" at bounding box center [241, 215] width 165 height 2
click at [316, 214] on div "19:08" at bounding box center [316, 215] width 0 height 2
click at [185, 215] on div "19:09" at bounding box center [237, 215] width 157 height 2
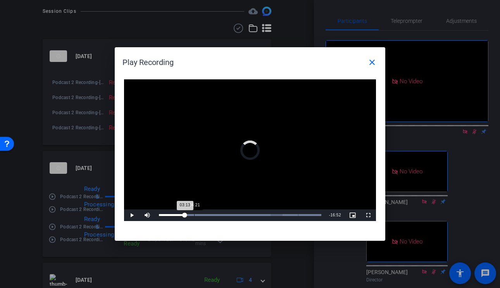
click at [195, 215] on div "Loaded : 100.00% 04:21 03:13" at bounding box center [240, 215] width 162 height 2
click at [198, 215] on div "Loaded : 100.00% 04:50 04:50" at bounding box center [240, 215] width 162 height 2
click at [201, 215] on div "Loaded : 100.00% 04:53 04:50" at bounding box center [240, 215] width 162 height 2
click at [206, 215] on div "Loaded : 100.00% 05:50 05:19" at bounding box center [240, 215] width 162 height 2
click at [214, 215] on div "Loaded : 100.00% 06:51 06:51" at bounding box center [240, 215] width 162 height 2
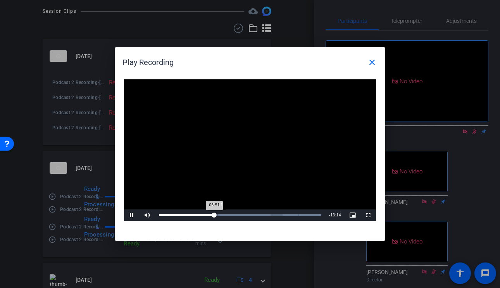
click at [217, 215] on div "Loaded : 100.00% 07:11 06:51" at bounding box center [240, 215] width 162 height 2
click at [221, 215] on div "07:40" at bounding box center [221, 215] width 0 height 2
click at [227, 215] on div "Loaded : 100.00% 07:46 07:40" at bounding box center [240, 215] width 162 height 2
click at [236, 215] on div "Loaded : 100.00% 09:29 08:26" at bounding box center [240, 215] width 162 height 2
click at [255, 214] on div "Loaded : 100.00% 10:21 09:35" at bounding box center [240, 216] width 170 height 12
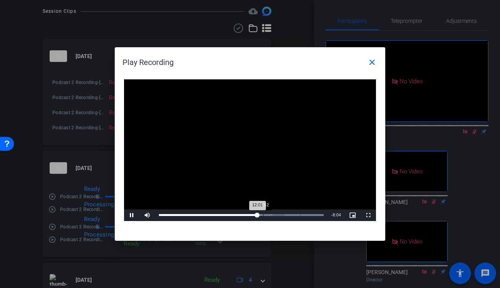
click at [263, 215] on div "Loaded : 100.00% 12:42 12:01" at bounding box center [241, 215] width 165 height 2
click at [268, 215] on div "Loaded : 100.00% 13:19 13:19" at bounding box center [241, 215] width 165 height 2
click at [373, 59] on mat-icon "close" at bounding box center [371, 62] width 9 height 9
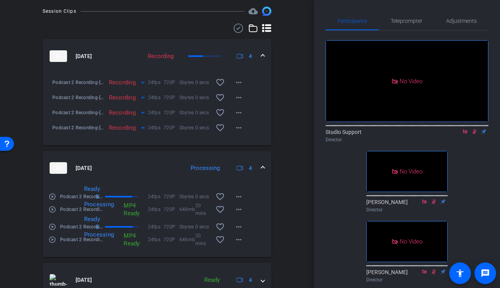
click at [53, 231] on mat-icon "play_circle_outline" at bounding box center [52, 227] width 8 height 8
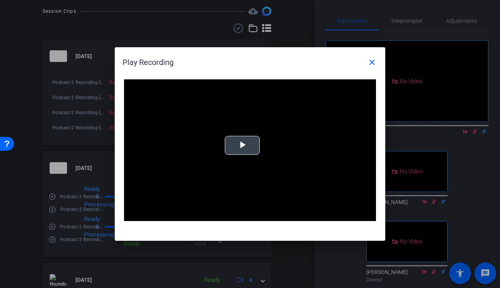
click at [242, 146] on span "Video Player" at bounding box center [242, 146] width 0 height 0
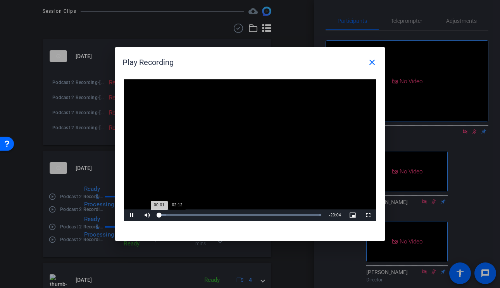
click at [176, 217] on div "Loaded : 100.00% 02:12 00:01" at bounding box center [240, 216] width 170 height 12
click at [276, 217] on div "Loaded : 100.00% 14:31 02:16" at bounding box center [240, 216] width 170 height 12
click at [372, 58] on mat-icon "close" at bounding box center [371, 62] width 9 height 9
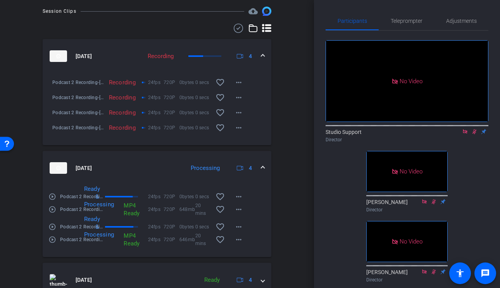
click at [53, 243] on mat-icon "play_circle_outline" at bounding box center [52, 240] width 8 height 8
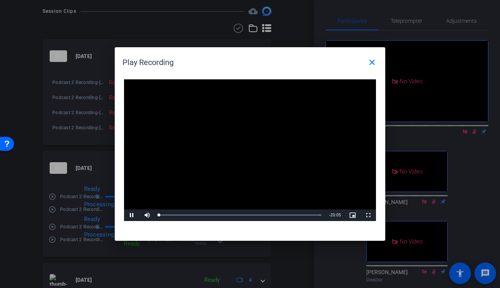
click at [251, 135] on video "Video Player" at bounding box center [250, 150] width 252 height 142
click at [239, 146] on video "Video Player" at bounding box center [250, 150] width 252 height 142
click at [263, 219] on div "Loaded : 100.00% 12:53 00:05" at bounding box center [241, 216] width 172 height 12
click at [370, 61] on mat-icon "close" at bounding box center [371, 62] width 9 height 9
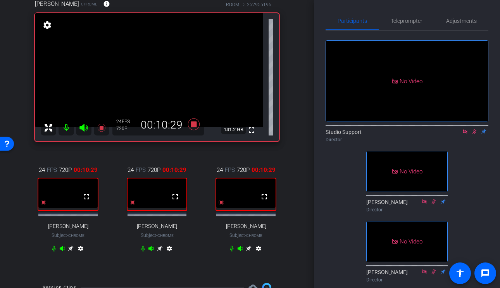
scroll to position [55, 0]
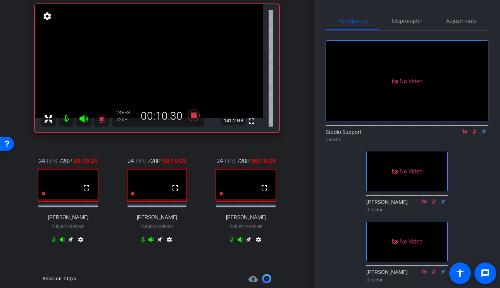
click at [249, 243] on icon at bounding box center [248, 240] width 6 height 6
click at [158, 243] on icon at bounding box center [160, 240] width 6 height 6
drag, startPoint x: 474, startPoint y: 143, endPoint x: 477, endPoint y: 183, distance: 40.4
click at [477, 184] on div "No Video Studio Support Director No Video Cece Keppel Director No Video Sarah M…" at bounding box center [406, 158] width 163 height 255
click at [294, 138] on div "Scott Mertzlufft Chrome info ROOM ID: 252955196 fullscreen settings 141.0 GB 24…" at bounding box center [156, 122] width 275 height 289
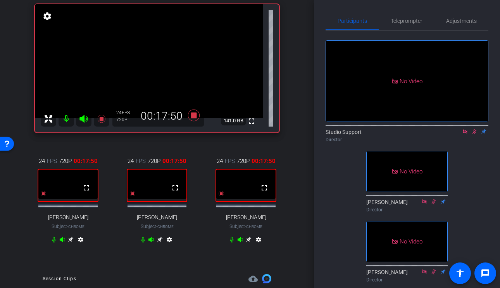
click at [160, 240] on icon at bounding box center [160, 240] width 6 height 6
click at [487, 158] on div "No Video Studio Support Director No Video Cece Keppel Director No Video Sarah M…" at bounding box center [406, 158] width 163 height 255
click at [475, 134] on icon at bounding box center [474, 131] width 4 height 5
click at [464, 134] on icon at bounding box center [465, 131] width 6 height 5
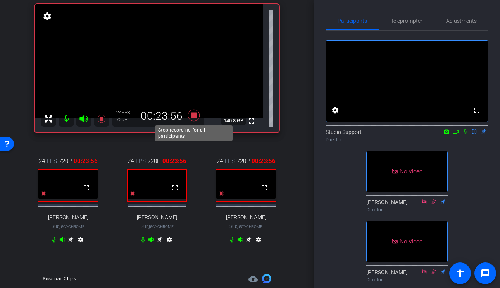
click at [195, 119] on icon at bounding box center [193, 115] width 19 height 14
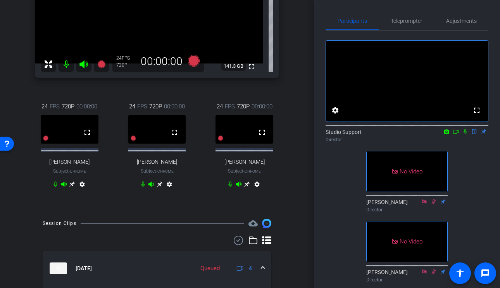
scroll to position [60, 0]
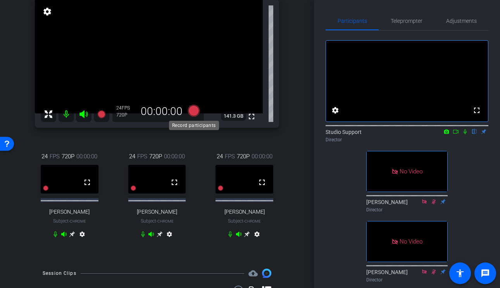
click at [195, 114] on icon at bounding box center [194, 111] width 12 height 12
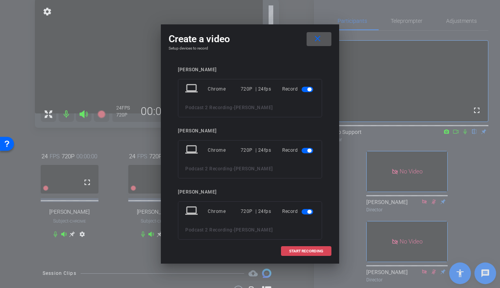
click at [293, 252] on span "START RECORDING" at bounding box center [306, 252] width 34 height 4
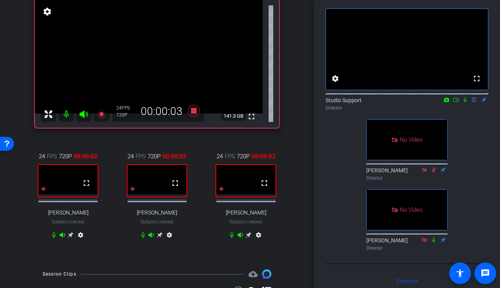
scroll to position [0, 0]
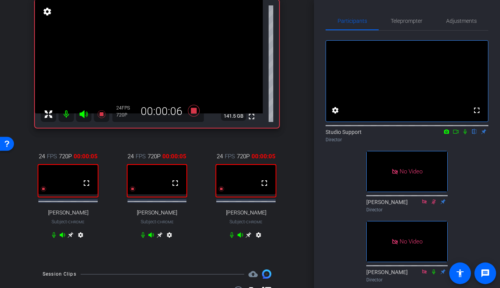
drag, startPoint x: 464, startPoint y: 141, endPoint x: 457, endPoint y: 201, distance: 59.7
click at [457, 201] on div "fullscreen settings Studio Support flip Director No Video Cece Keppel Director …" at bounding box center [406, 158] width 163 height 255
click at [193, 111] on icon at bounding box center [194, 111] width 12 height 12
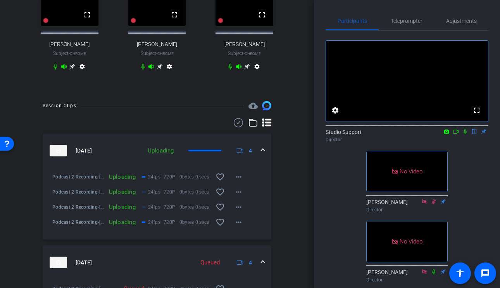
scroll to position [229, 0]
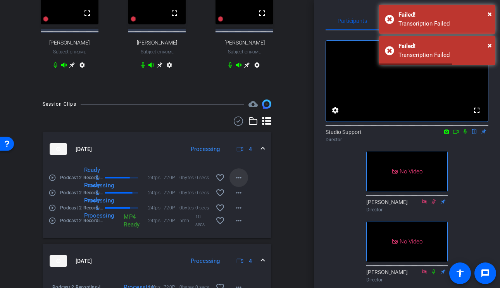
click at [238, 179] on mat-icon "more_horiz" at bounding box center [238, 177] width 9 height 9
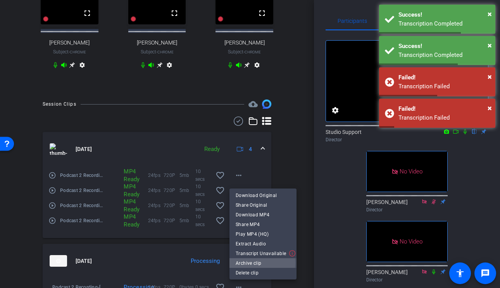
click at [250, 263] on span "Archive clip" at bounding box center [263, 262] width 55 height 9
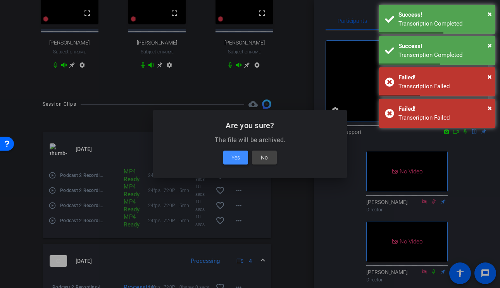
click at [232, 160] on span "Yes" at bounding box center [235, 157] width 9 height 9
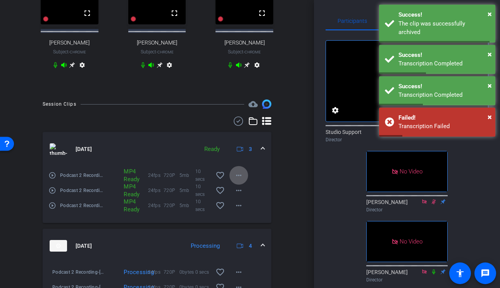
click at [236, 175] on mat-icon "more_horiz" at bounding box center [238, 175] width 9 height 9
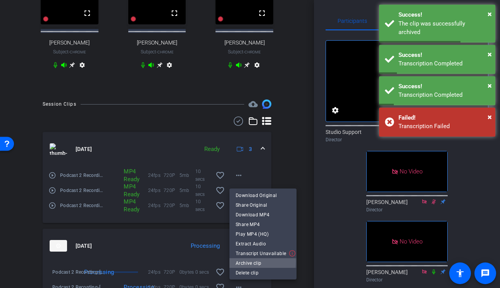
click at [245, 262] on span "Archive clip" at bounding box center [263, 262] width 55 height 9
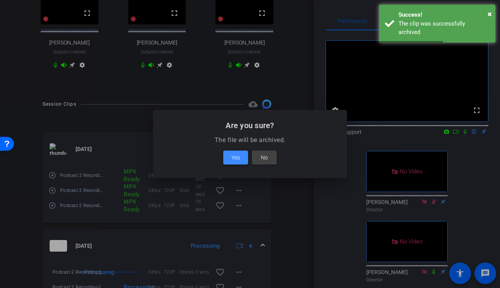
click at [236, 160] on span "Yes" at bounding box center [235, 157] width 9 height 9
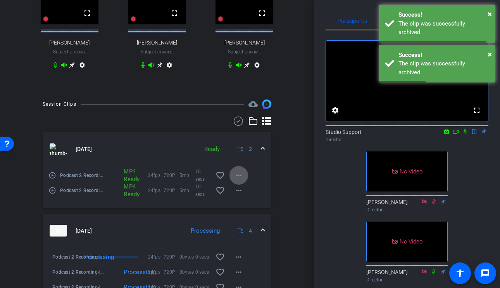
click at [236, 175] on mat-icon "more_horiz" at bounding box center [238, 175] width 9 height 9
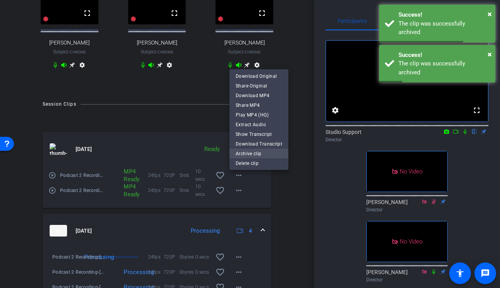
click at [250, 152] on span "Archive clip" at bounding box center [259, 153] width 46 height 9
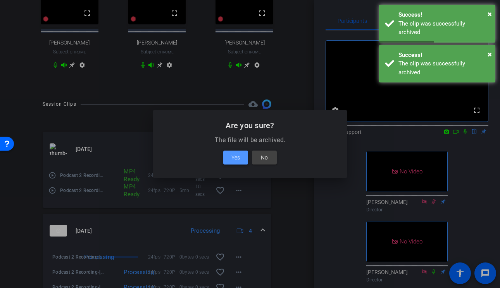
click at [237, 158] on span "Yes" at bounding box center [235, 157] width 9 height 9
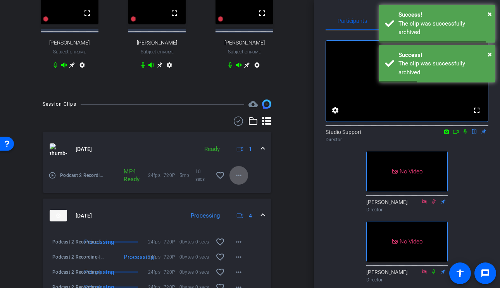
click at [239, 175] on mat-icon "more_horiz" at bounding box center [238, 175] width 9 height 9
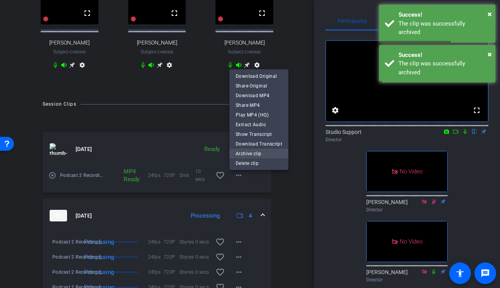
click at [246, 155] on span "Archive clip" at bounding box center [259, 153] width 46 height 9
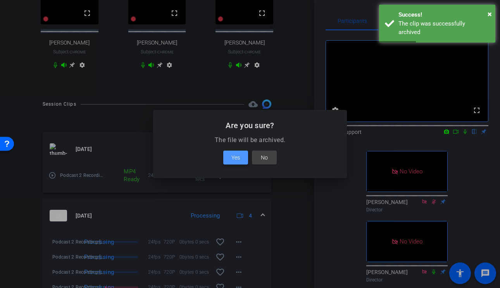
click at [238, 161] on span "Yes" at bounding box center [235, 157] width 9 height 9
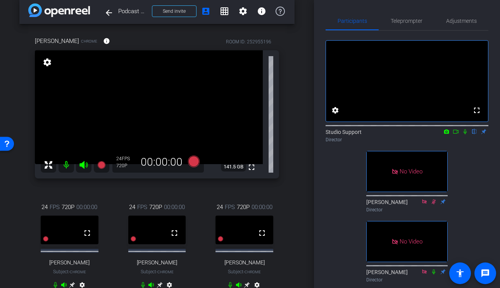
scroll to position [5, 0]
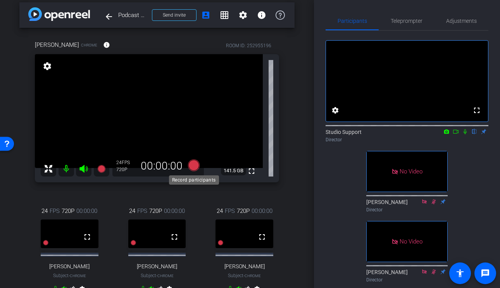
click at [194, 164] on icon at bounding box center [194, 166] width 12 height 12
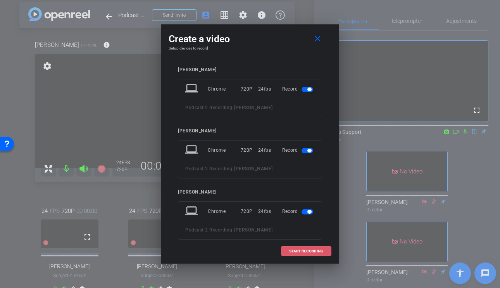
click at [291, 253] on span "START RECORDING" at bounding box center [306, 252] width 34 height 4
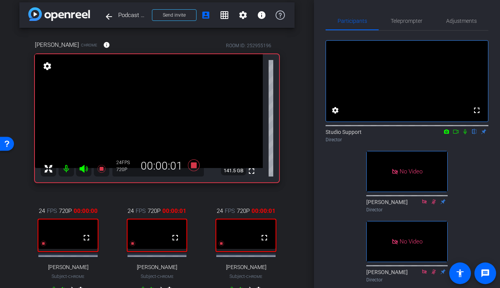
click at [466, 134] on icon at bounding box center [465, 131] width 6 height 5
click at [455, 134] on icon at bounding box center [456, 131] width 6 height 5
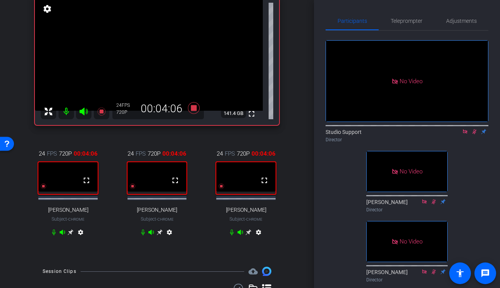
scroll to position [79, 0]
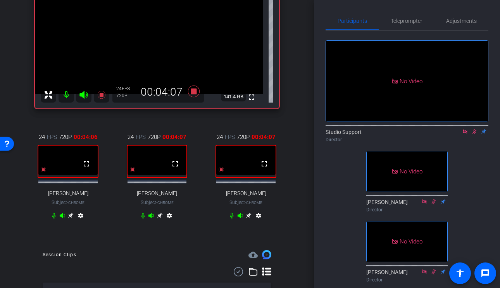
click at [69, 217] on icon at bounding box center [70, 216] width 6 height 6
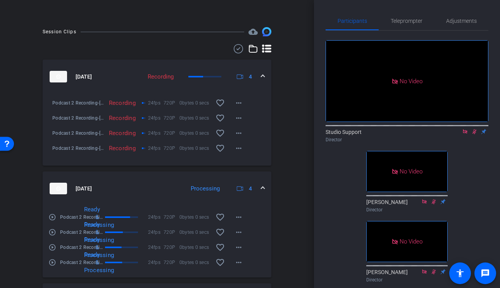
scroll to position [308, 0]
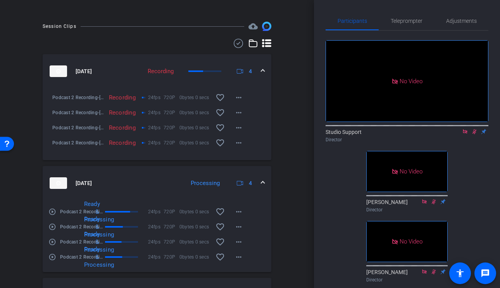
click at [52, 214] on mat-icon "play_circle_outline" at bounding box center [52, 212] width 8 height 8
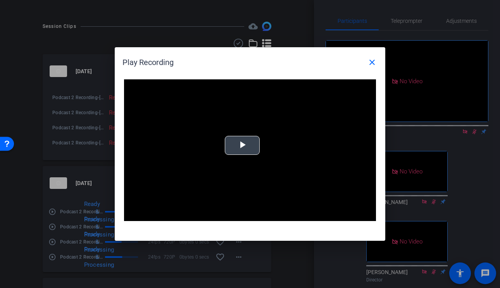
click at [242, 146] on span "Video Player" at bounding box center [242, 146] width 0 height 0
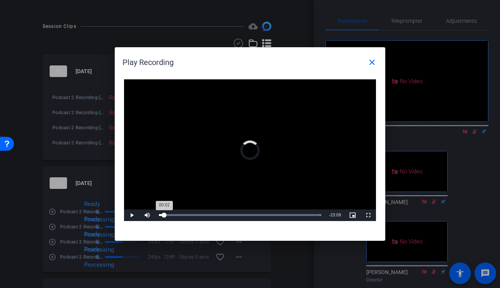
click at [164, 214] on div "Loaded : 100.00% 00:48 00:02" at bounding box center [240, 216] width 170 height 12
click at [172, 214] on div "Loaded : 100.00% 01:56 00:48" at bounding box center [240, 216] width 170 height 12
click at [188, 214] on div "Loaded : 100.00% 04:20 02:03" at bounding box center [240, 216] width 170 height 12
click at [218, 216] on div "08:44" at bounding box center [218, 215] width 0 height 2
click at [238, 217] on div "Loaded : 100.00% 11:36 08:45" at bounding box center [240, 216] width 170 height 12
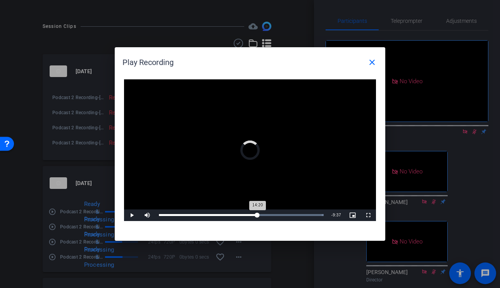
click at [256, 217] on div "Loaded : 100.00% 14:20 14:20" at bounding box center [241, 216] width 172 height 12
click at [283, 218] on div "Loaded : 100.00% 18:05 14:21" at bounding box center [241, 216] width 172 height 12
click at [295, 217] on div "Loaded : 100.00% 19:53 19:53" at bounding box center [241, 216] width 172 height 12
click at [300, 216] on div "Loaded : 100.00% 20:37 19:55" at bounding box center [241, 216] width 172 height 12
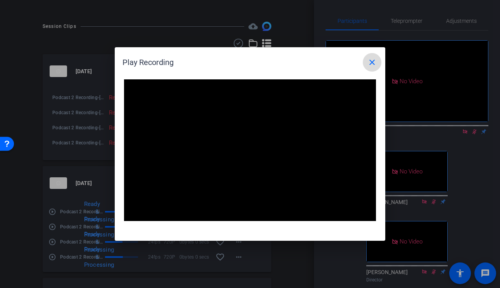
click at [368, 55] on span at bounding box center [372, 62] width 19 height 19
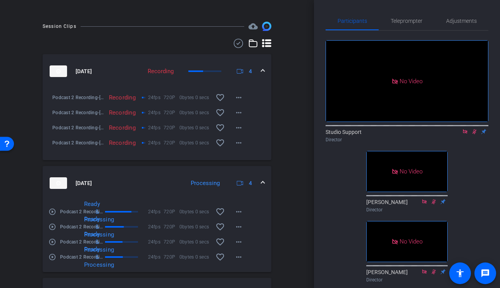
click at [51, 231] on mat-icon "play_circle_outline" at bounding box center [52, 227] width 8 height 8
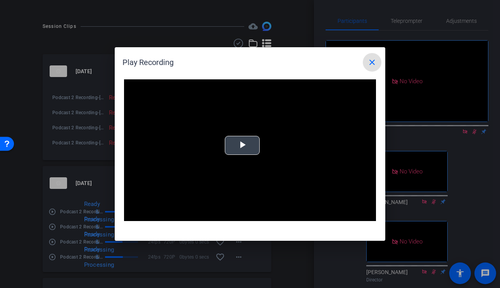
click at [242, 146] on span "Video Player" at bounding box center [242, 146] width 0 height 0
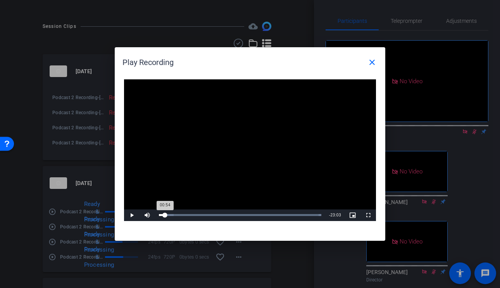
click at [165, 213] on div "Loaded : 100.00% 00:54 00:54" at bounding box center [240, 216] width 170 height 12
click at [176, 213] on div "Loaded : 100.00% 02:30 00:56" at bounding box center [240, 216] width 170 height 12
click at [273, 217] on div "Loaded : 100.00% 16:55 02:32" at bounding box center [240, 216] width 170 height 12
click at [376, 58] on mat-icon "close" at bounding box center [371, 62] width 9 height 9
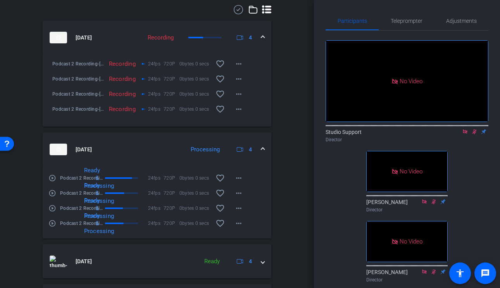
scroll to position [349, 0]
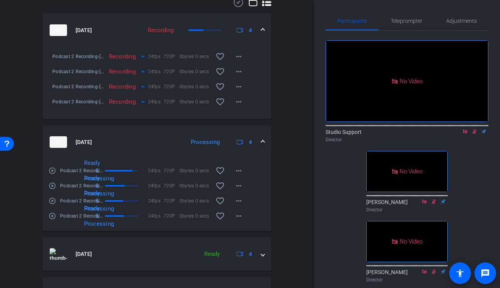
click at [52, 205] on mat-icon "play_circle_outline" at bounding box center [52, 201] width 8 height 8
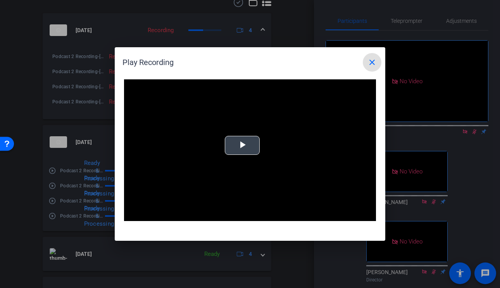
click at [242, 146] on span "Video Player" at bounding box center [242, 146] width 0 height 0
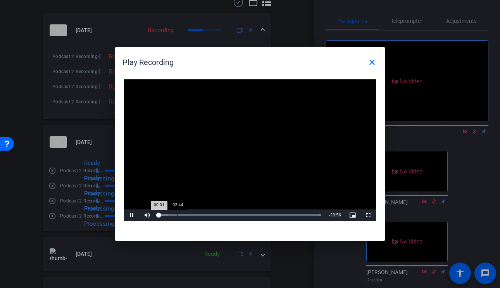
click at [177, 214] on div "02:44" at bounding box center [177, 215] width 0 height 2
click at [204, 216] on div "Loaded : 100.00% 06:37 02:41" at bounding box center [240, 215] width 162 height 2
click at [243, 215] on div "Loaded : 100.00% 12:27 06:41" at bounding box center [240, 215] width 162 height 2
click at [265, 215] on div "15:36" at bounding box center [265, 215] width 0 height 2
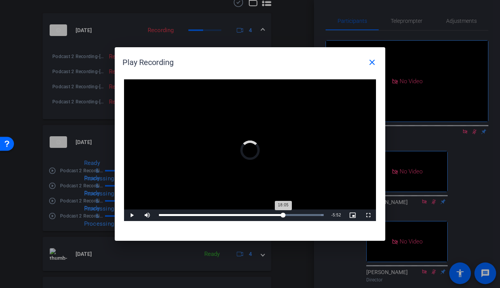
click at [283, 215] on div "Loaded : 100.00% 18:05 18:05" at bounding box center [241, 215] width 165 height 2
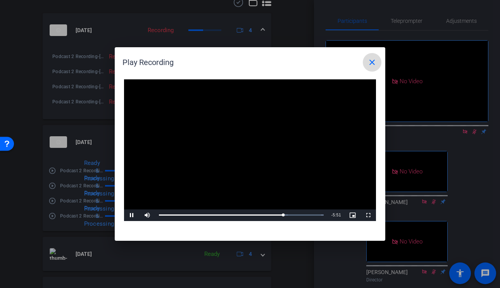
click at [374, 60] on mat-icon "close" at bounding box center [371, 62] width 9 height 9
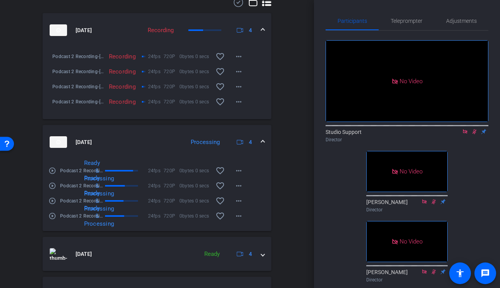
click at [53, 220] on mat-icon "play_circle_outline" at bounding box center [52, 216] width 8 height 8
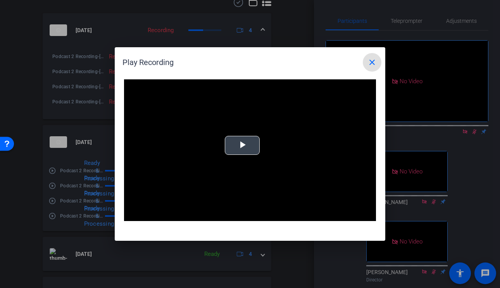
click at [212, 140] on video "Video Player" at bounding box center [250, 150] width 252 height 142
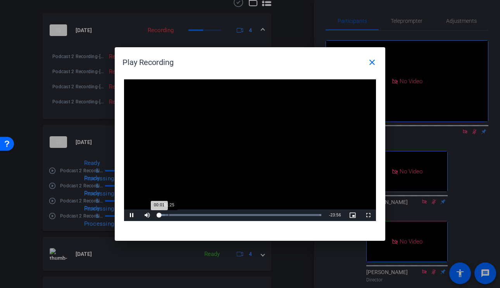
click at [168, 216] on div "Loaded : 100.00% 01:25 00:01" at bounding box center [240, 215] width 162 height 2
click at [208, 216] on div "07:12" at bounding box center [208, 215] width 0 height 2
click at [255, 214] on div "Loaded : 100.00% 13:32 07:19" at bounding box center [240, 216] width 170 height 12
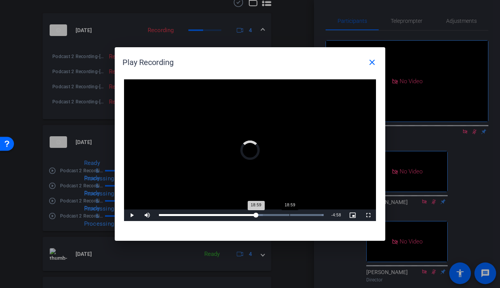
click at [289, 216] on div "Loaded : 100.00% 18:59 18:59" at bounding box center [241, 216] width 172 height 12
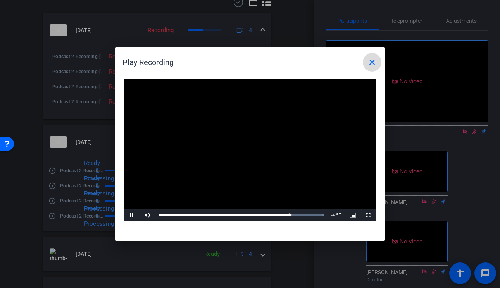
click at [370, 61] on mat-icon "close" at bounding box center [371, 62] width 9 height 9
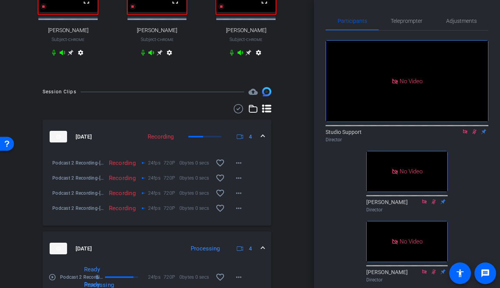
scroll to position [0, 0]
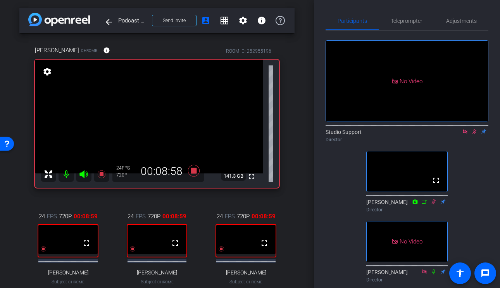
click at [475, 134] on icon at bounding box center [474, 131] width 6 height 5
click at [467, 134] on icon at bounding box center [465, 131] width 6 height 5
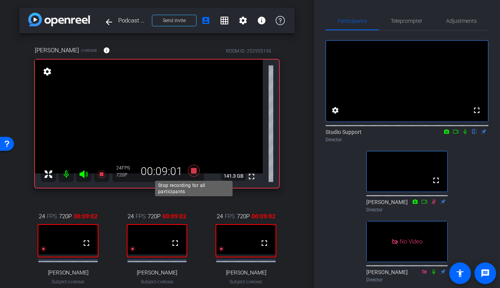
click at [198, 172] on icon at bounding box center [193, 171] width 19 height 14
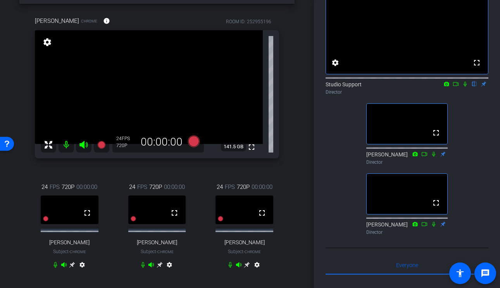
scroll to position [38, 0]
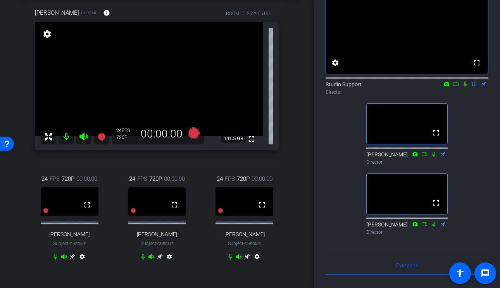
click at [161, 260] on icon at bounding box center [160, 257] width 6 height 6
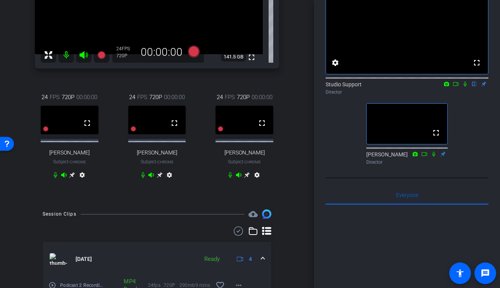
scroll to position [0, 0]
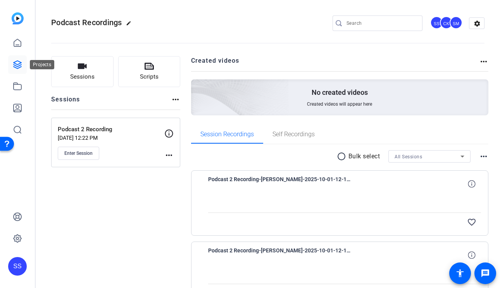
click at [18, 62] on icon at bounding box center [17, 64] width 9 height 9
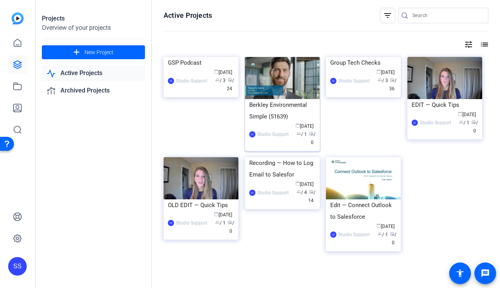
click at [257, 124] on div "SS Studio Support calendar_today [DATE] group / 1 radio / 0" at bounding box center [282, 134] width 66 height 24
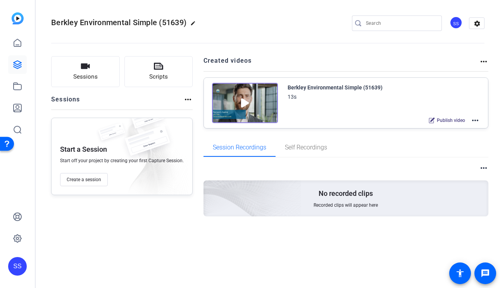
click at [195, 22] on mat-icon "edit" at bounding box center [194, 25] width 9 height 9
click at [77, 21] on input "Berkley Environmental Simple (51639)" at bounding box center [82, 23] width 51 height 9
type input "Edit — Podcast #2"
click at [120, 21] on span "check_circle" at bounding box center [120, 23] width 9 height 9
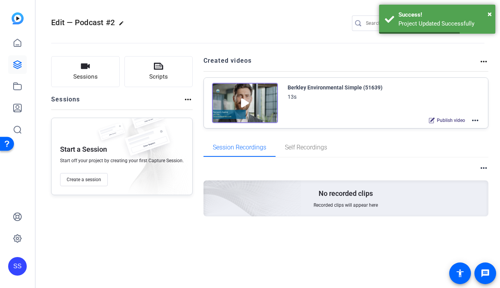
click at [477, 121] on mat-icon "more_horiz" at bounding box center [474, 120] width 9 height 9
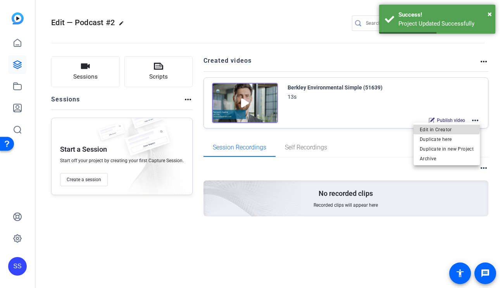
click at [445, 126] on span "Edit in Creator" at bounding box center [447, 129] width 54 height 9
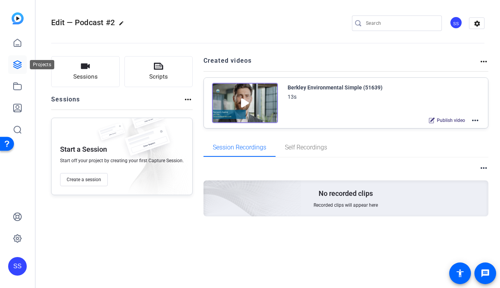
click at [19, 67] on icon at bounding box center [17, 64] width 9 height 9
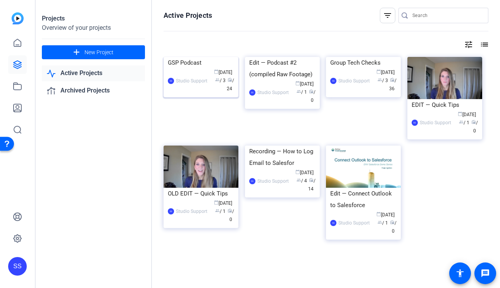
click at [220, 69] on div "GSP Podcast" at bounding box center [201, 63] width 66 height 12
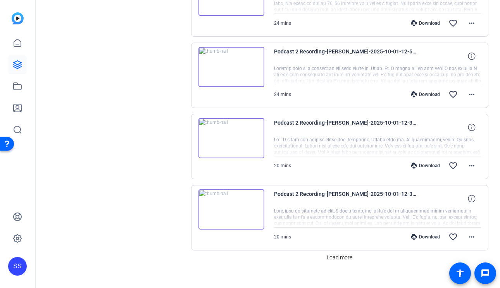
scroll to position [638, 0]
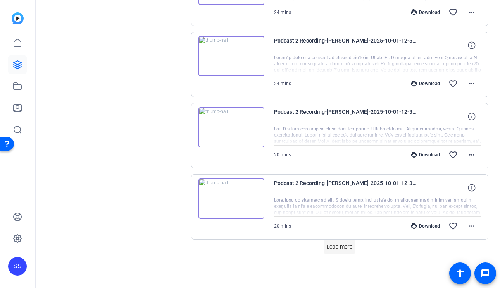
click at [345, 249] on span "Load more" at bounding box center [340, 247] width 26 height 8
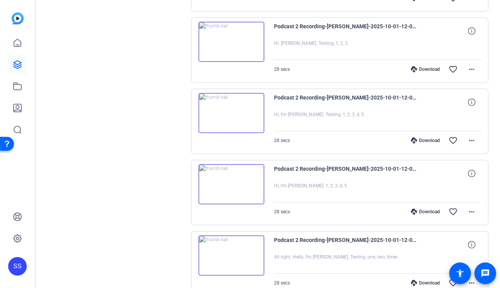
scroll to position [1296, 0]
